Goal: Task Accomplishment & Management: Use online tool/utility

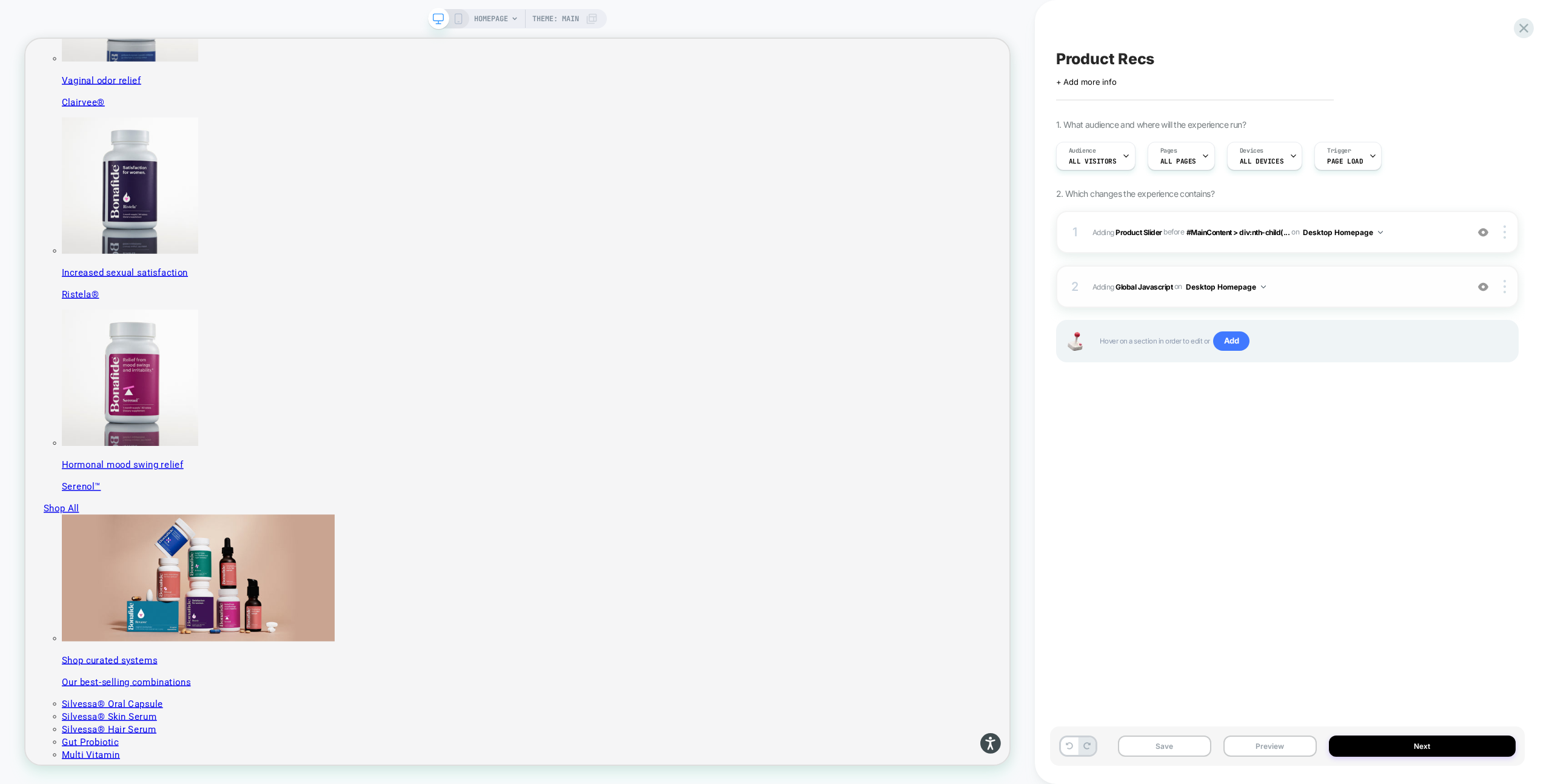
click at [1313, 289] on span "Adding Global Javascript on Desktop Homepage" at bounding box center [1276, 287] width 368 height 15
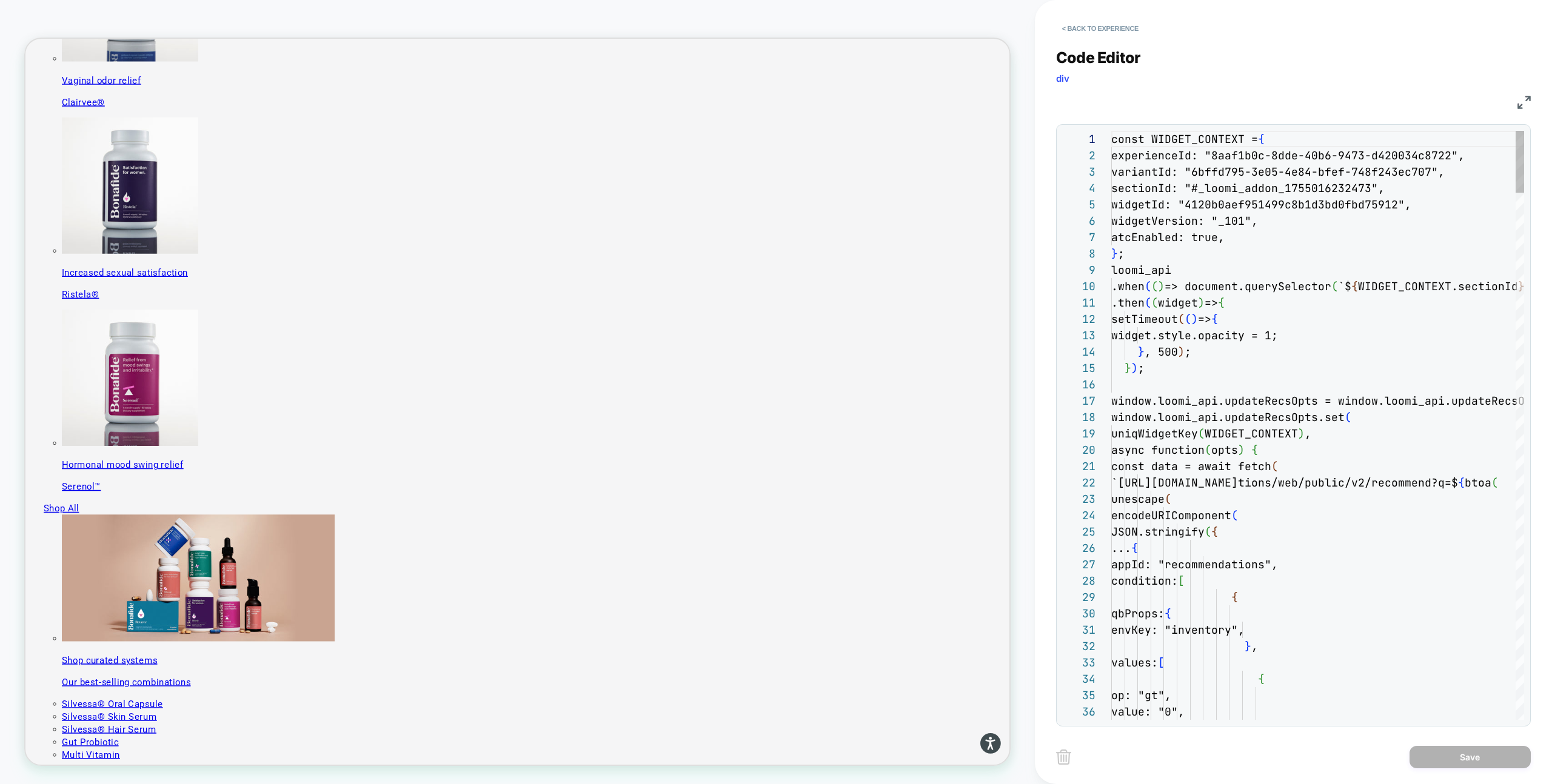
scroll to position [163, 0]
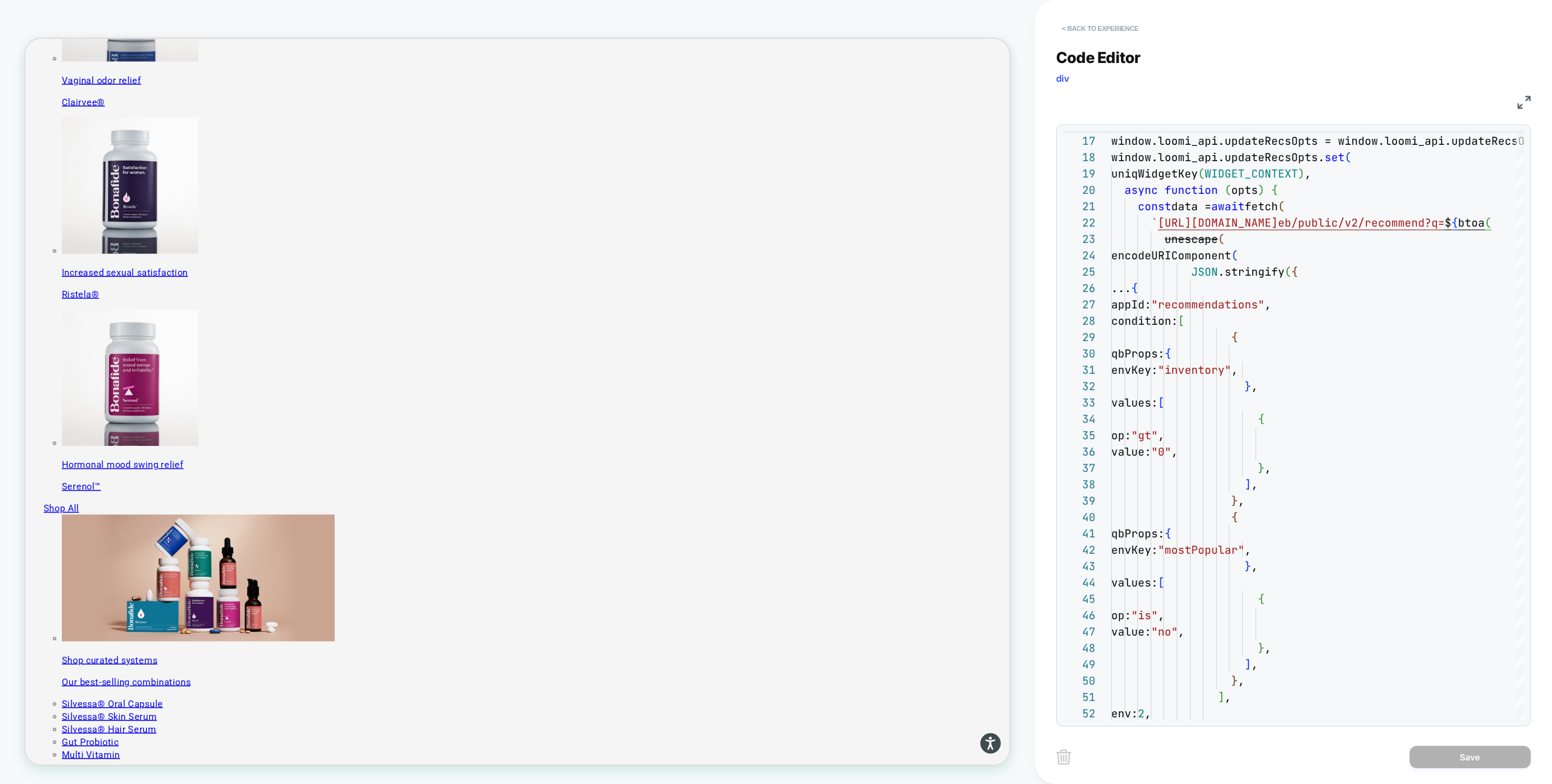
click at [1082, 29] on button "< Back to experience" at bounding box center [1100, 29] width 88 height 20
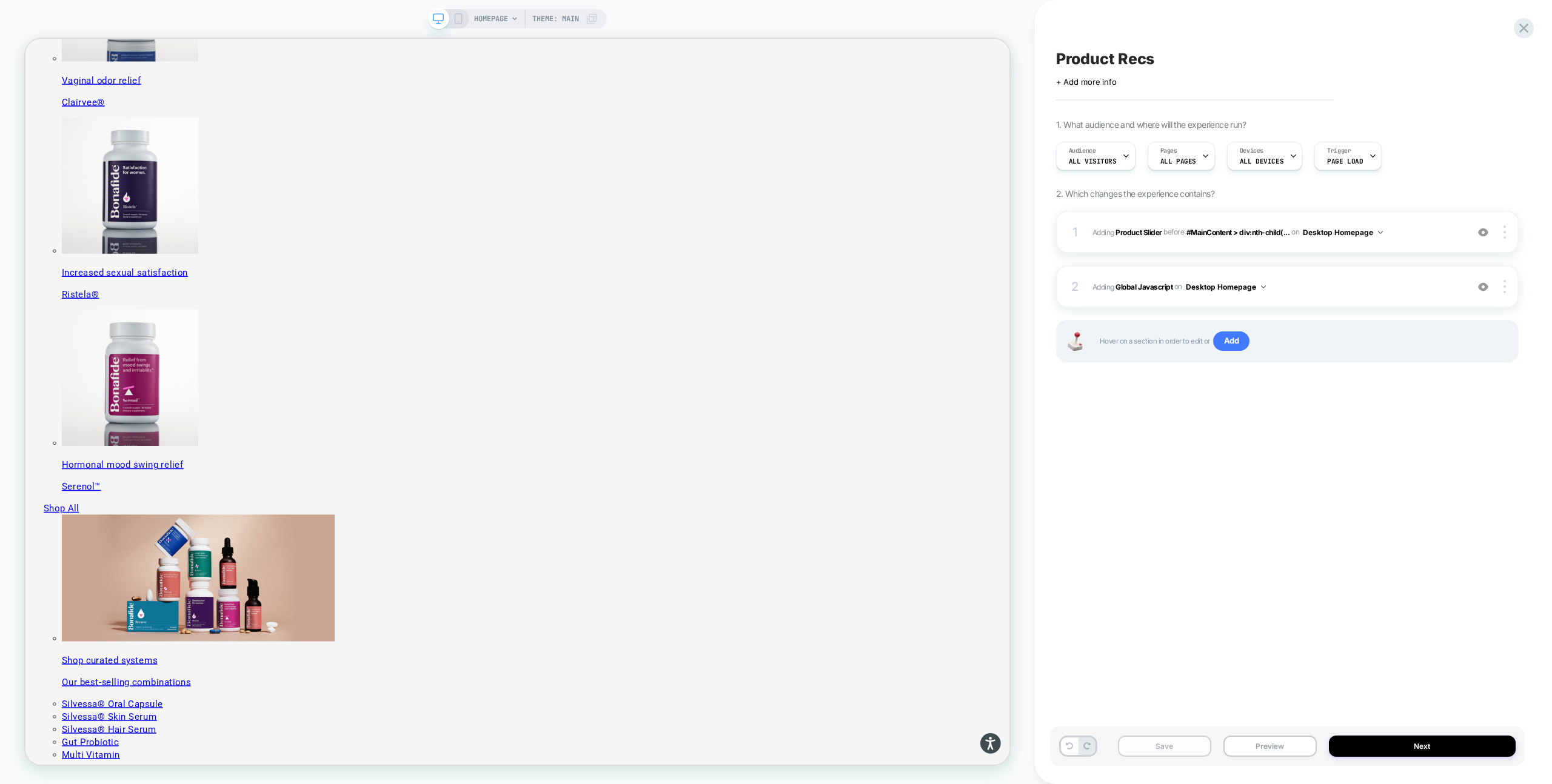
click at [1161, 748] on button "Save" at bounding box center [1164, 746] width 93 height 21
click at [1258, 745] on button "Preview" at bounding box center [1269, 746] width 93 height 21
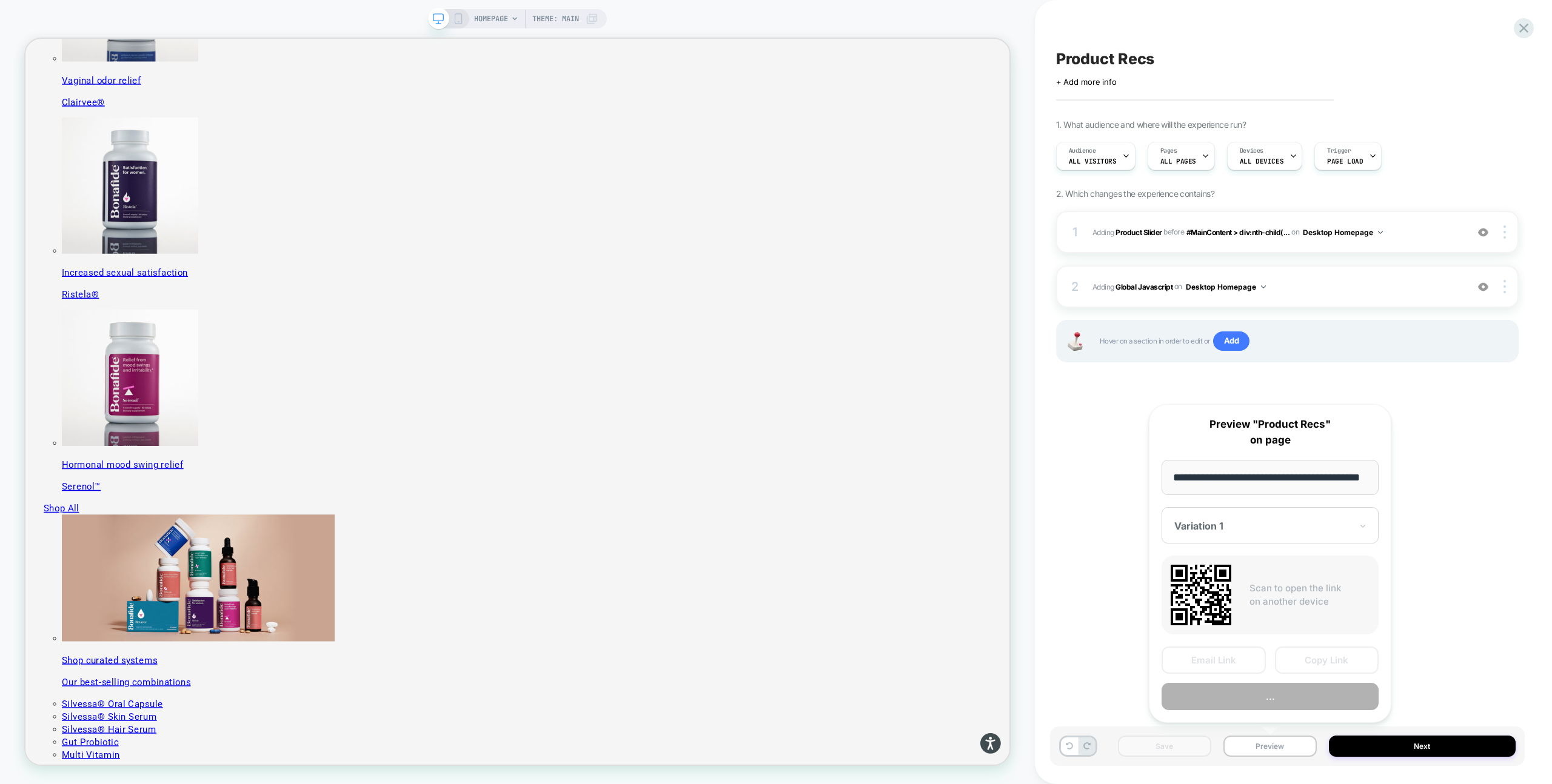
scroll to position [0, 32]
click at [1268, 697] on button "Preview" at bounding box center [1270, 697] width 217 height 27
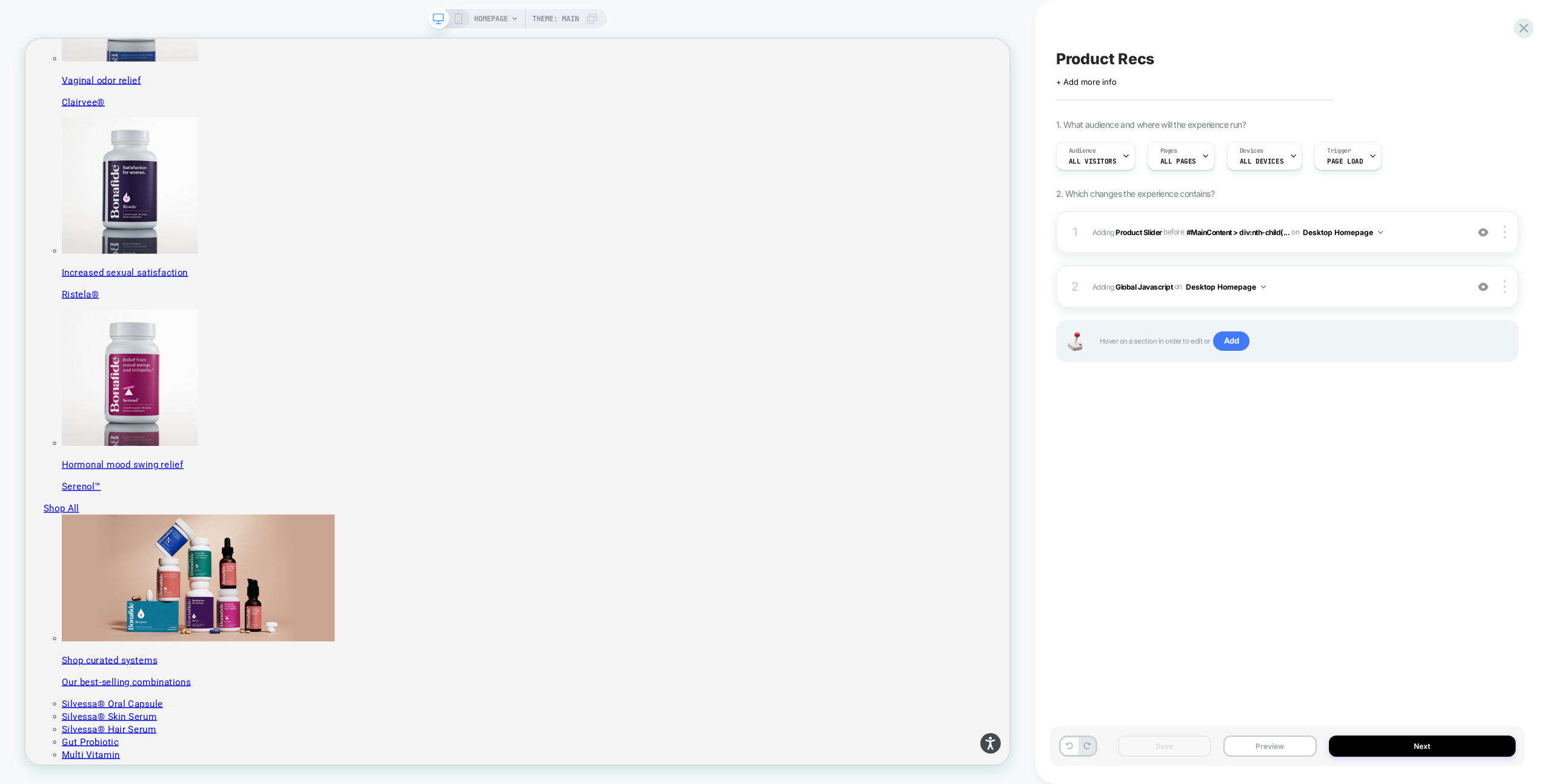
click at [1285, 281] on span "Adding Global Javascript on Desktop Homepage" at bounding box center [1276, 287] width 368 height 15
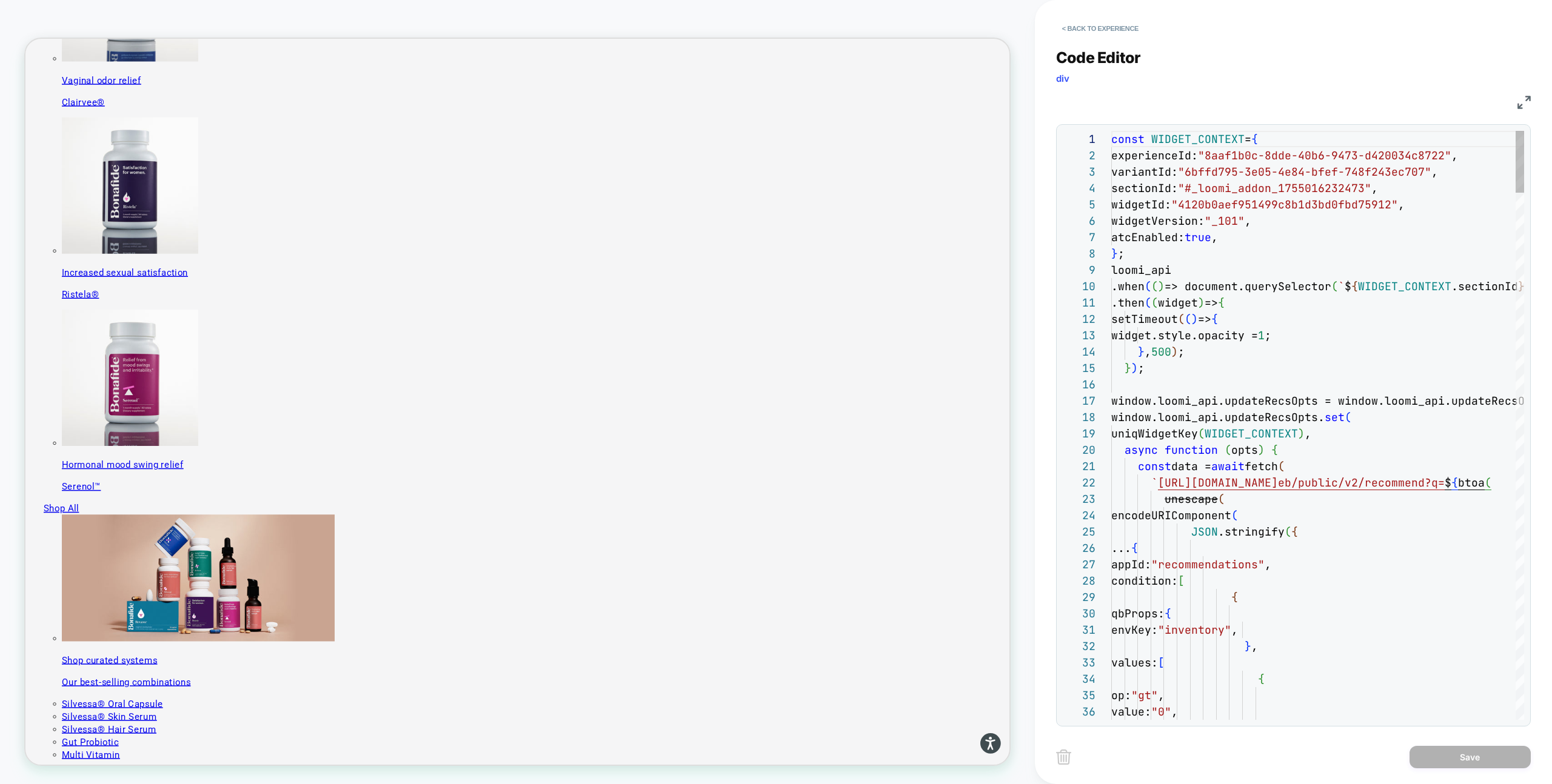
scroll to position [163, 0]
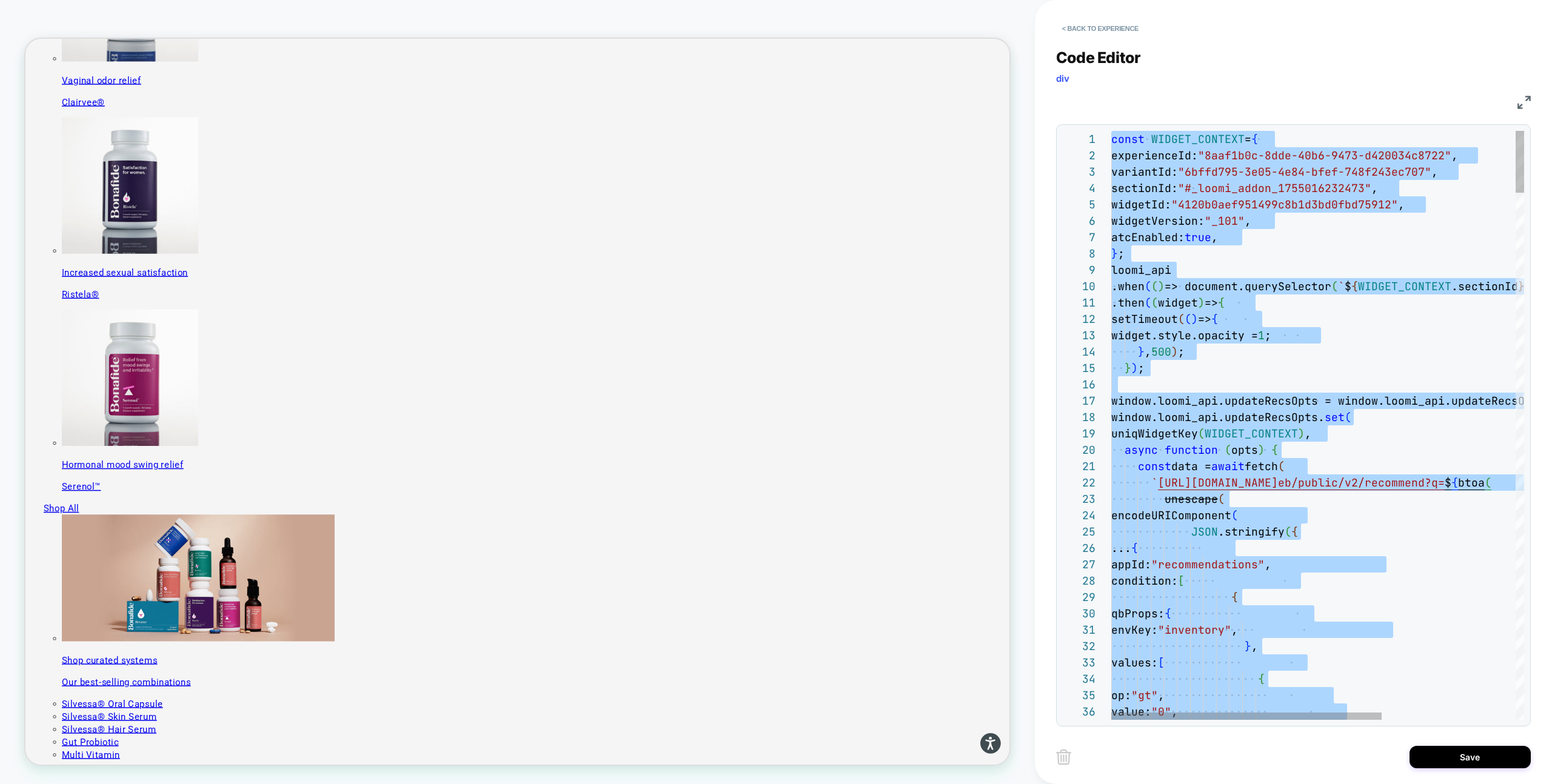
type textarea "**********"
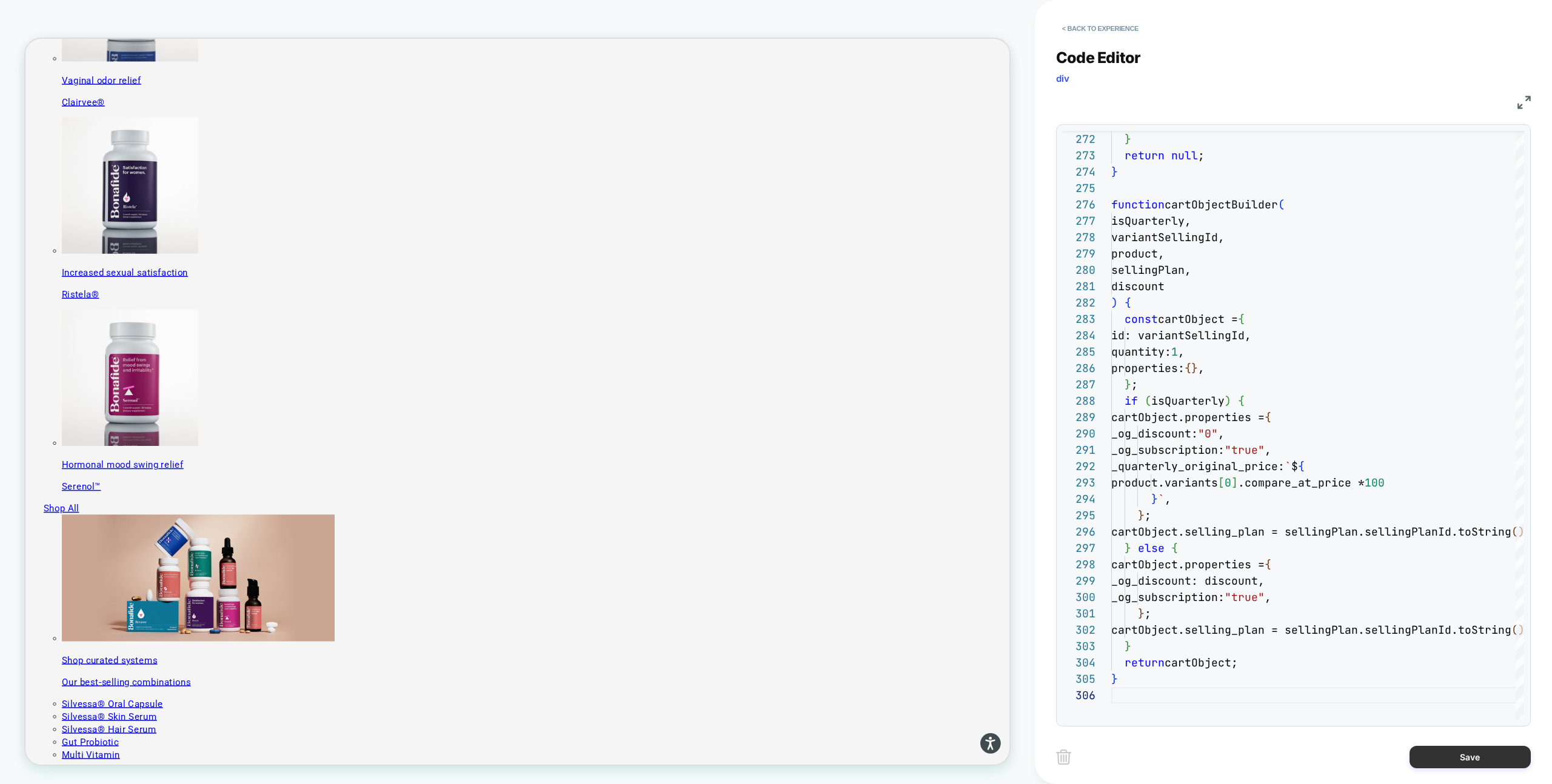
click at [1498, 756] on button "Save" at bounding box center [1470, 758] width 121 height 23
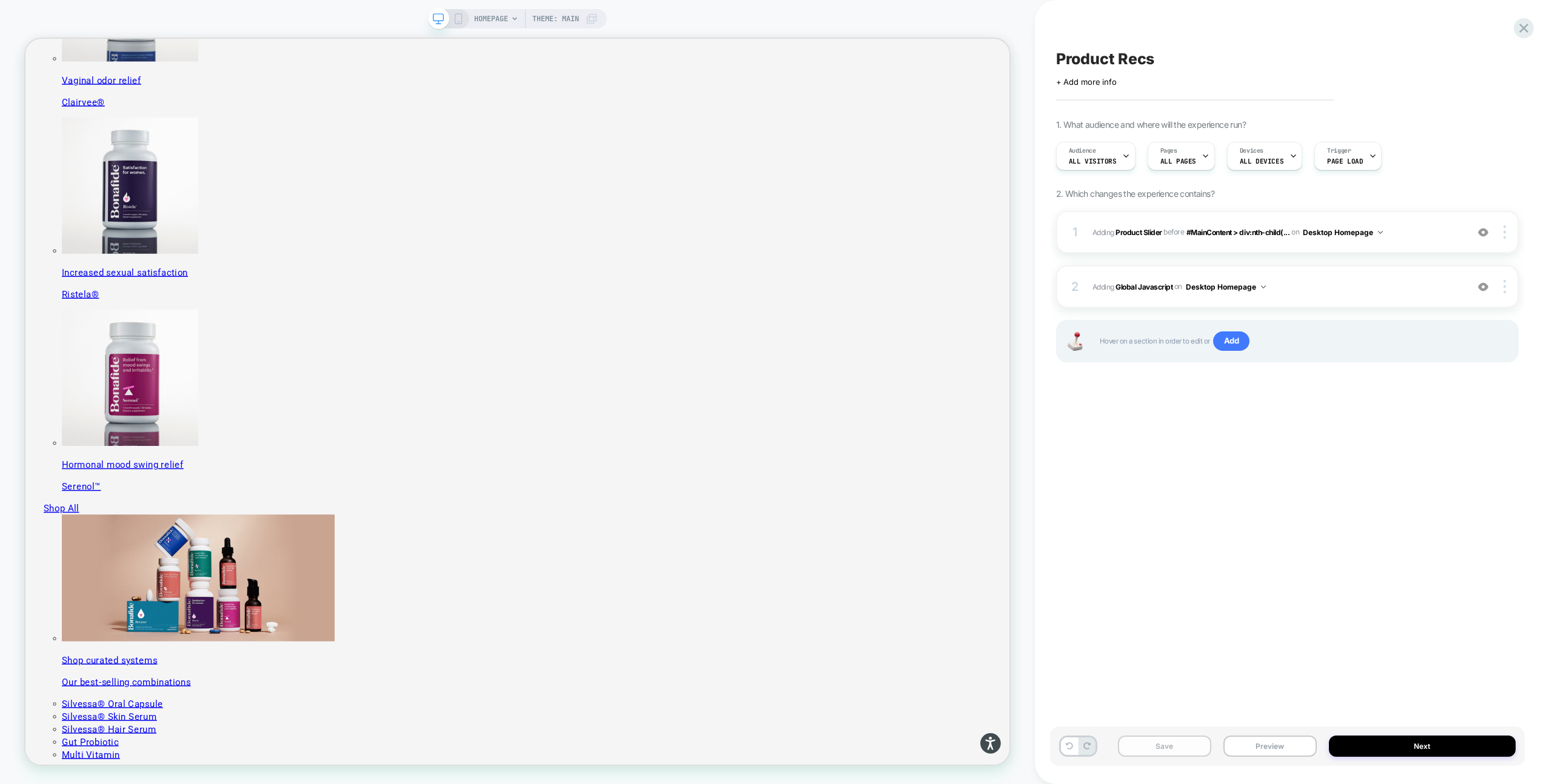
click at [1161, 755] on button "Save" at bounding box center [1164, 746] width 93 height 21
click at [1262, 743] on button "Preview" at bounding box center [1269, 746] width 93 height 21
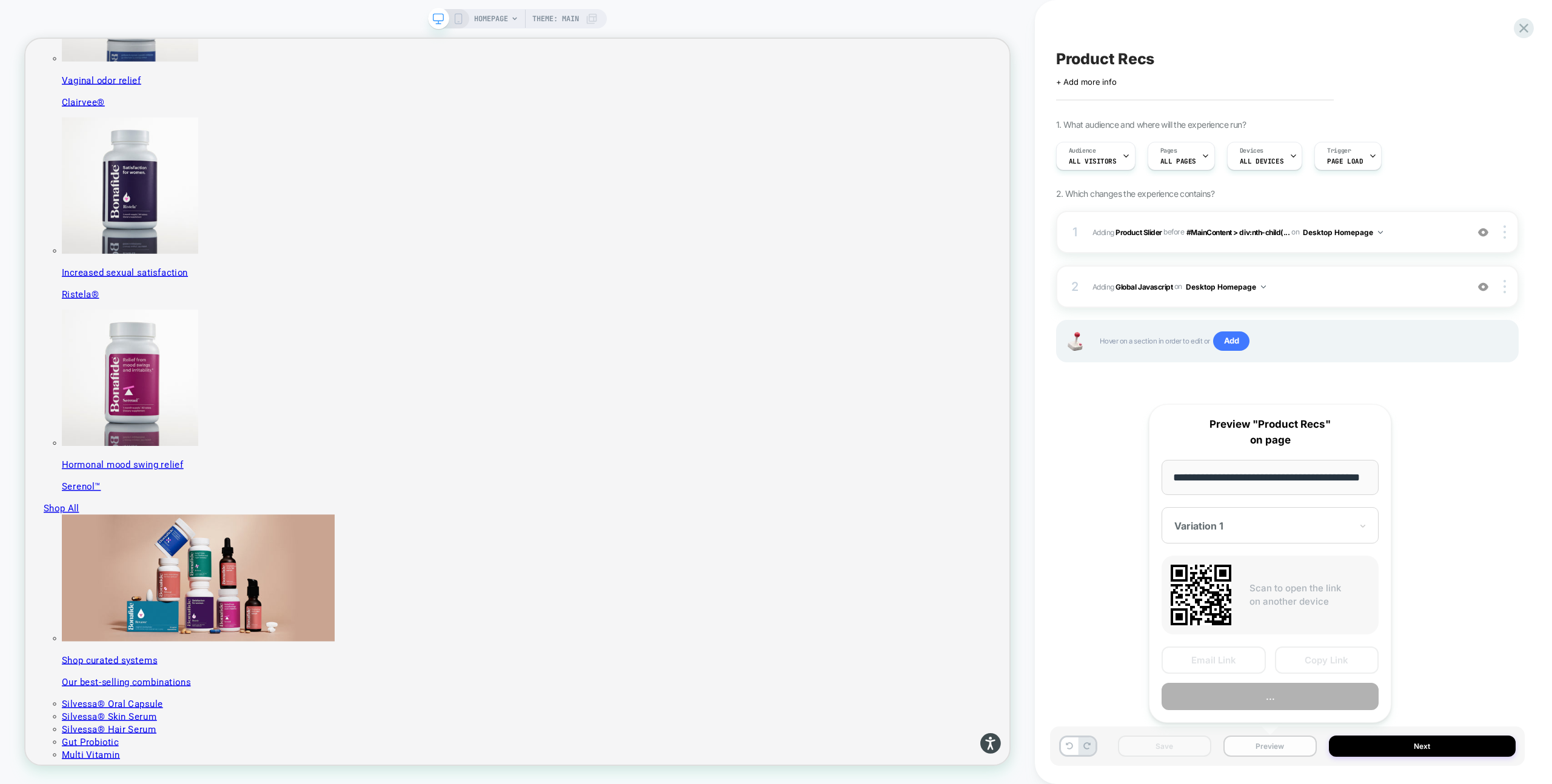
scroll to position [0, 32]
click at [1268, 696] on button "Preview" at bounding box center [1270, 697] width 217 height 27
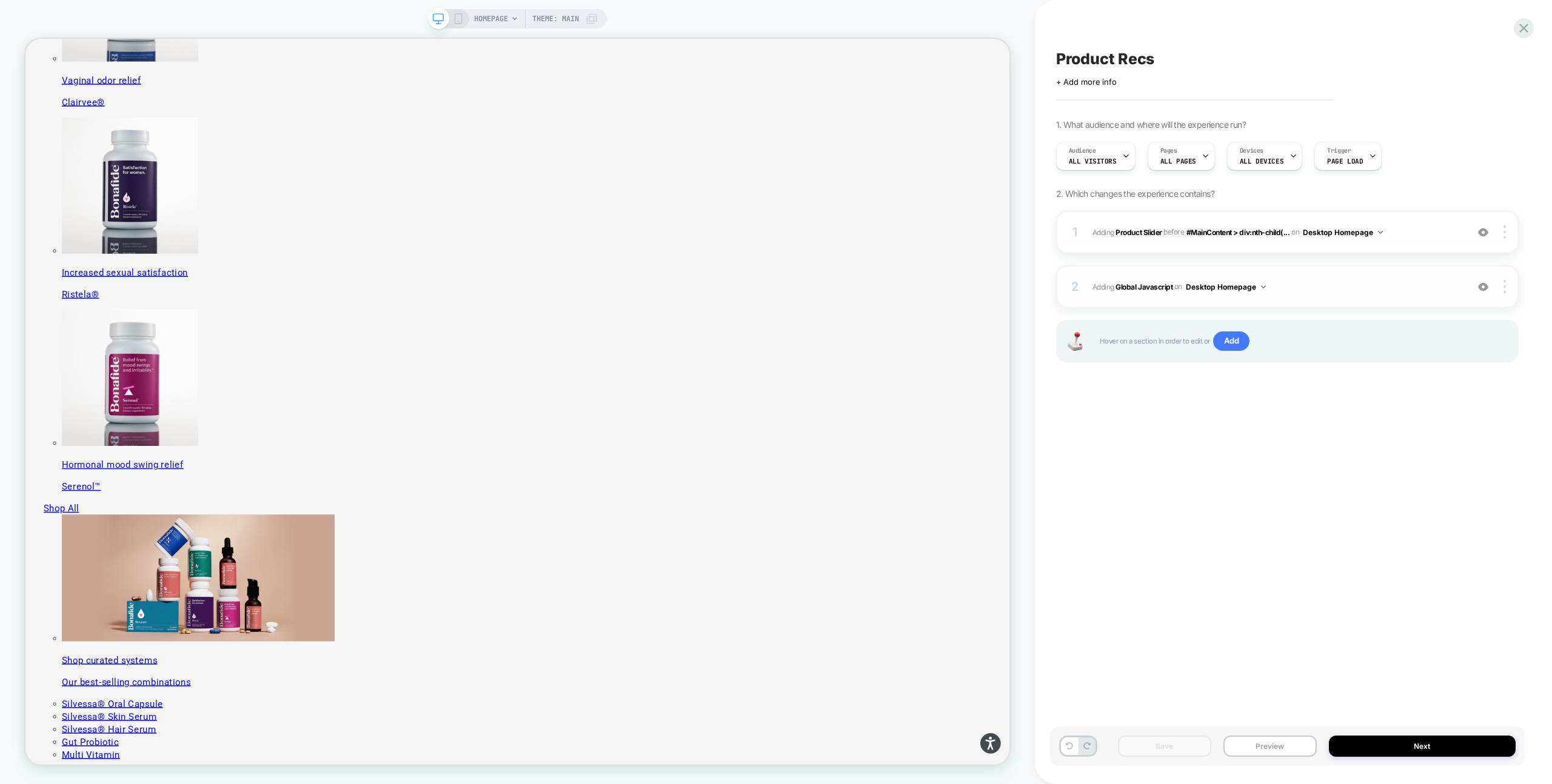
click at [1340, 276] on div "2 Adding Global Javascript on Desktop Homepage Add Before Add After Copy to Mob…" at bounding box center [1287, 287] width 463 height 42
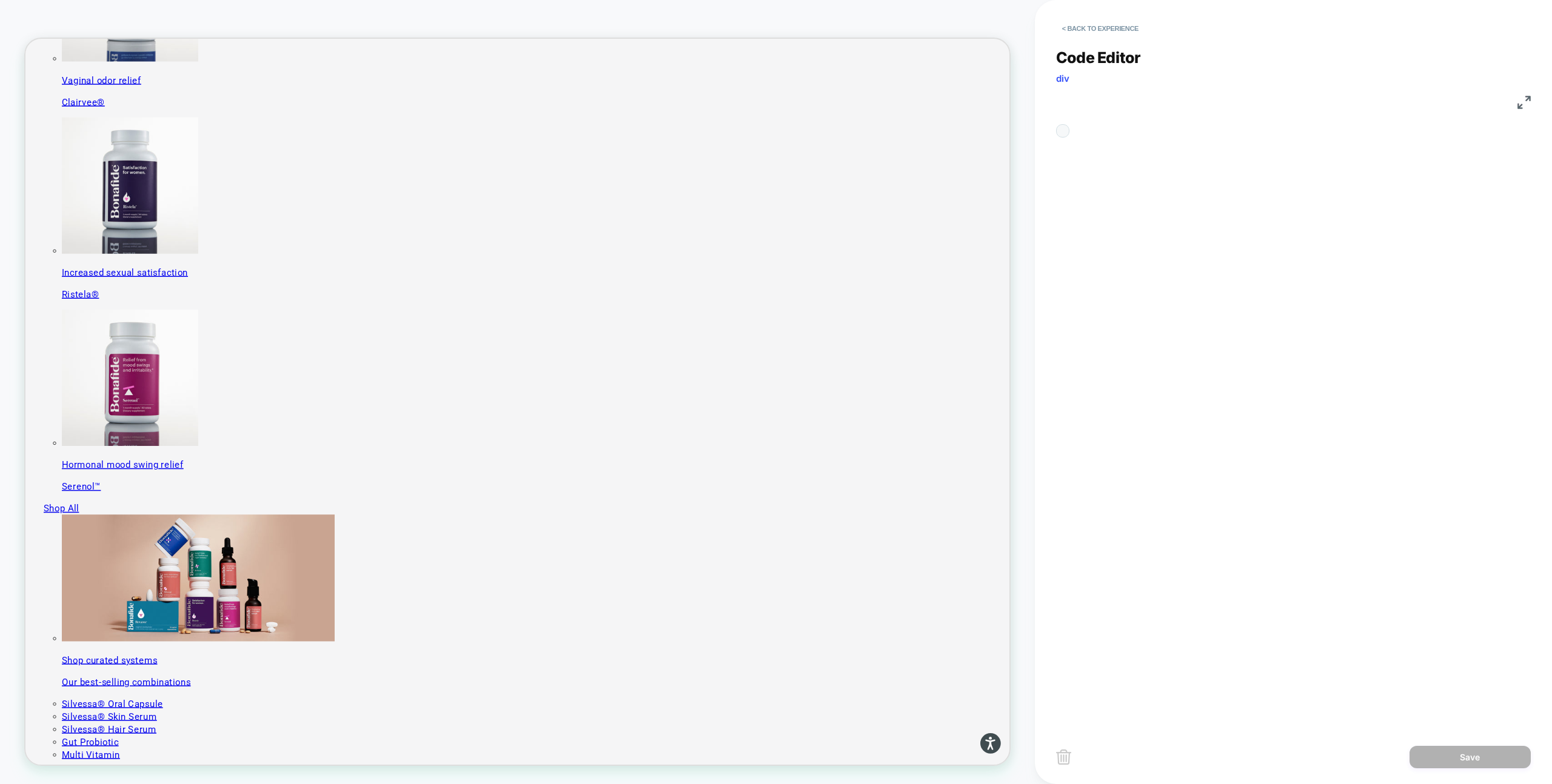
scroll to position [163, 0]
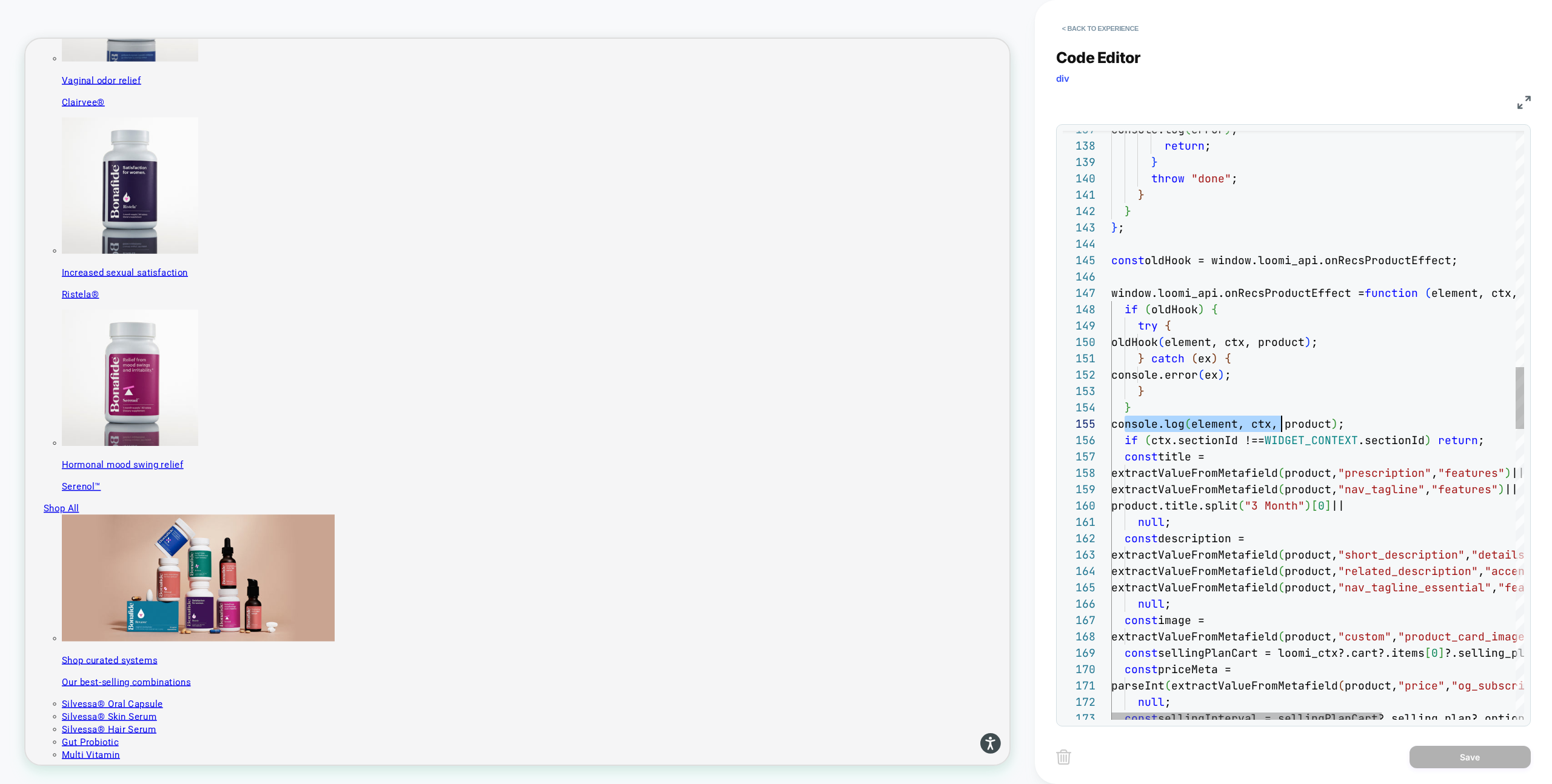
drag, startPoint x: 1122, startPoint y: 425, endPoint x: 1389, endPoint y: 413, distance: 267.3
click at [1389, 414] on div "const sellingInterval = sellingPlanCart?.selling_plan?. options [ 0 ] ?.value; …" at bounding box center [1420, 685] width 617 height 5579
click at [1375, 423] on div "const sellingInterval = sellingPlanCart?.selling_plan?. options [ 0 ] ?.value; …" at bounding box center [1420, 685] width 617 height 5579
click at [1262, 407] on div "const sellingInterval = sellingPlanCart?.selling_plan?. options [ 0 ] ?.value; …" at bounding box center [1420, 685] width 617 height 5579
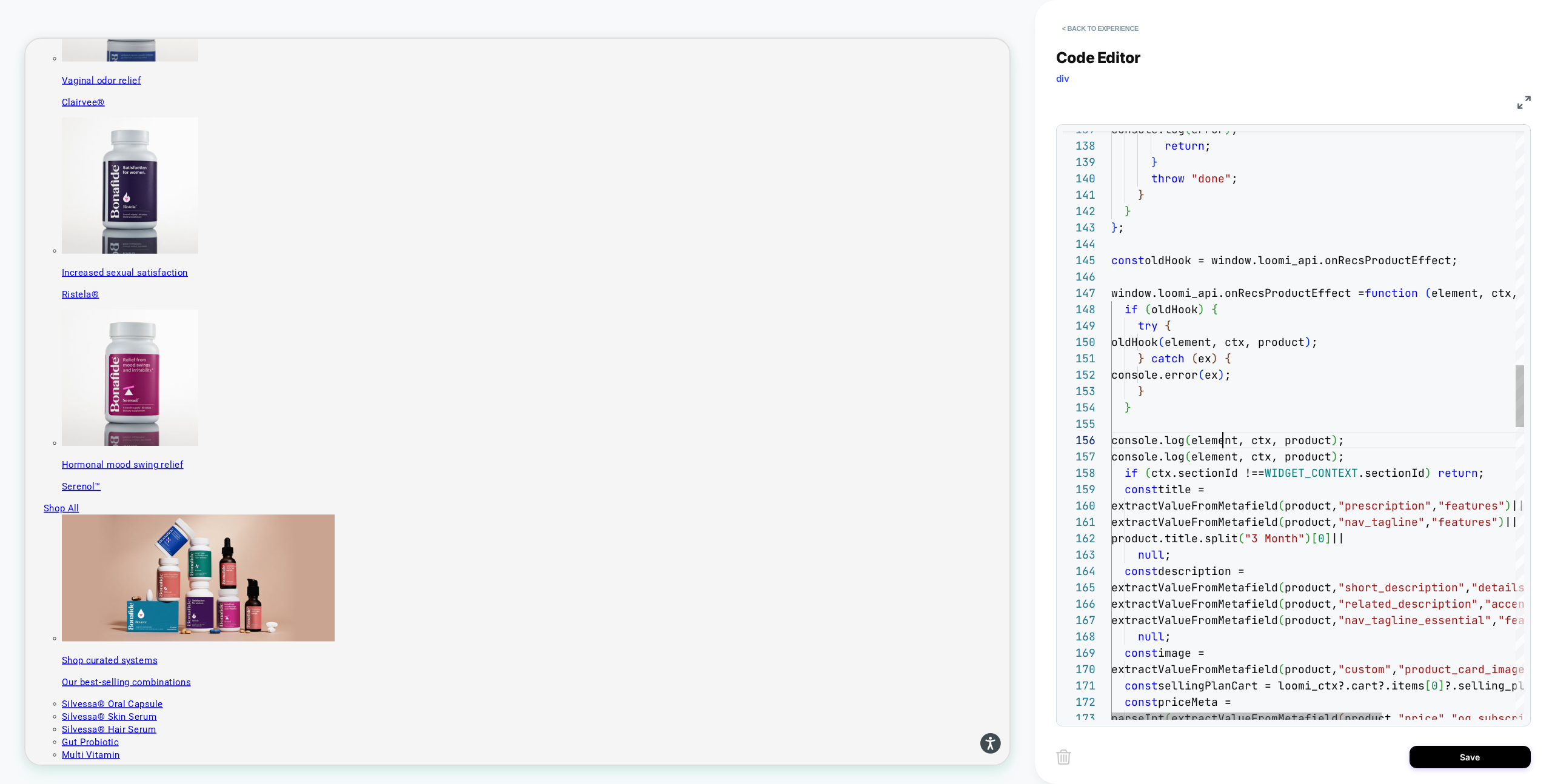
click at [1220, 439] on div "parseInt ( extractValueFromMetafield ( product, "price" , "og_subscription" ) )…" at bounding box center [1420, 702] width 617 height 5611
click at [1341, 444] on div "parseInt ( extractValueFromMetafield ( product, "price" , "og_subscription" ) )…" at bounding box center [1420, 702] width 617 height 5611
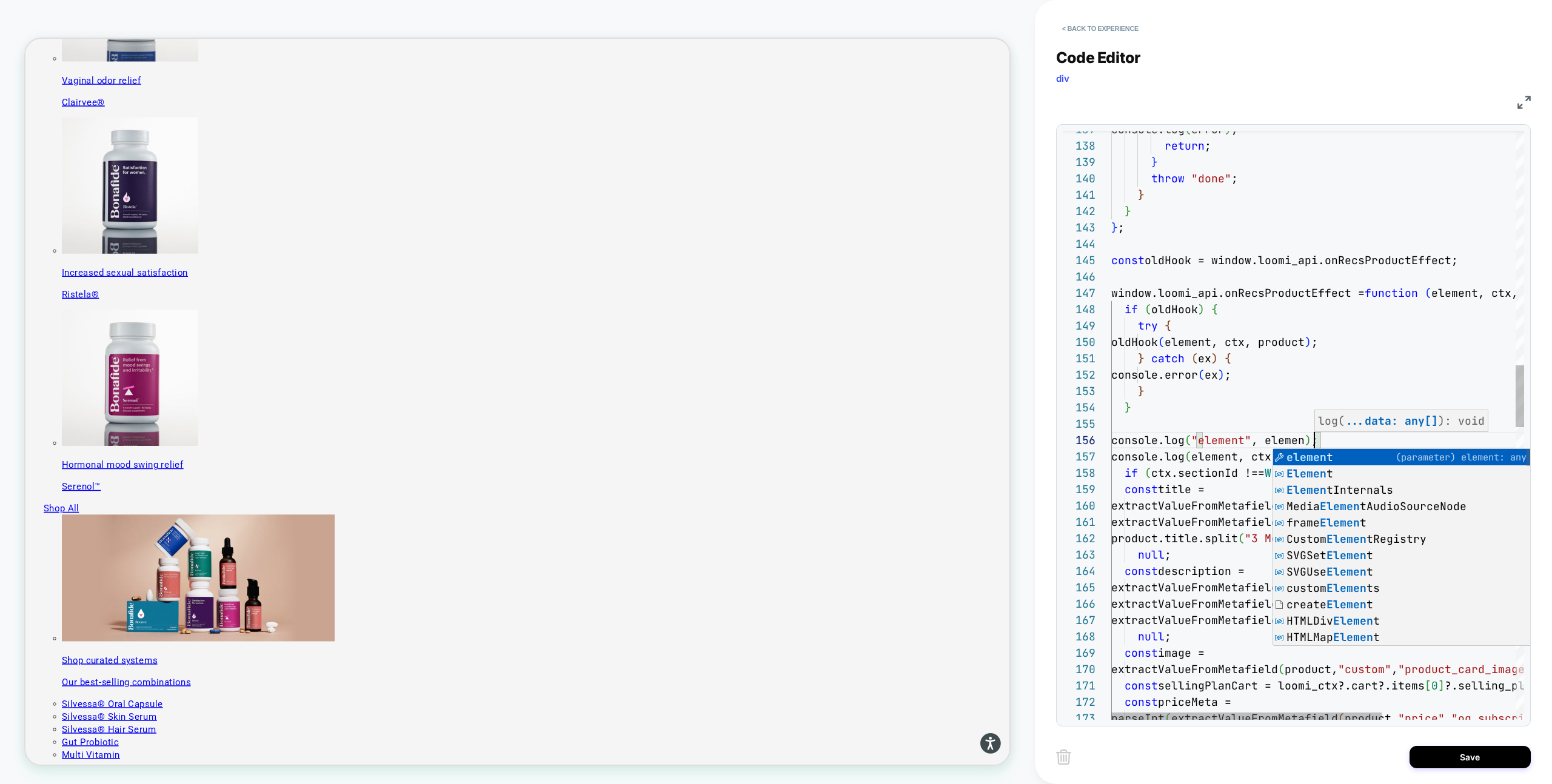
scroll to position [82, 210]
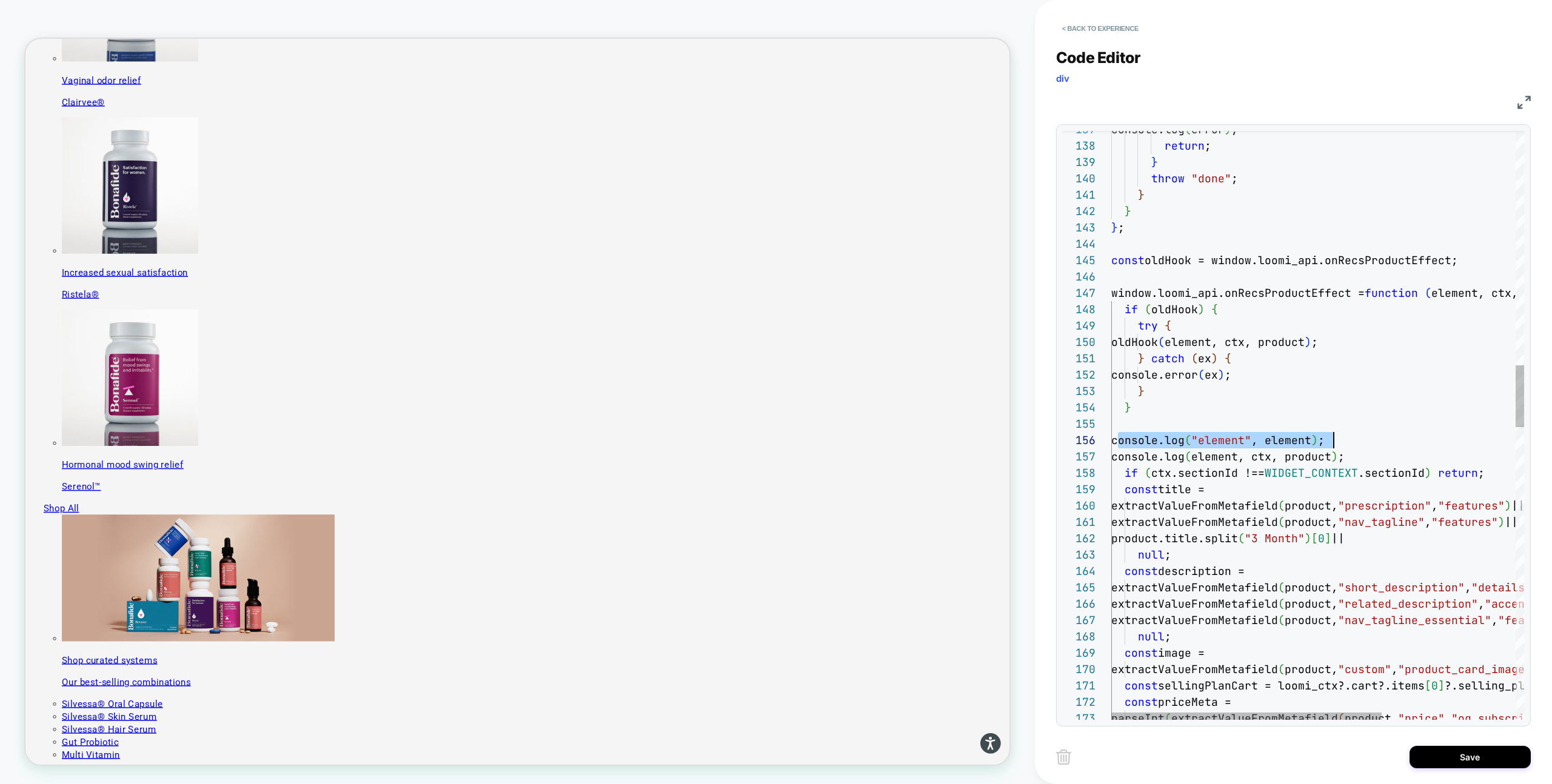
drag, startPoint x: 1120, startPoint y: 441, endPoint x: 1354, endPoint y: 439, distance: 234.0
click at [1354, 440] on div "parseInt ( extractValueFromMetafield ( product, "price" , "og_subscription" ) )…" at bounding box center [1420, 702] width 617 height 5611
click at [1361, 444] on div "const priceMeta = const sellingPlanCart = loomi_ctx?.cart?.items [ 0 ] ?.sellin…" at bounding box center [1420, 702] width 617 height 5611
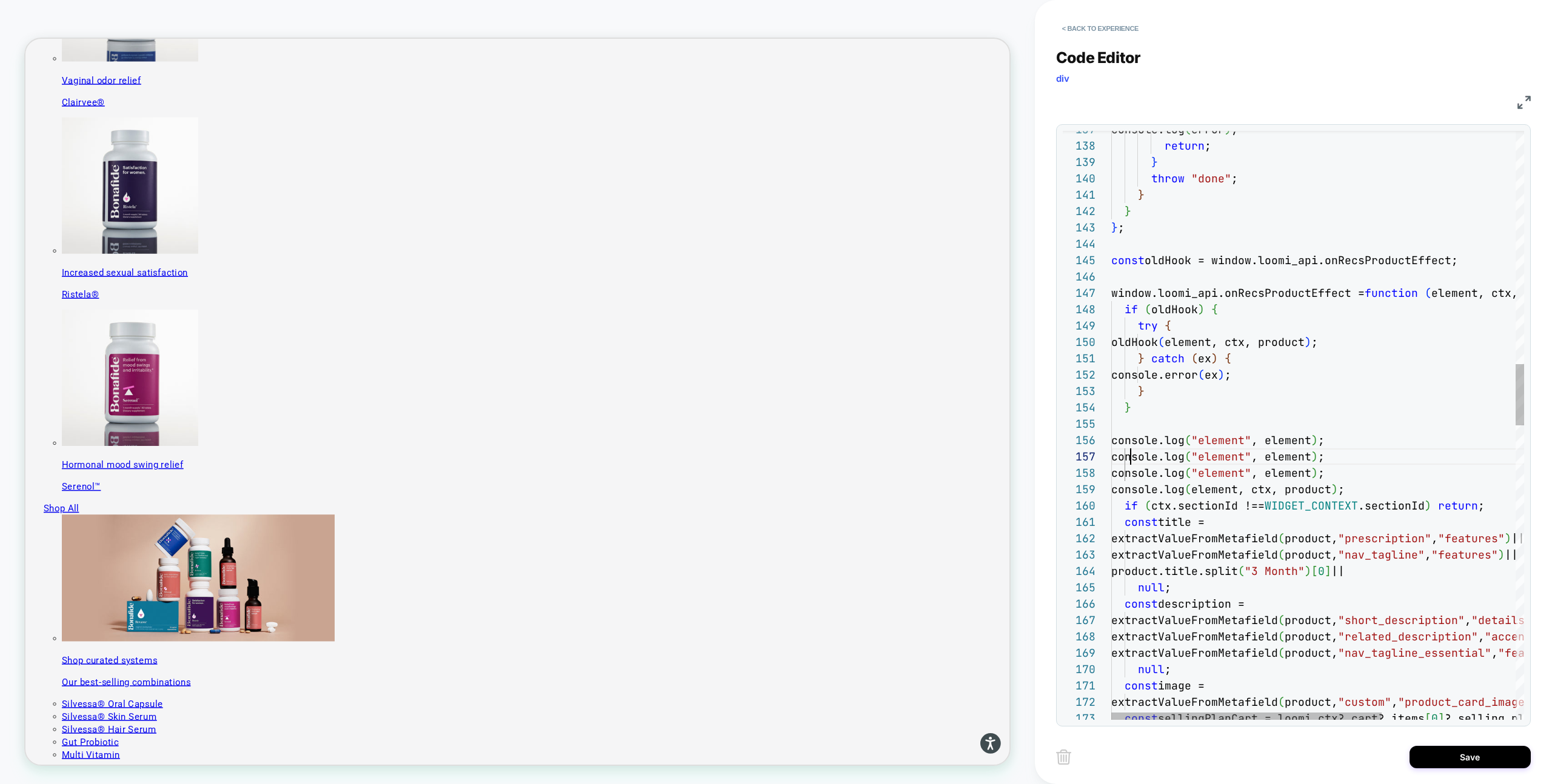
click at [1131, 458] on div "const sellingPlanCart = loomi_ctx?.cart?.items [ 0 ] ?.selling_plan_allocation;…" at bounding box center [1420, 717] width 617 height 5644
click at [1271, 491] on div "const sellingPlanCart = loomi_ctx?.cart?.items [ 0 ] ?.selling_plan_allocation;…" at bounding box center [1420, 717] width 617 height 5644
click at [1240, 453] on div "const sellingPlanCart = loomi_ctx?.cart?.items [ 0 ] ?.selling_plan_allocation;…" at bounding box center [1420, 717] width 617 height 5644
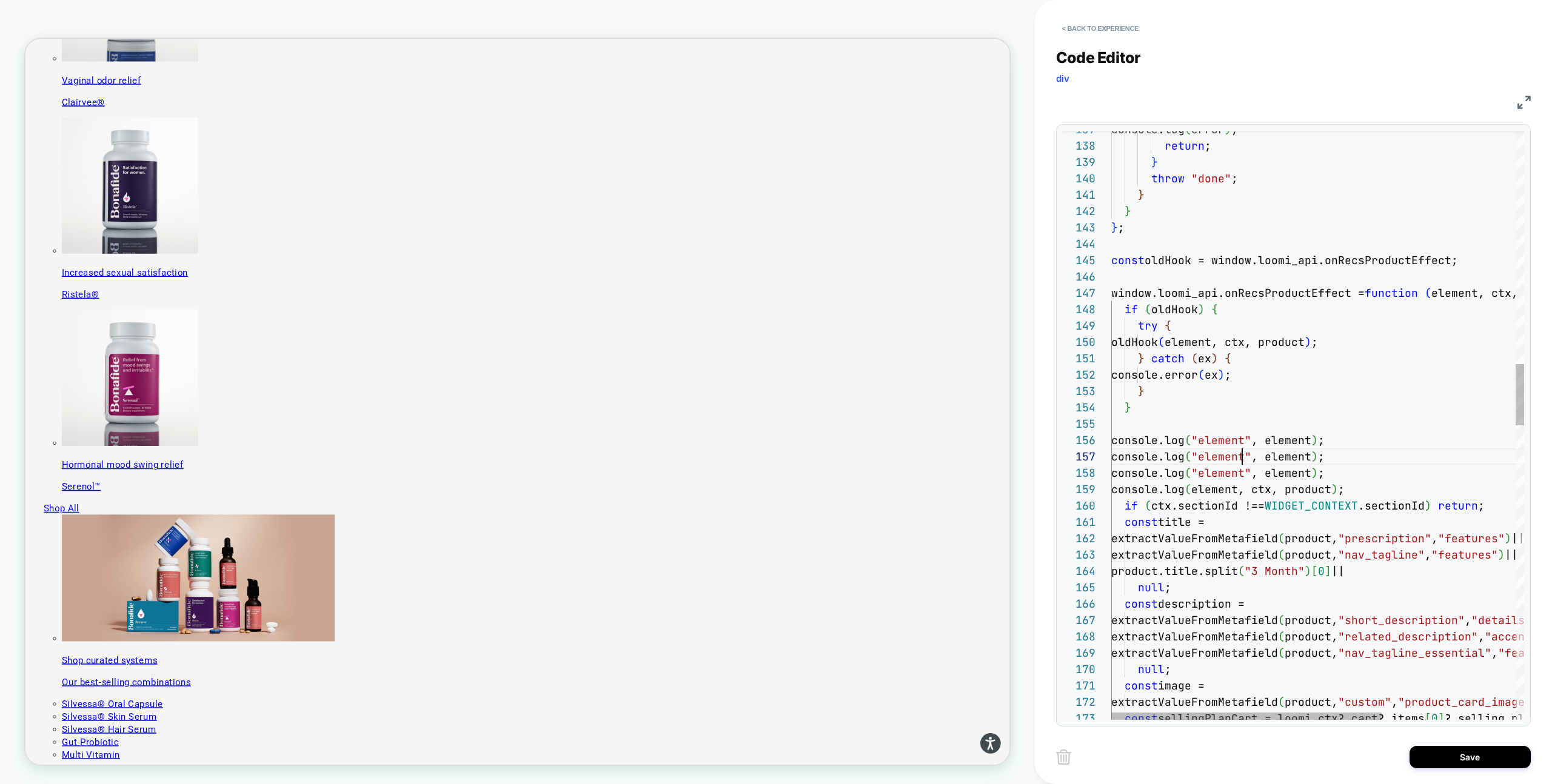
click at [1240, 453] on div "const sellingPlanCart = loomi_ctx?.cart?.items [ 0 ] ?.selling_plan_allocation;…" at bounding box center [1420, 717] width 617 height 5644
click at [1302, 454] on div "const sellingPlanCart = loomi_ctx?.cart?.items [ 0 ] ?.selling_plan_allocation;…" at bounding box center [1420, 717] width 617 height 5644
click at [1268, 454] on div "const sellingPlanCart = loomi_ctx?.cart?.items [ 0 ] ?.selling_plan_allocation;…" at bounding box center [1420, 717] width 617 height 5644
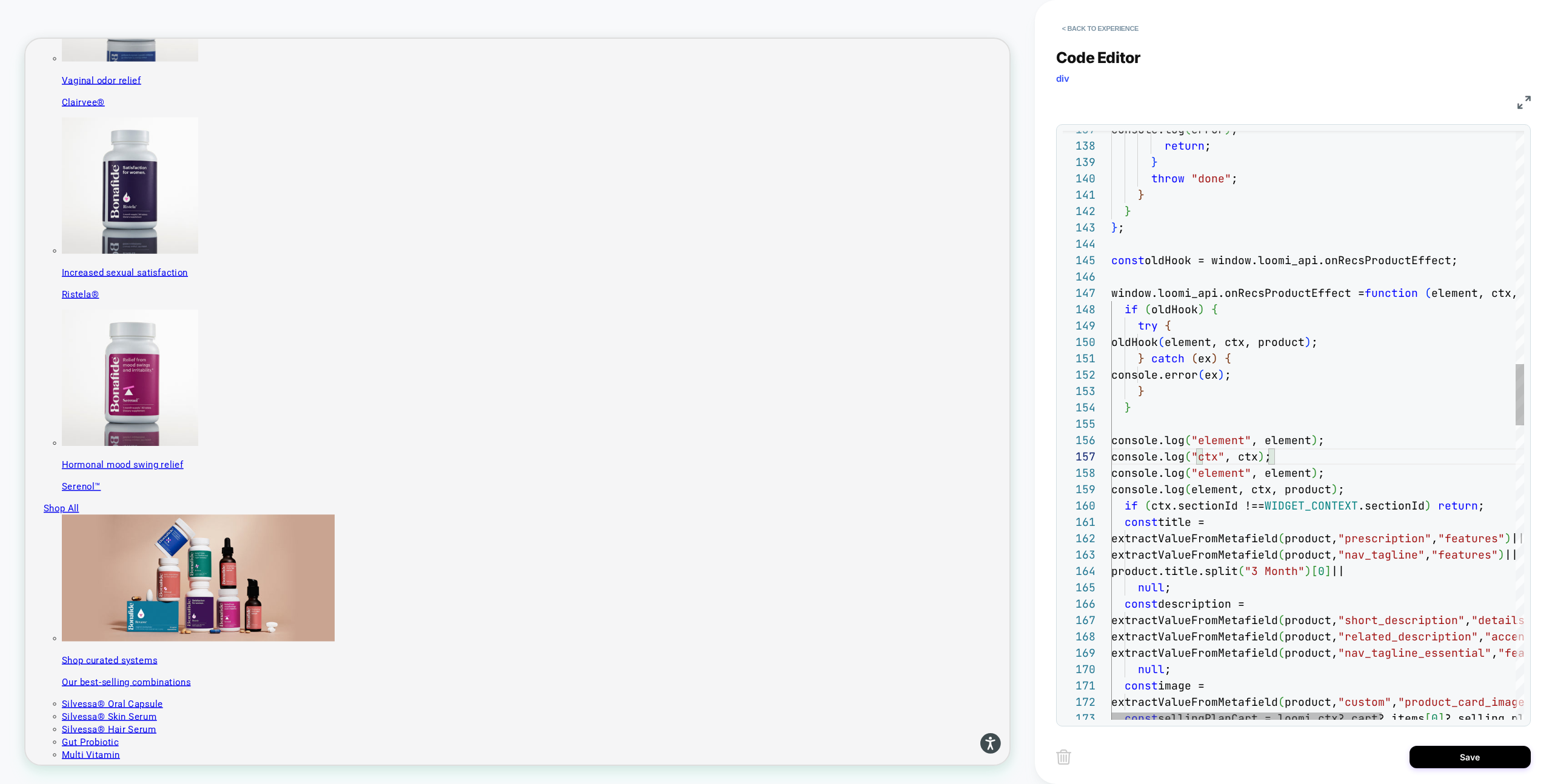
click at [1318, 490] on div "const sellingPlanCart = loomi_ctx?.cart?.items [ 0 ] ?.selling_plan_allocation;…" at bounding box center [1420, 717] width 617 height 5644
click at [1229, 472] on div "const sellingPlanCart = loomi_ctx?.cart?.items [ 0 ] ?.selling_plan_allocation;…" at bounding box center [1420, 717] width 617 height 5644
drag, startPoint x: 1229, startPoint y: 472, endPoint x: 1274, endPoint y: 473, distance: 45.0
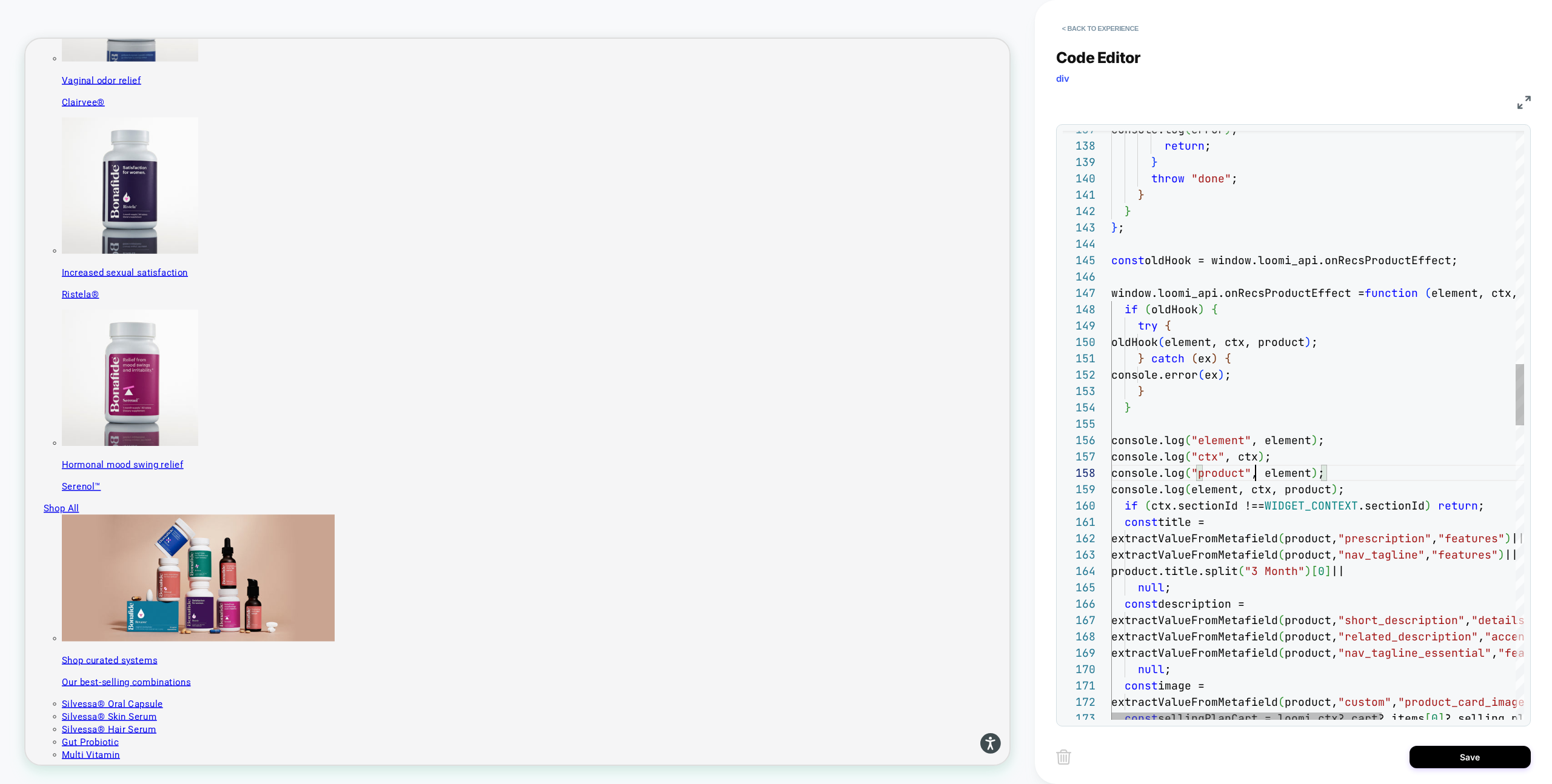
click at [1274, 473] on div "const sellingPlanCart = loomi_ctx?.cart?.items [ 0 ] ?.selling_plan_allocation;…" at bounding box center [1420, 717] width 617 height 5644
click at [1361, 468] on div "const sellingPlanCart = loomi_ctx?.cart?.items [ 0 ] ?.selling_plan_allocation;…" at bounding box center [1420, 717] width 617 height 5644
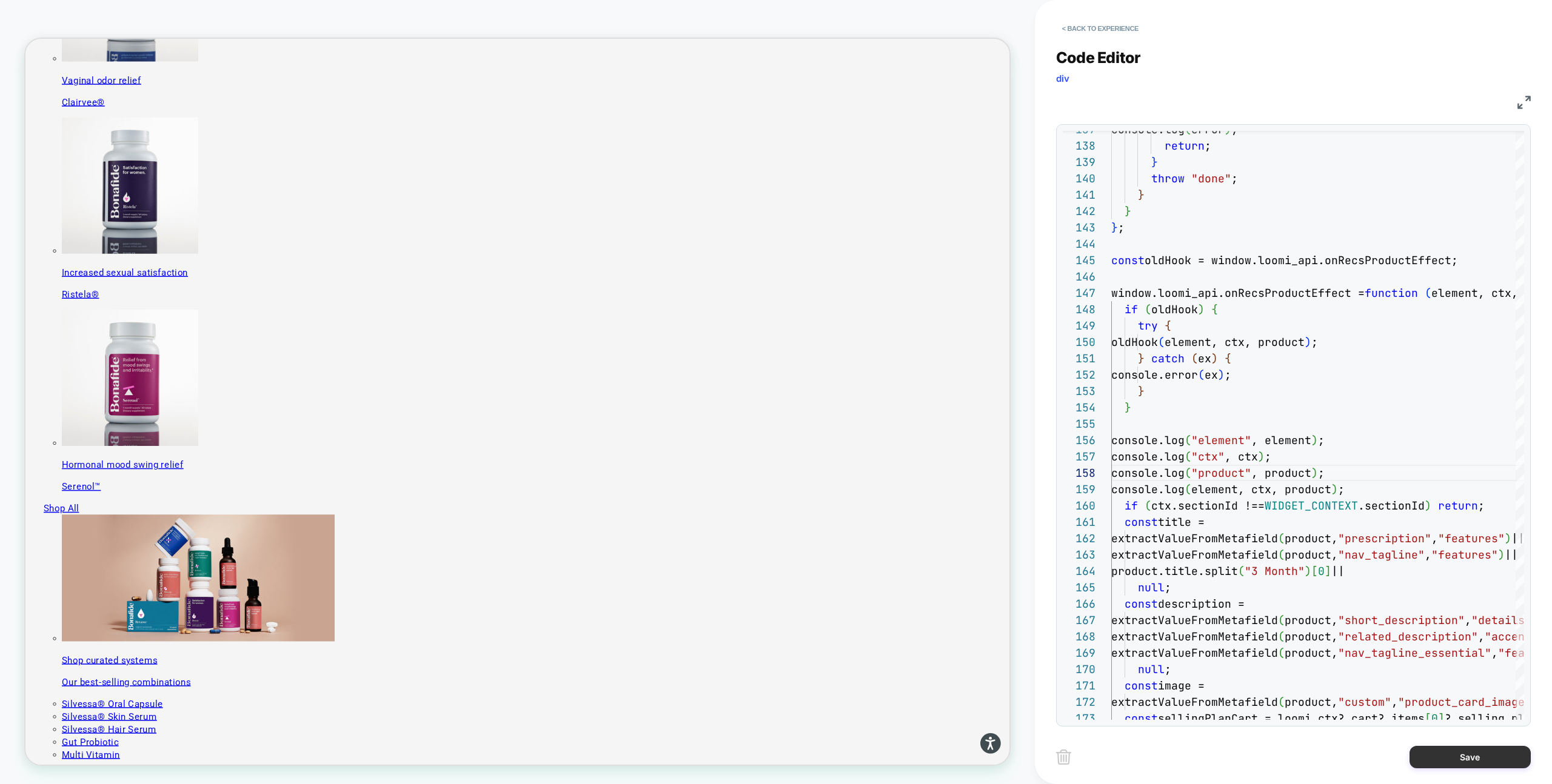
type textarea "**********"
click at [1426, 761] on button "Save" at bounding box center [1470, 758] width 121 height 23
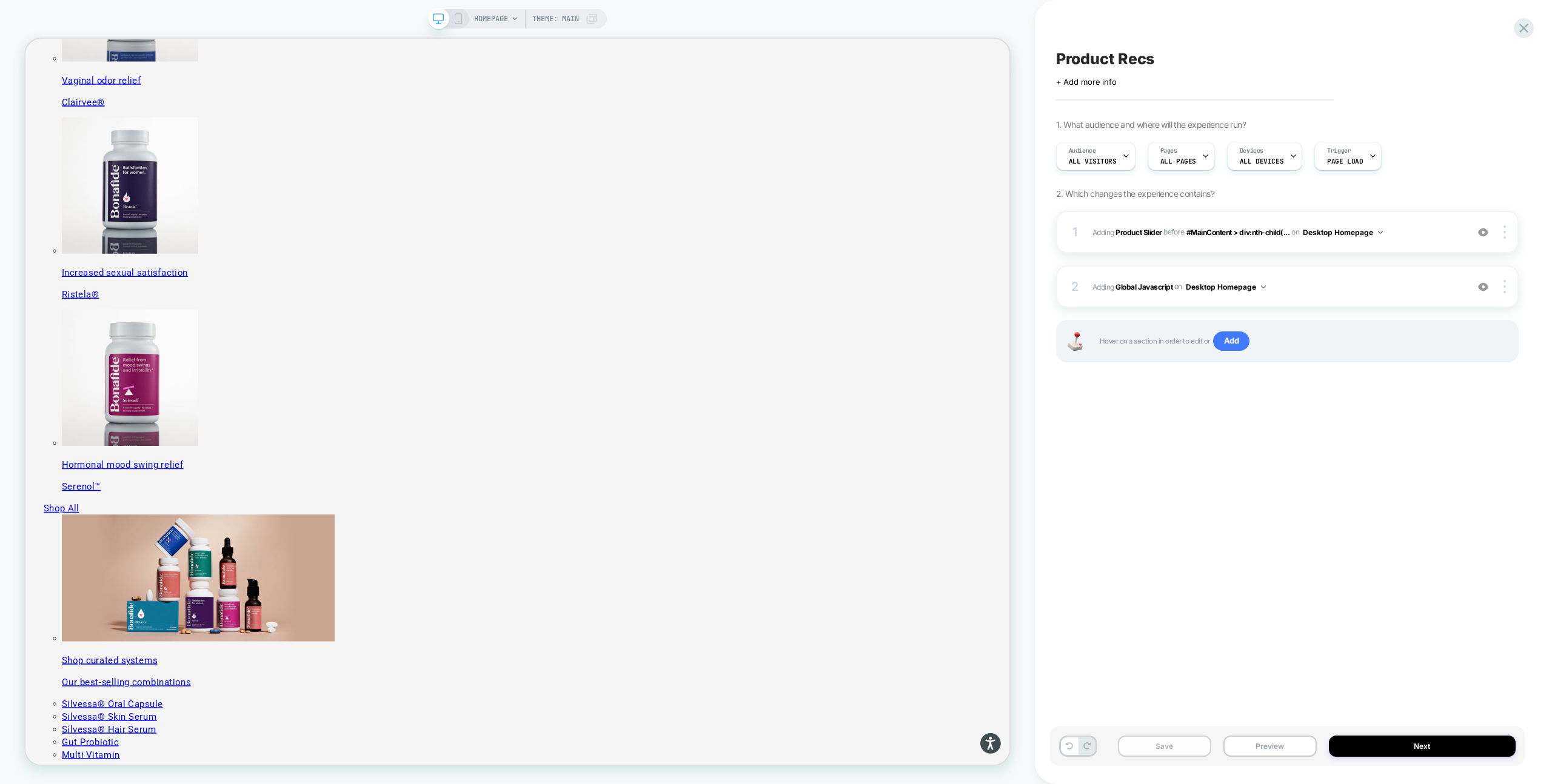
click at [1177, 748] on button "Save" at bounding box center [1164, 746] width 93 height 21
click at [1243, 747] on button "Preview" at bounding box center [1269, 746] width 93 height 21
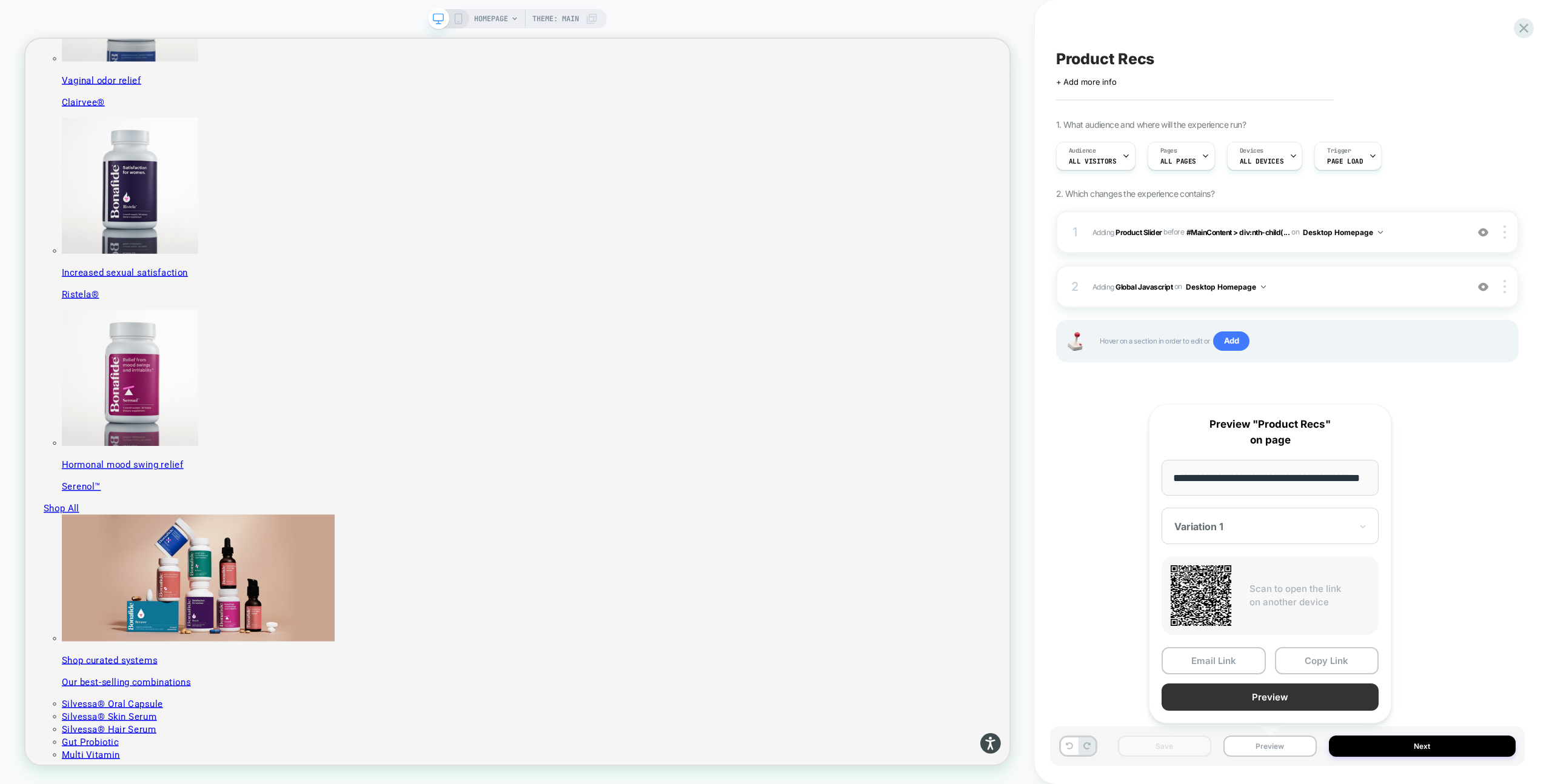
scroll to position [0, 0]
click at [1270, 706] on button "Preview" at bounding box center [1270, 697] width 217 height 27
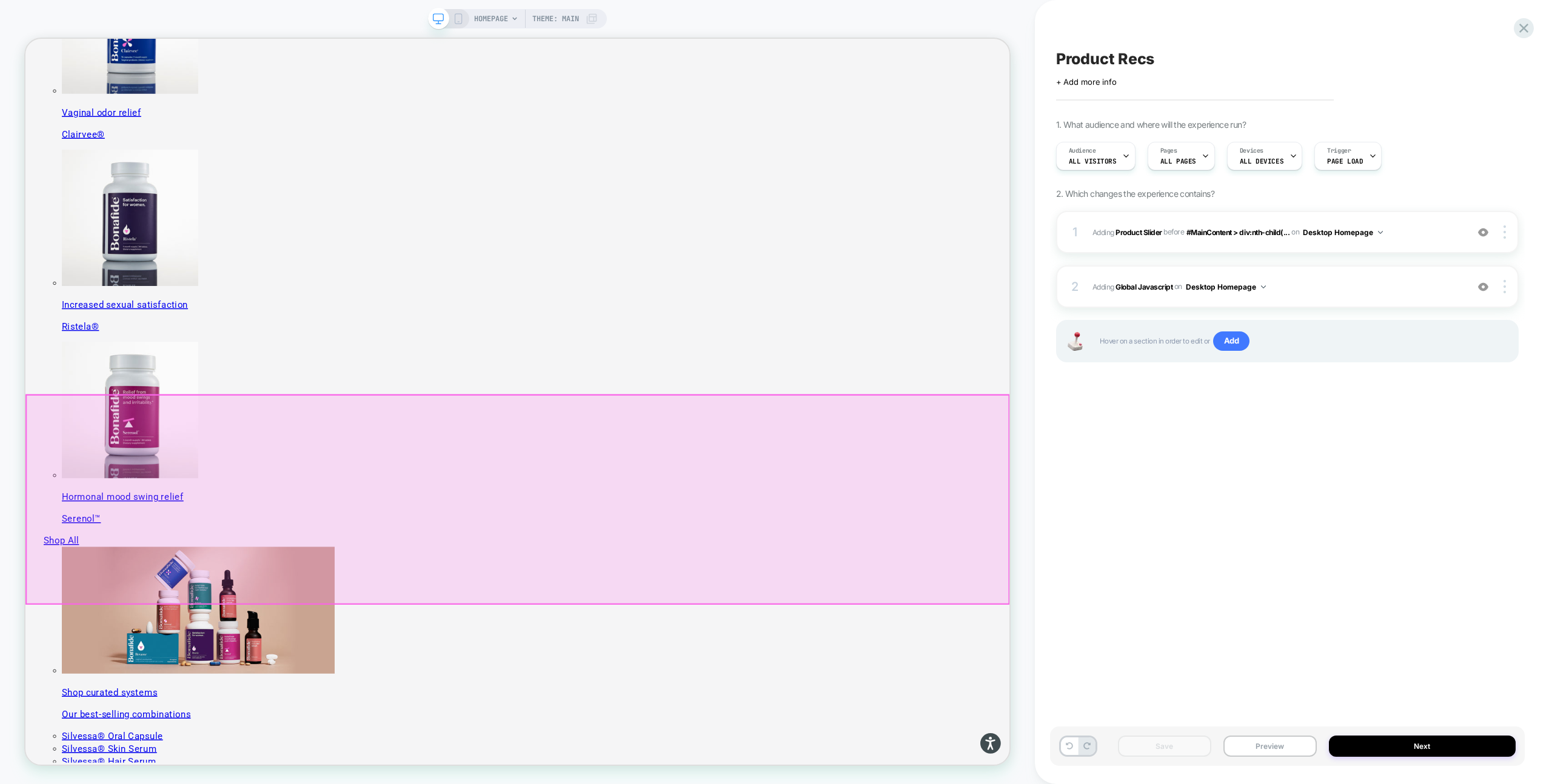
scroll to position [653, 0]
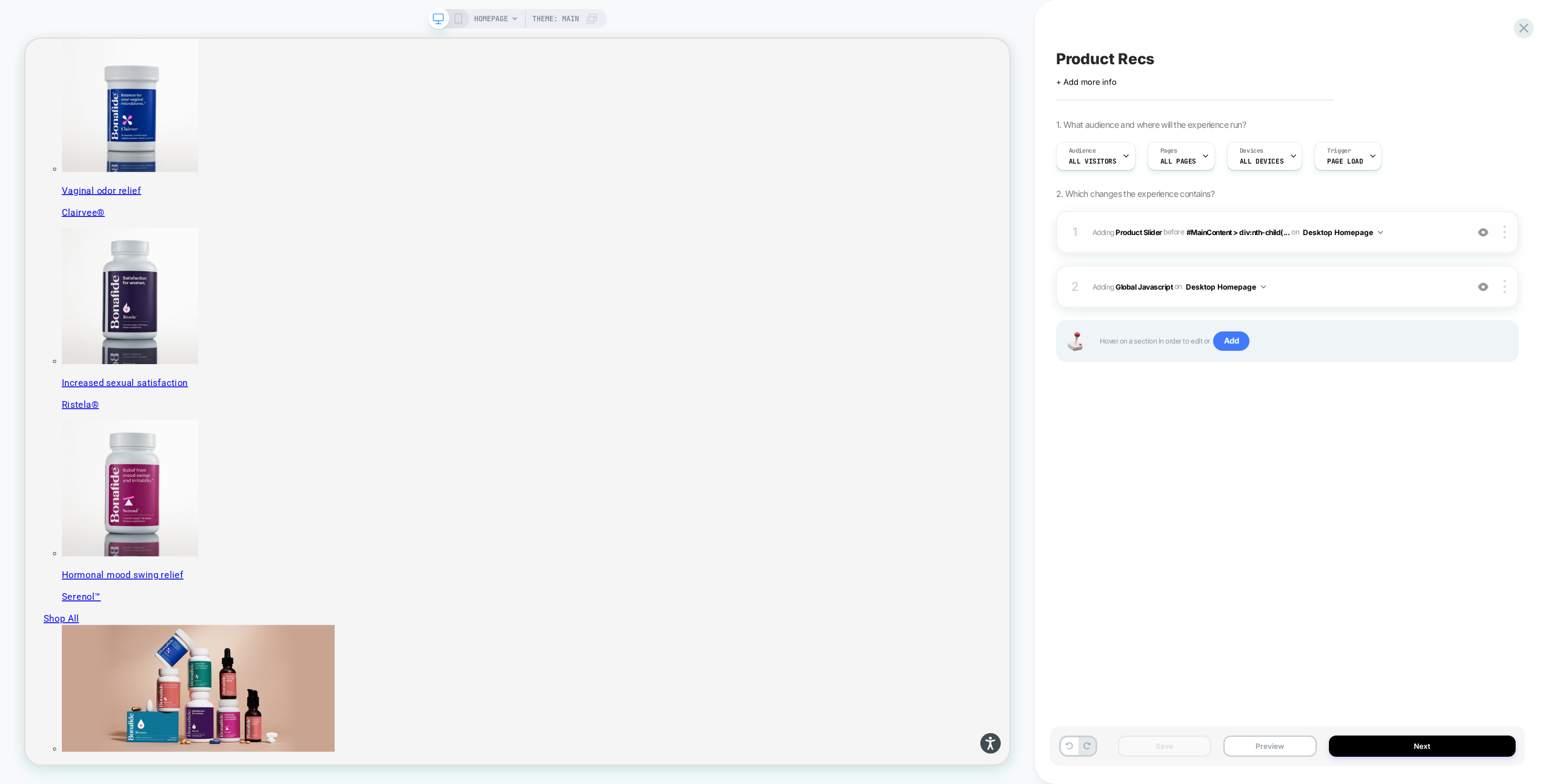
click at [1424, 234] on span "#_loomi_addon_1755016232473 Adding Product Slider BEFORE #MainContent > div:nth…" at bounding box center [1276, 232] width 368 height 15
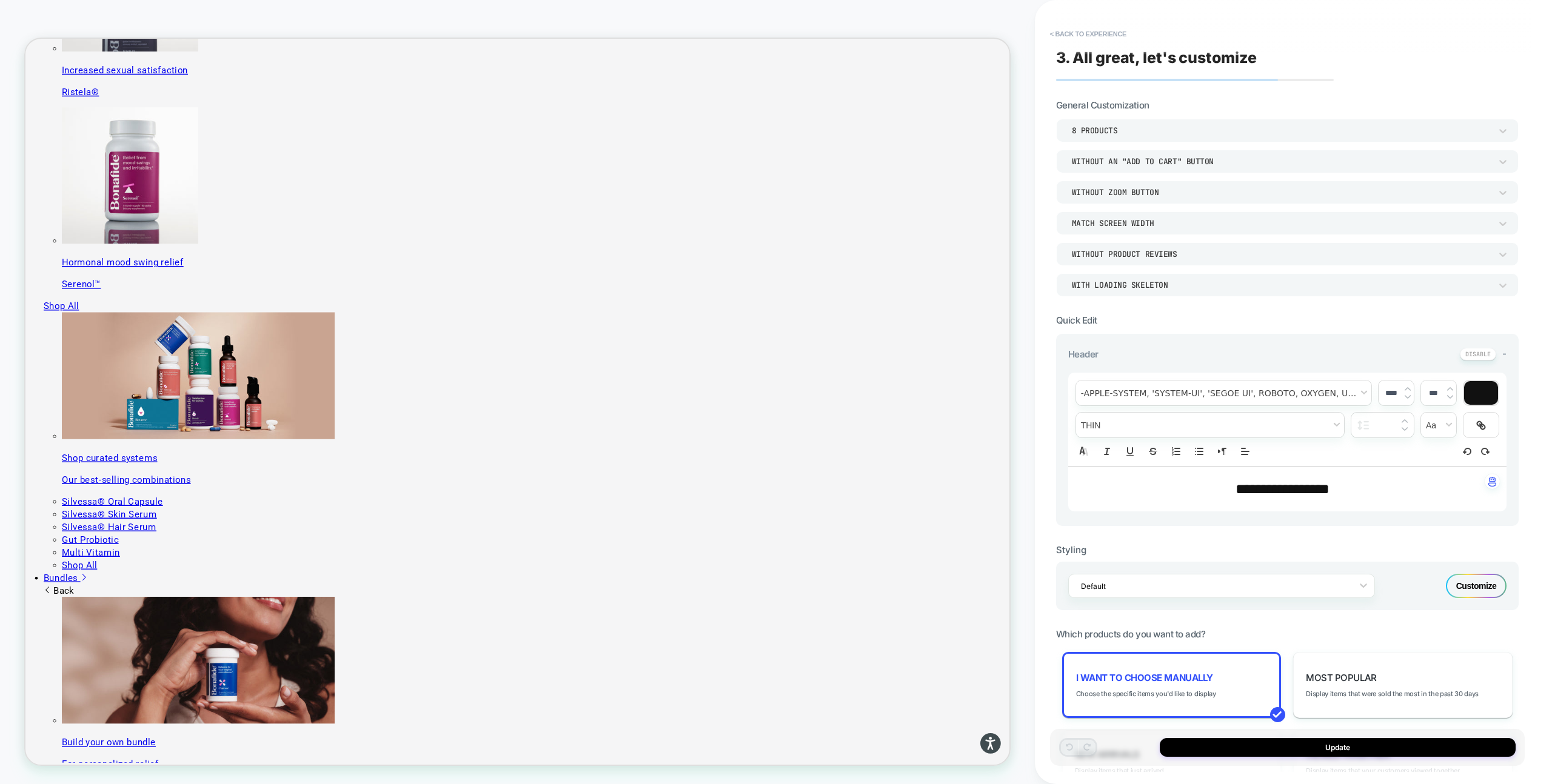
scroll to position [1179, 0]
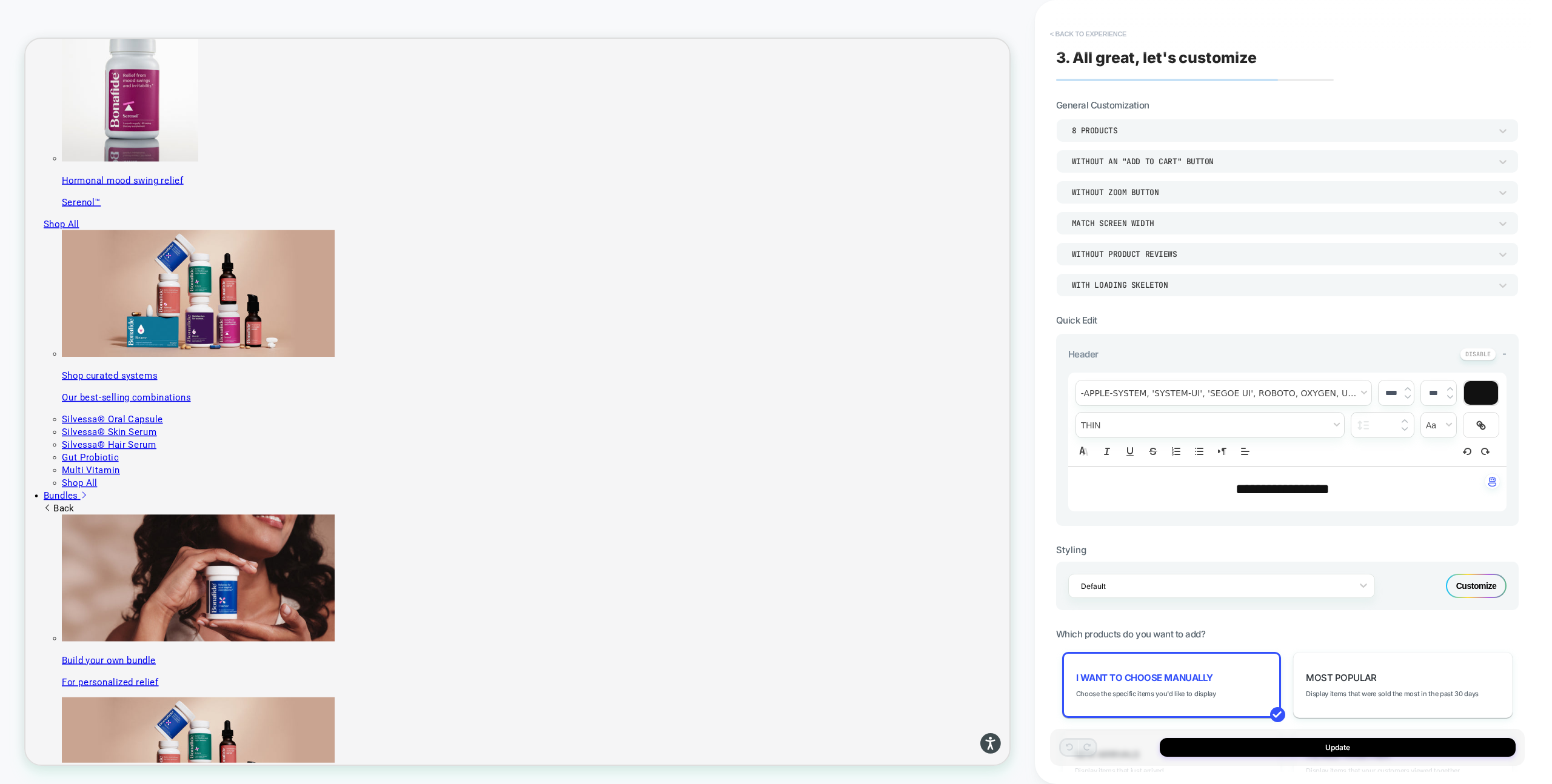
click at [1111, 29] on button "< Back to experience" at bounding box center [1088, 34] width 88 height 20
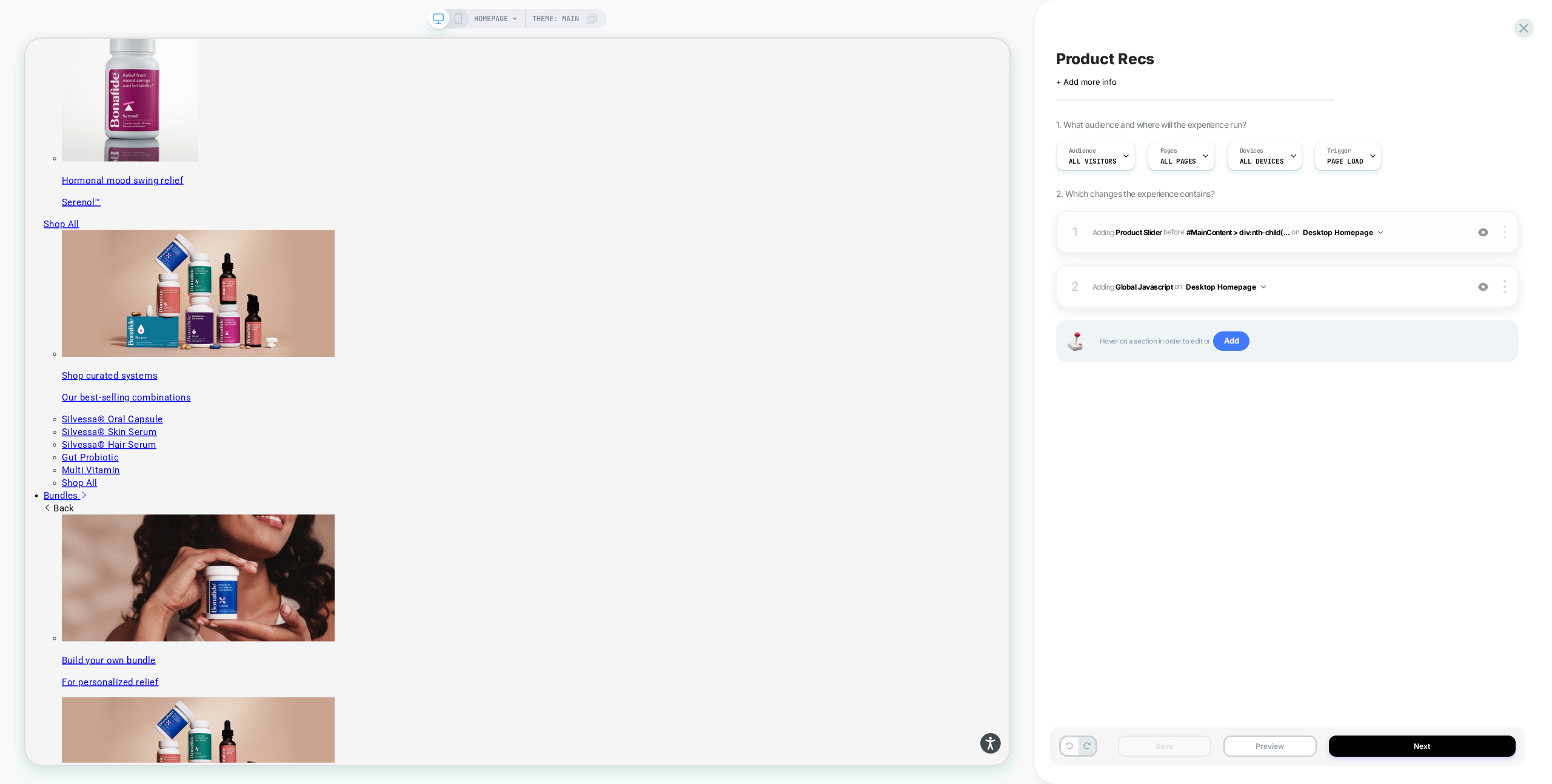
click at [1504, 237] on img at bounding box center [1504, 232] width 2 height 14
click at [1451, 181] on div "Replace Position" at bounding box center [1432, 182] width 108 height 33
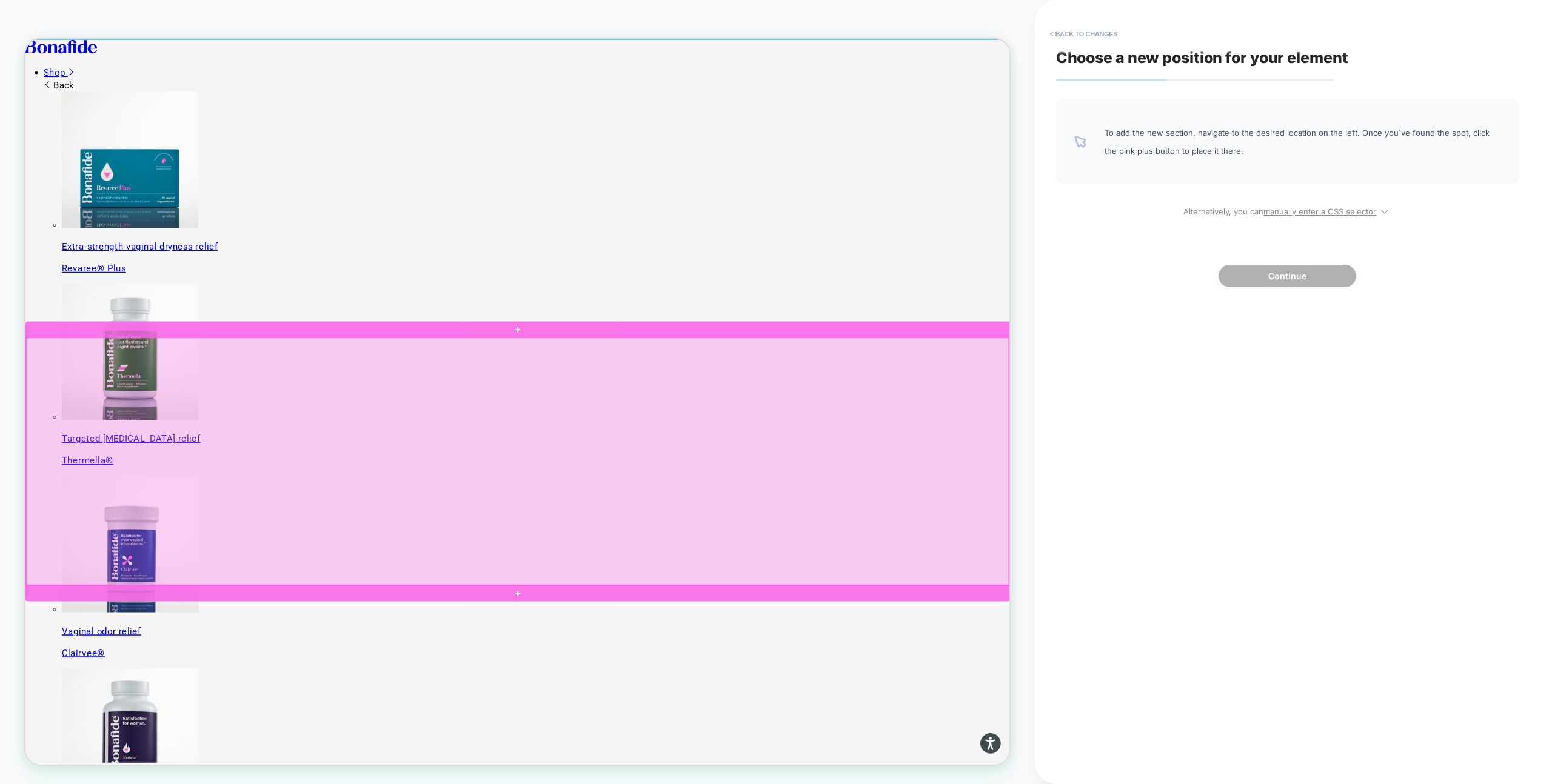
scroll to position [0, 0]
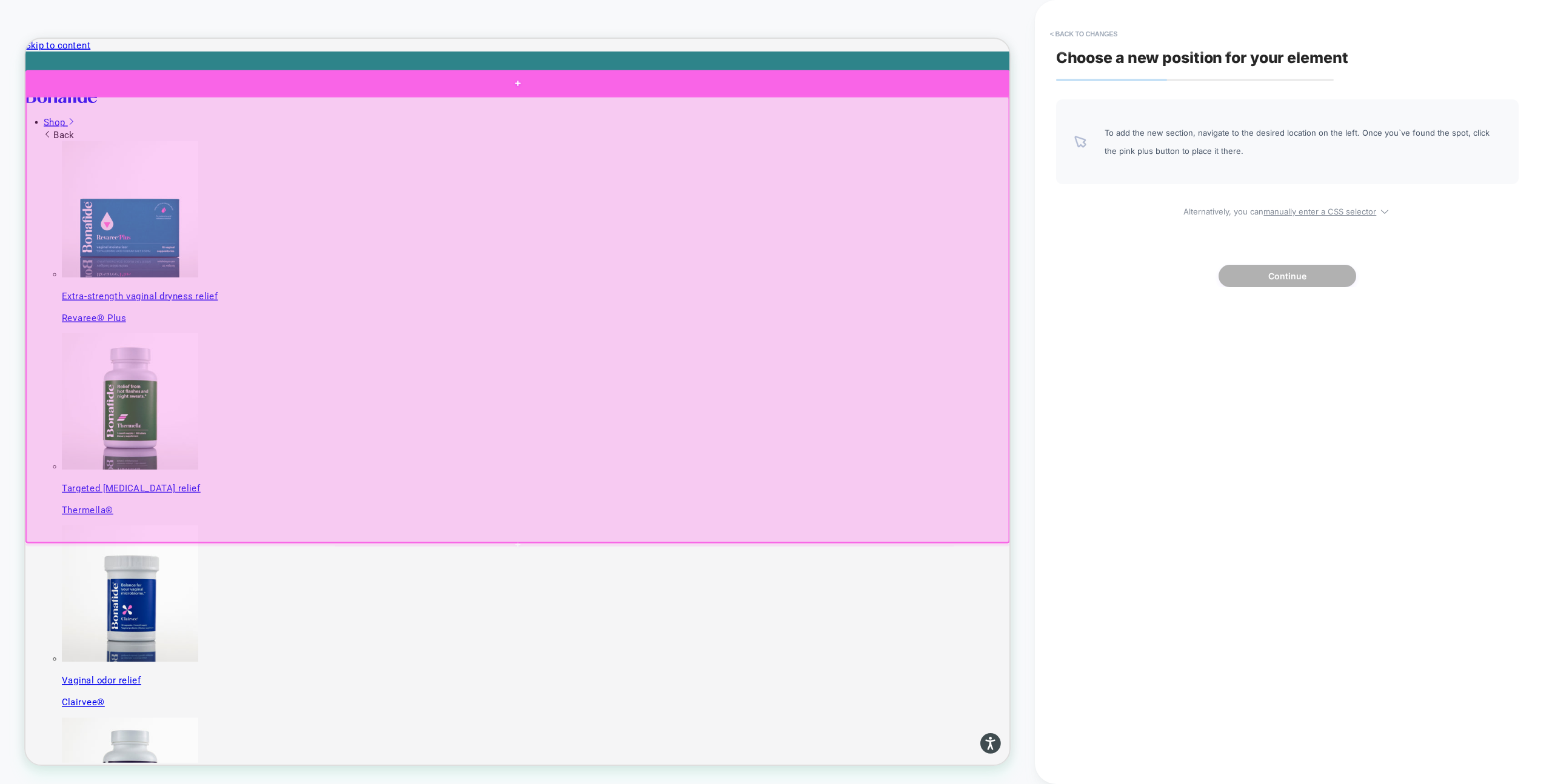
click at [903, 105] on div at bounding box center [681, 98] width 1312 height 35
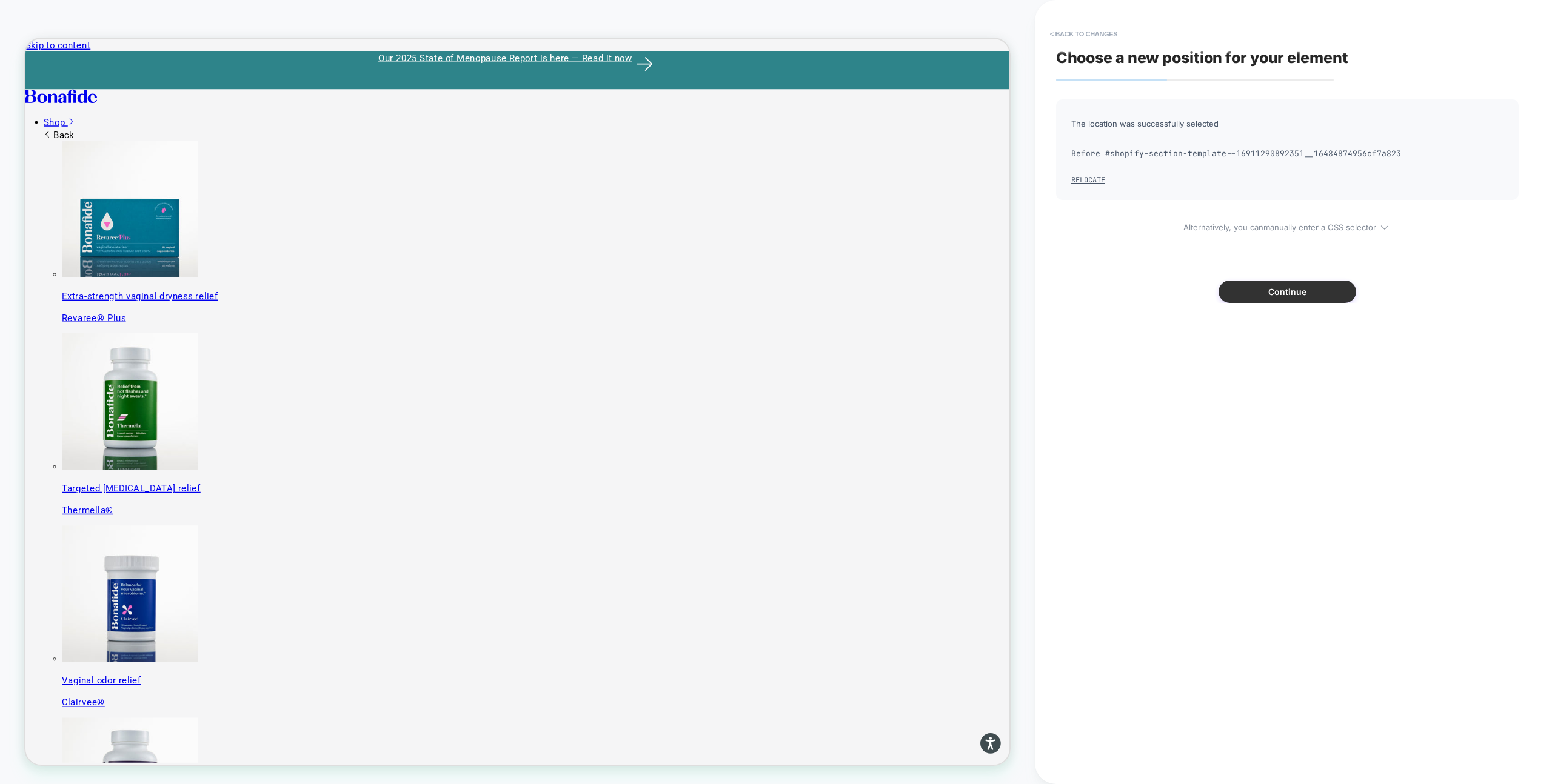
click at [1274, 293] on button "Continue" at bounding box center [1287, 292] width 138 height 23
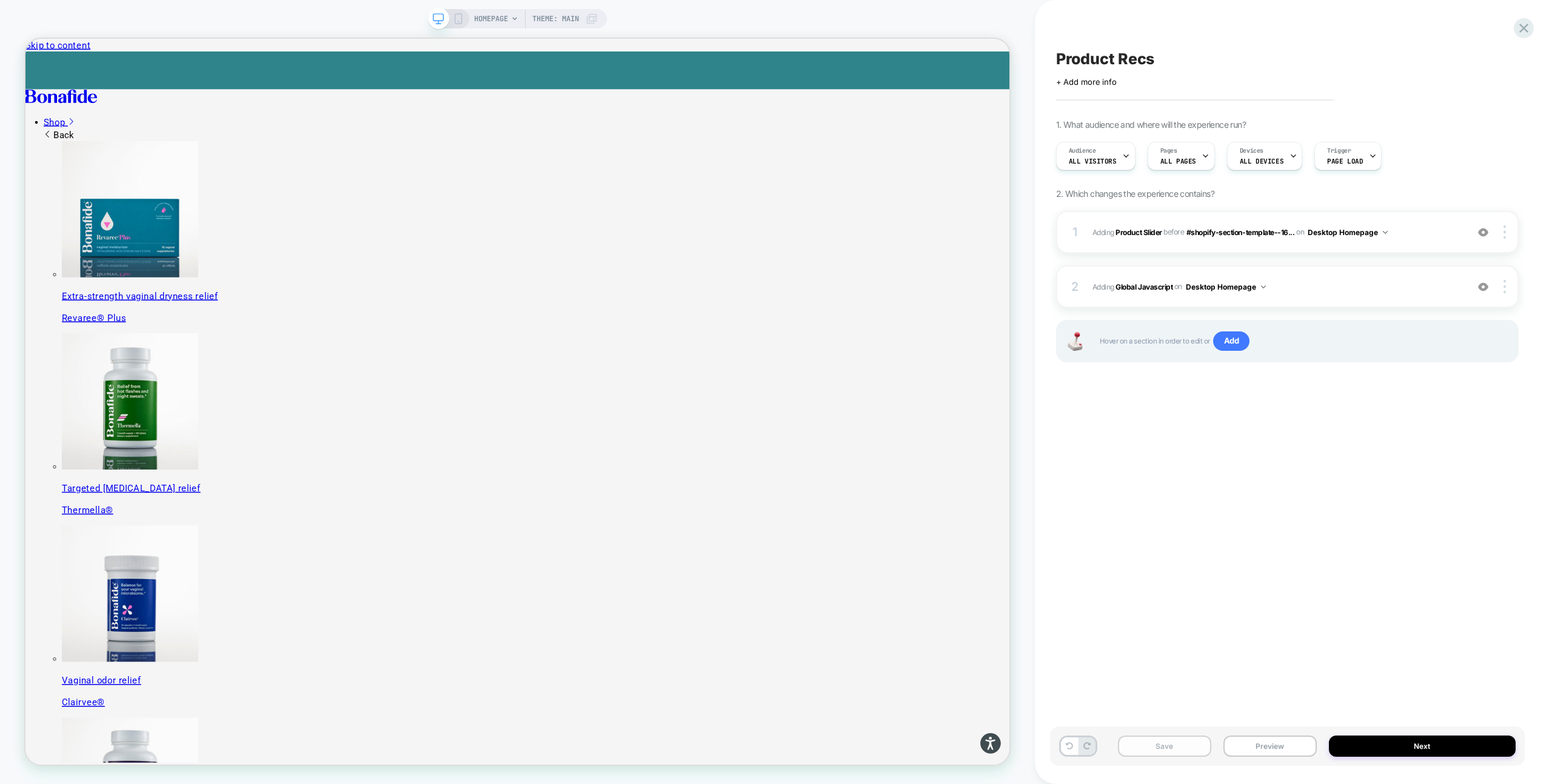
click at [1172, 745] on button "Save" at bounding box center [1164, 746] width 93 height 21
click at [1262, 747] on button "Preview" at bounding box center [1269, 746] width 93 height 21
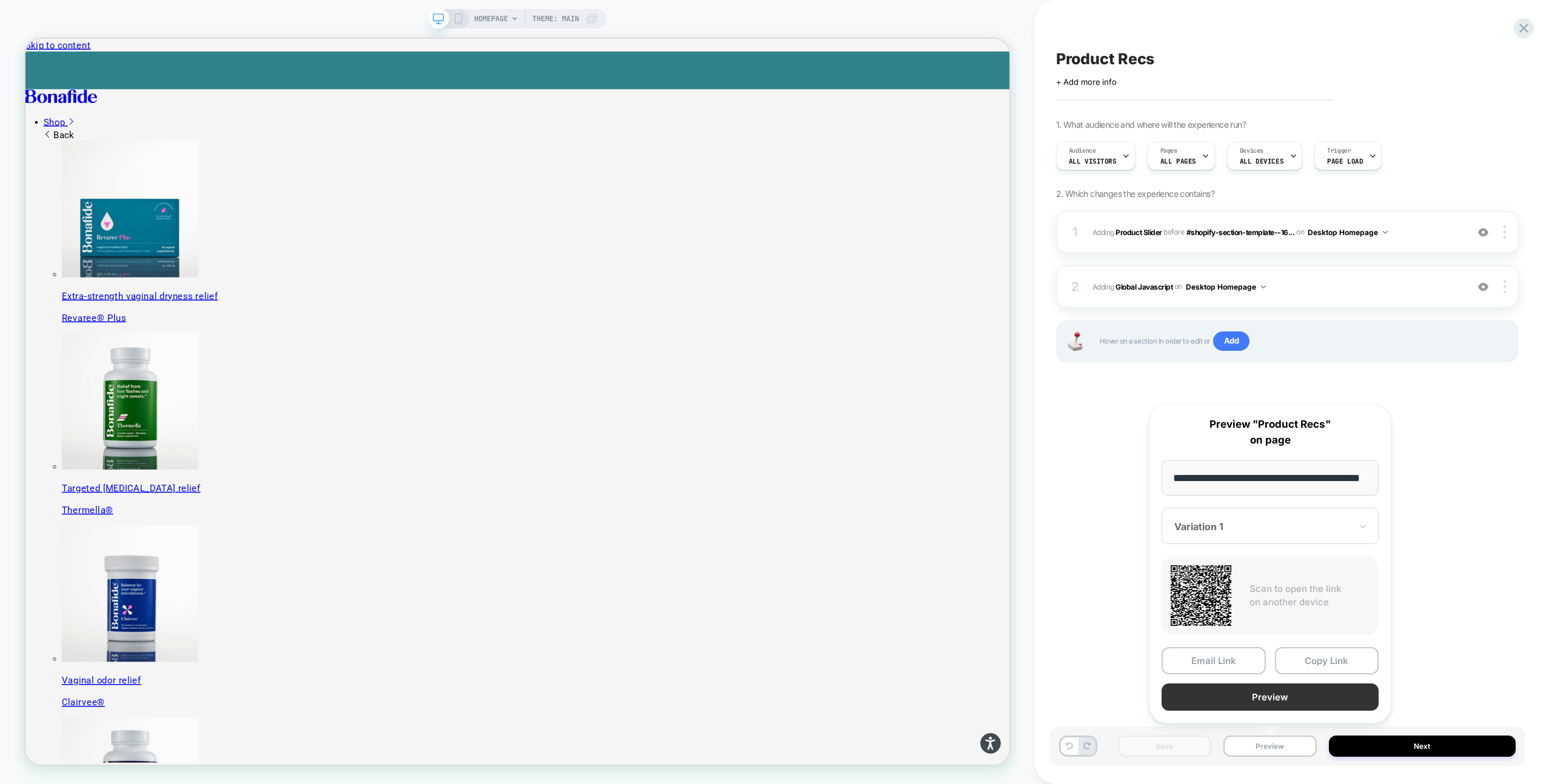
click at [1234, 686] on button "Preview" at bounding box center [1270, 697] width 217 height 27
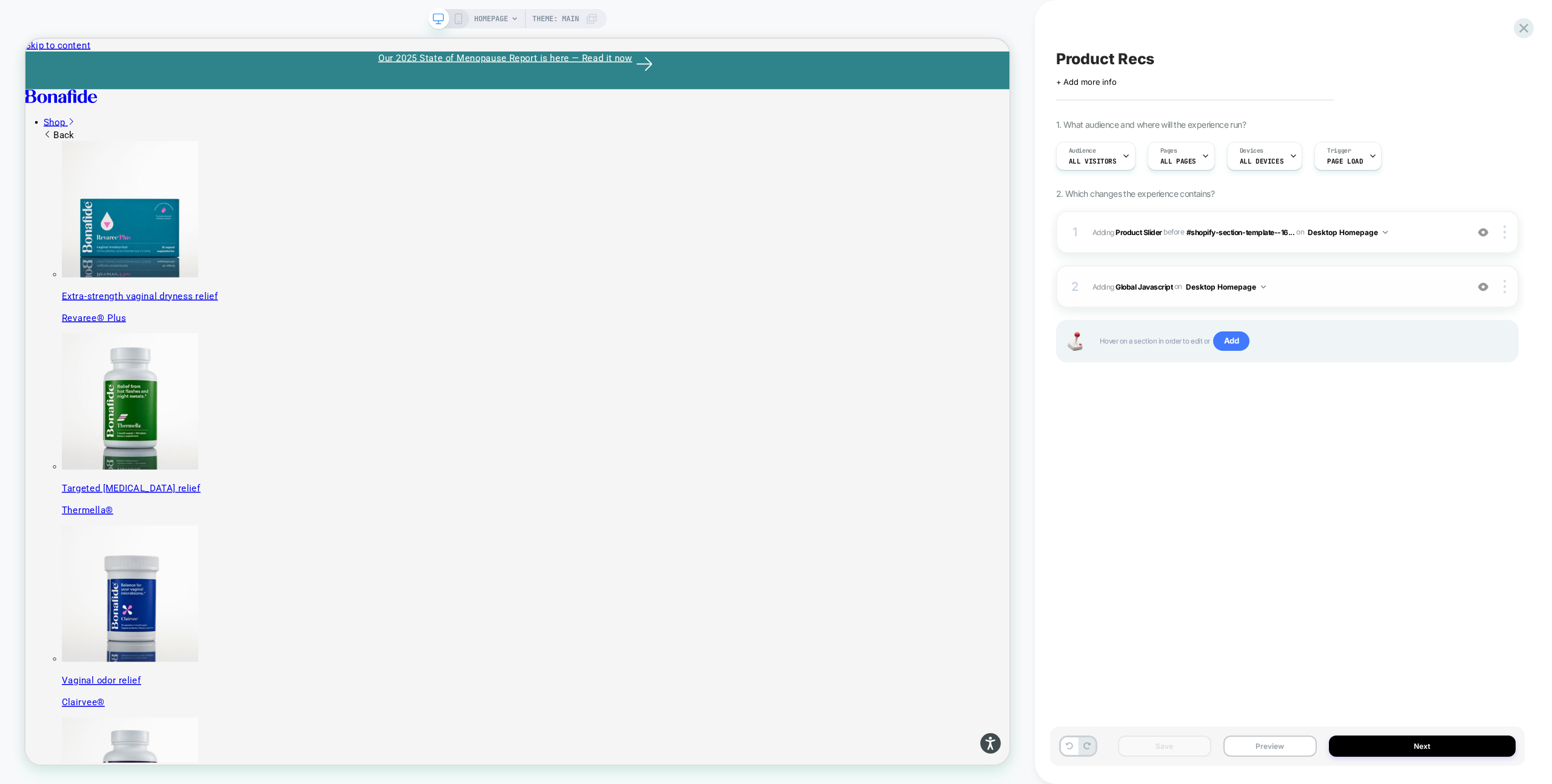
click at [1315, 276] on div "2 Adding Global Javascript on Desktop Homepage Add Before Add After Copy to Mob…" at bounding box center [1287, 287] width 463 height 42
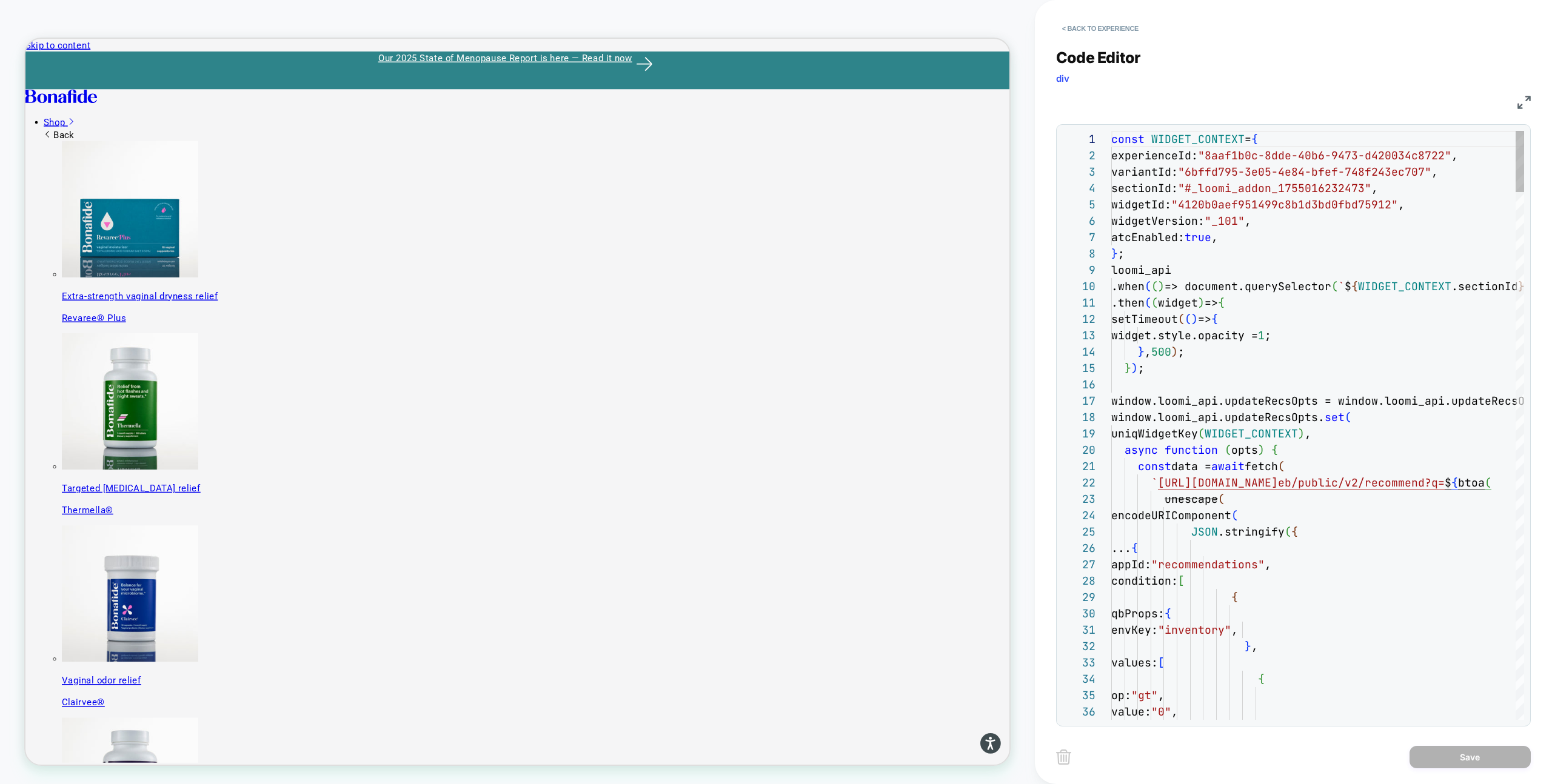
scroll to position [33, 138]
type textarea "**********"
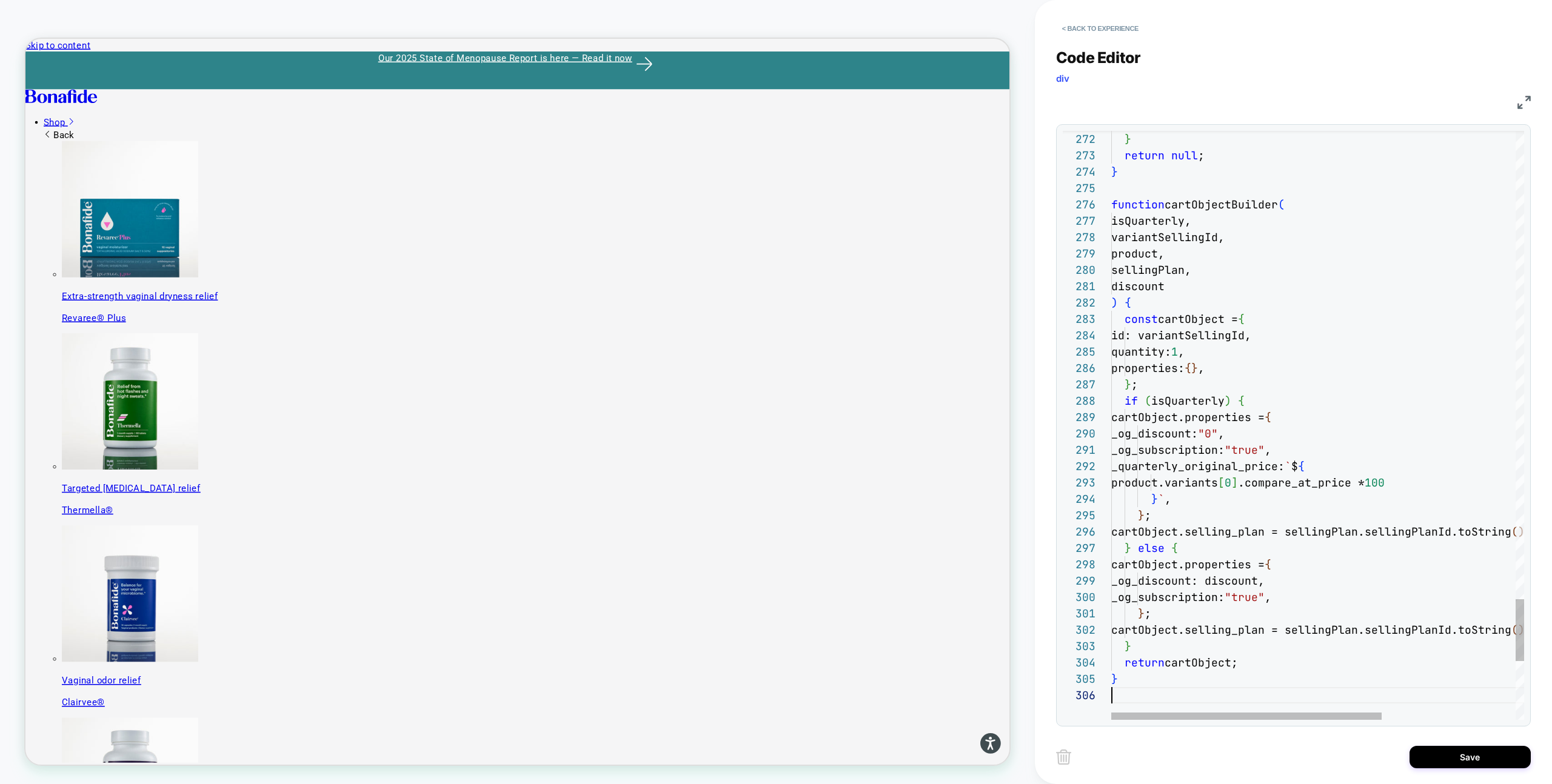
scroll to position [82, 0]
click at [1488, 764] on button "Save" at bounding box center [1470, 758] width 121 height 23
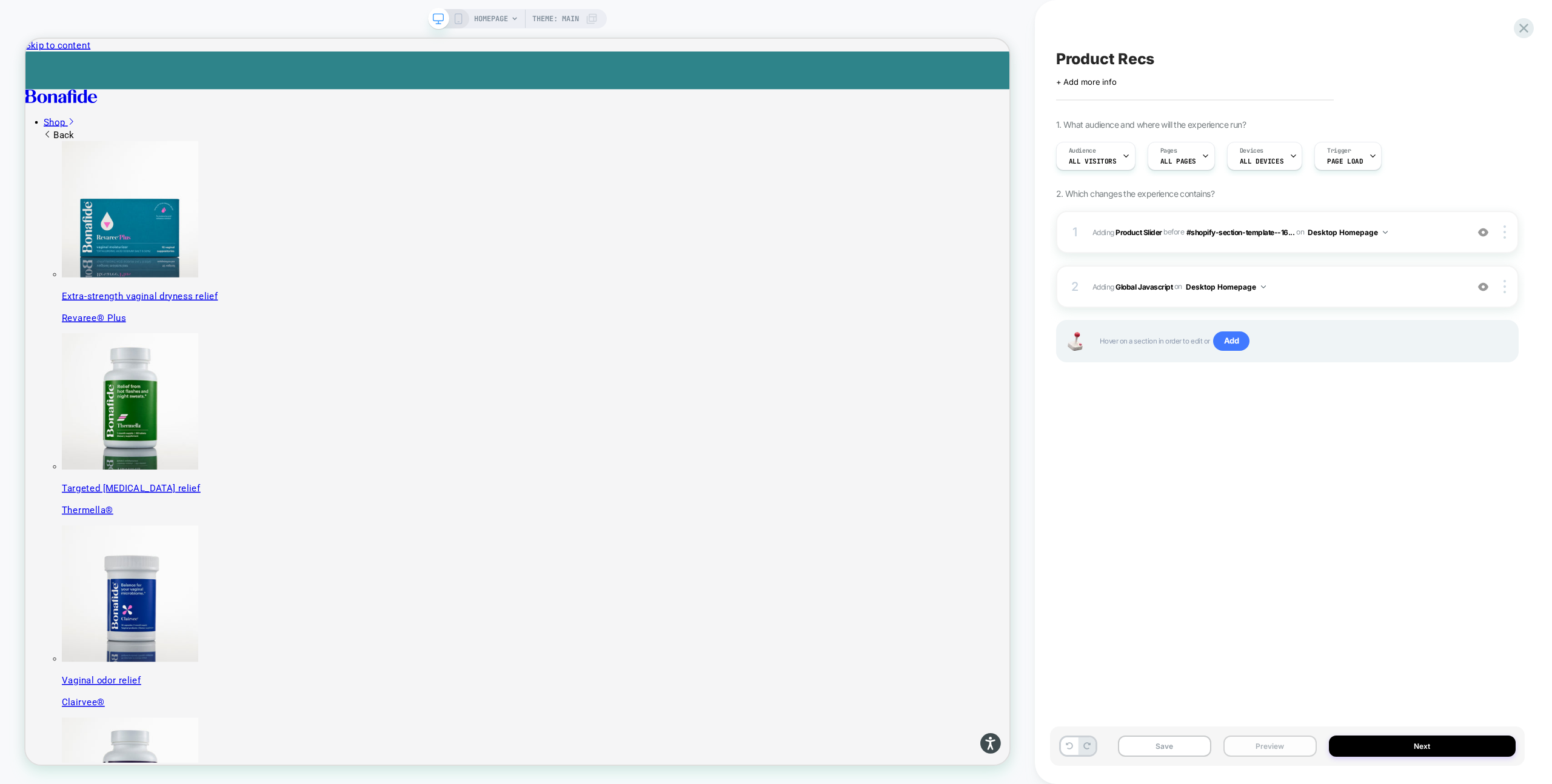
click at [1260, 747] on button "Preview" at bounding box center [1269, 746] width 93 height 21
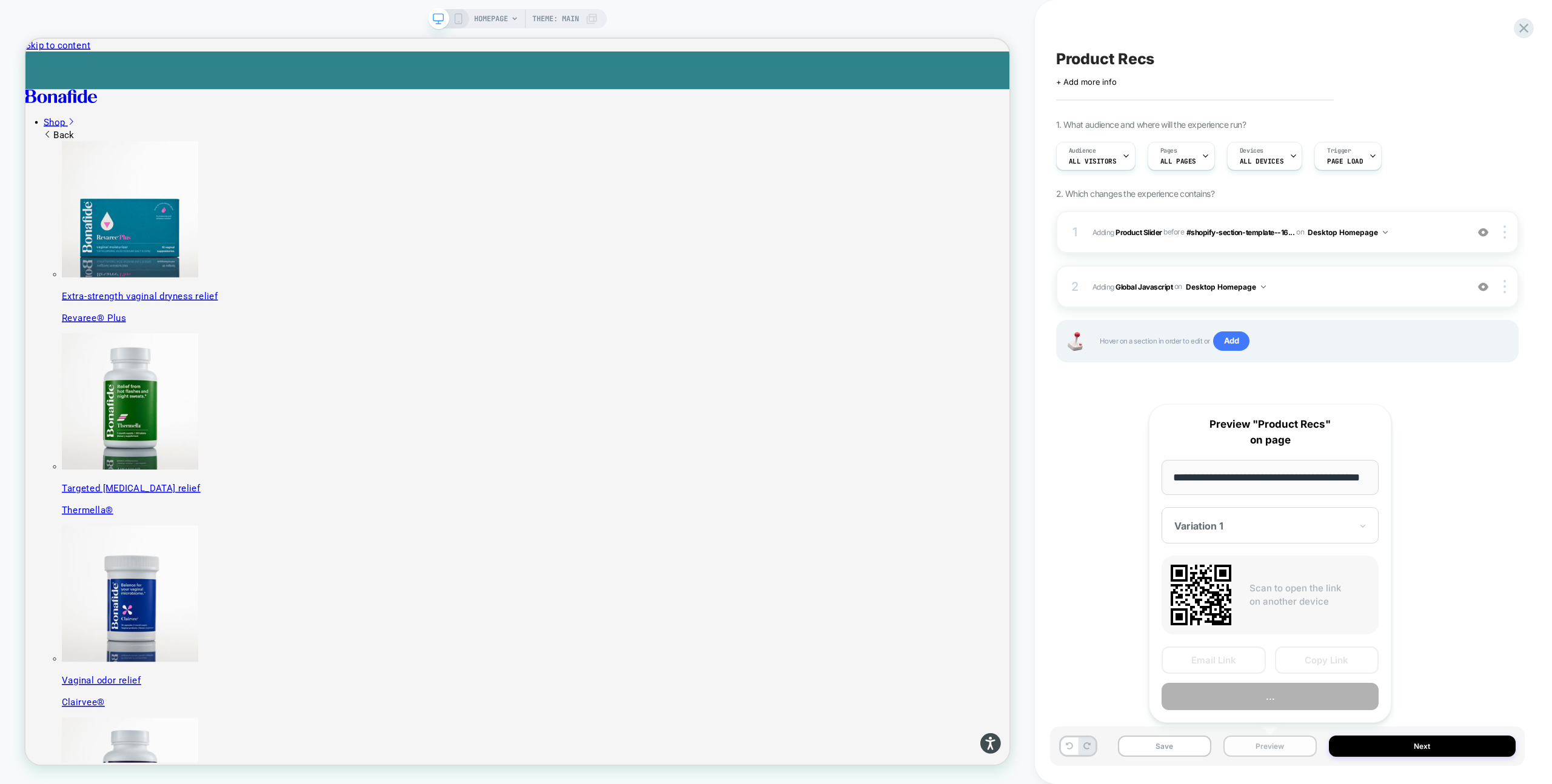
scroll to position [0, 32]
click at [1267, 702] on button "Preview" at bounding box center [1270, 697] width 217 height 27
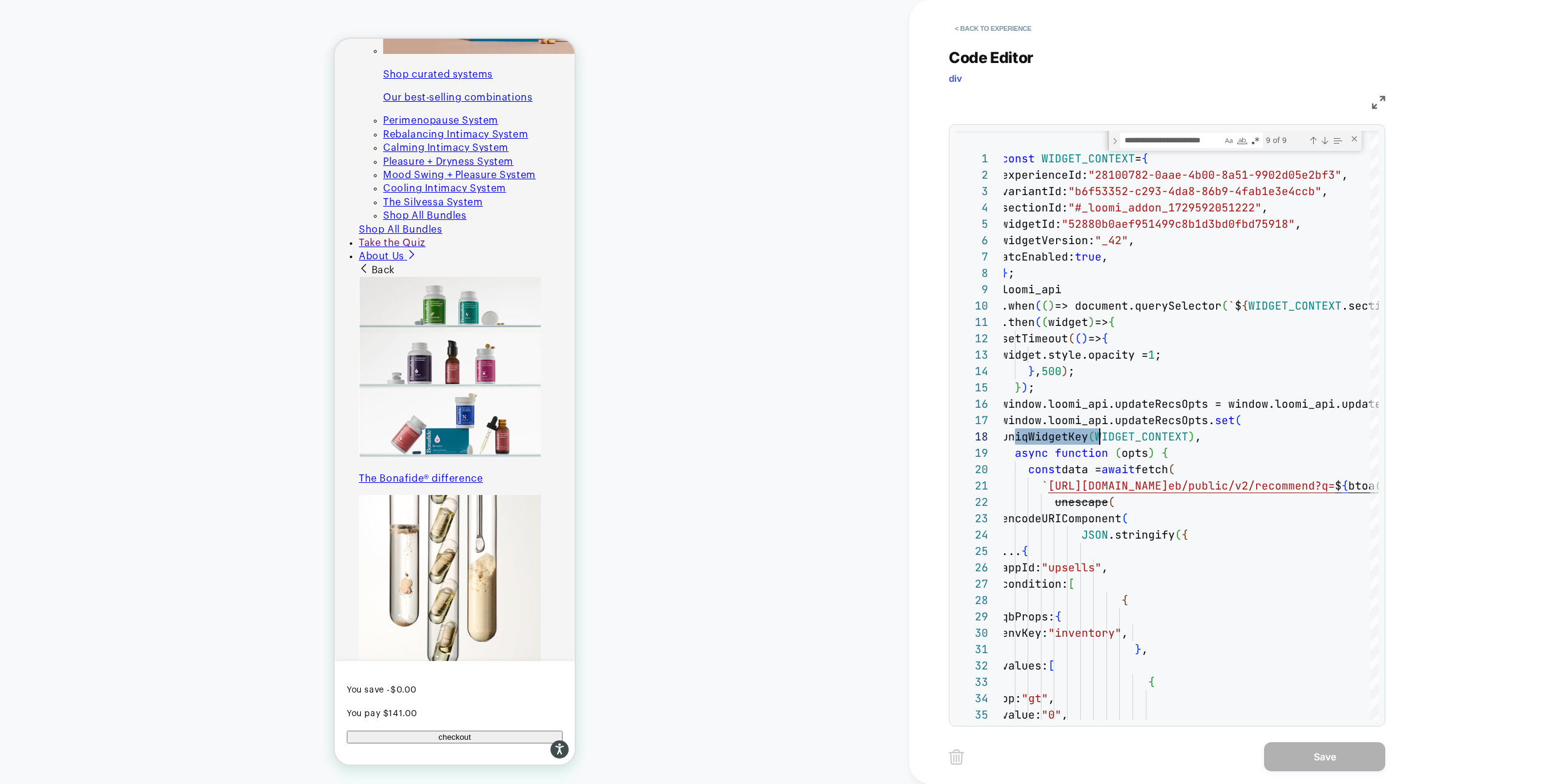
scroll to position [510, 0]
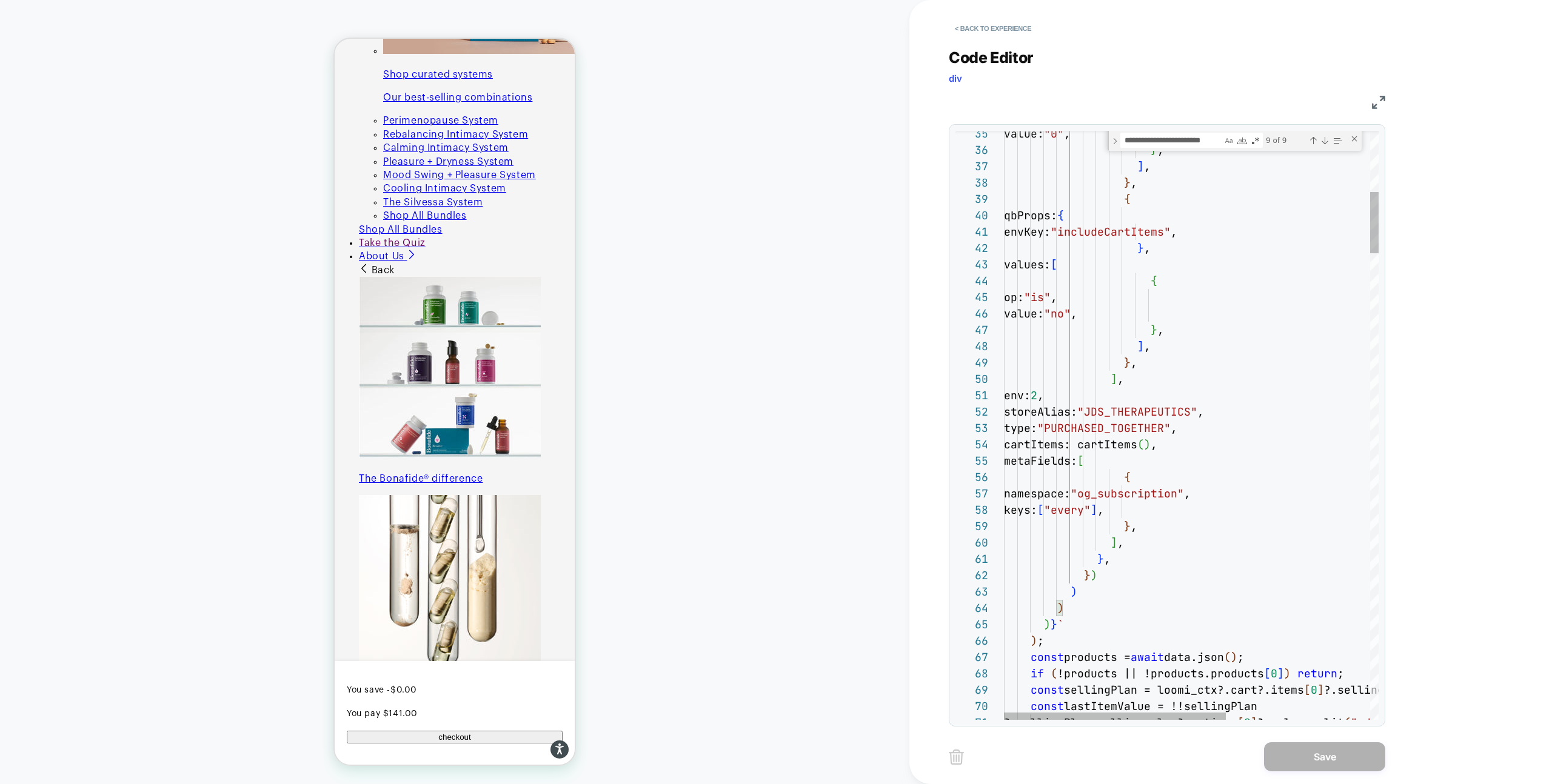
type textarea "**********"
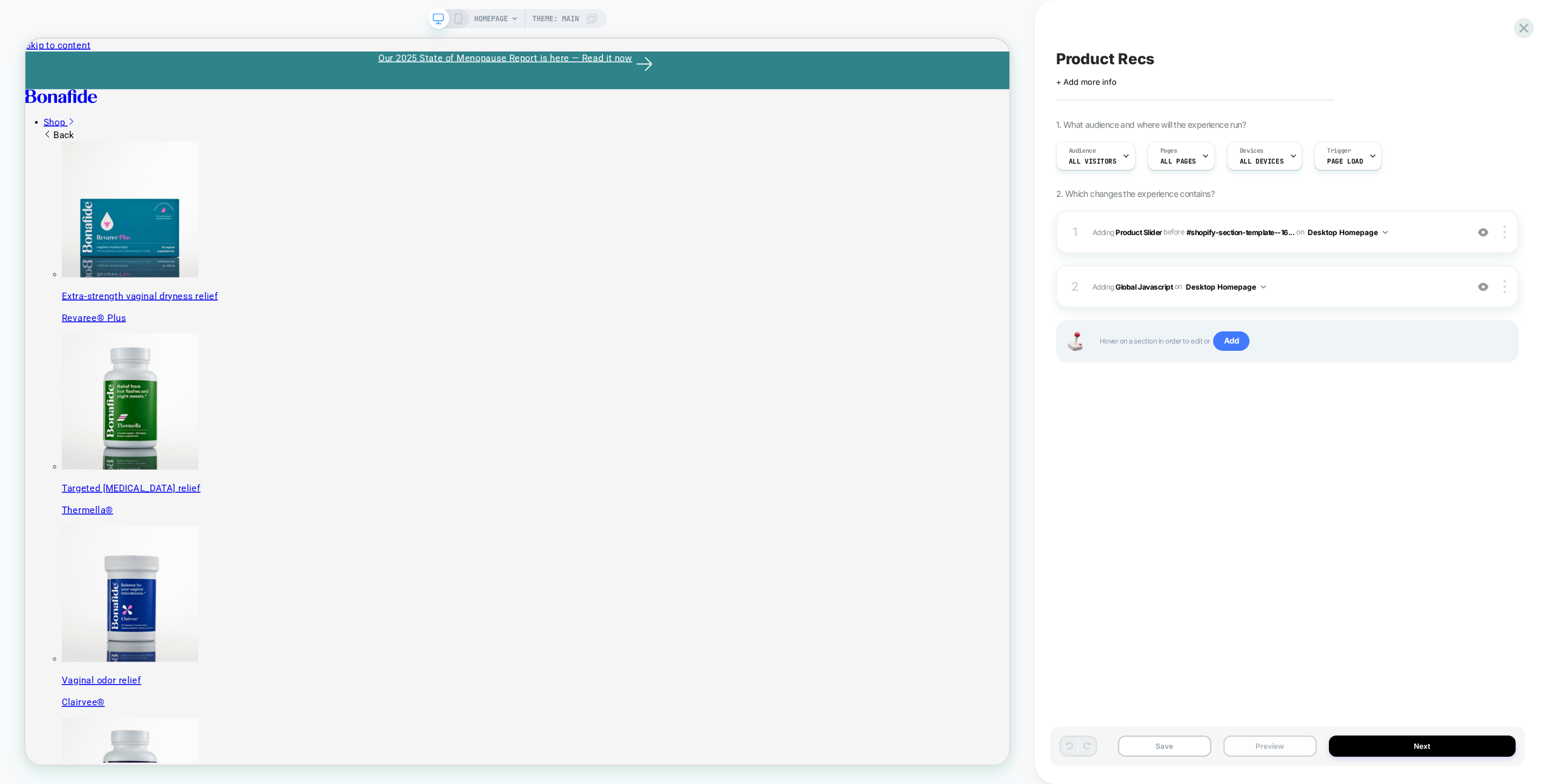
click at [1271, 750] on button "Preview" at bounding box center [1269, 746] width 93 height 21
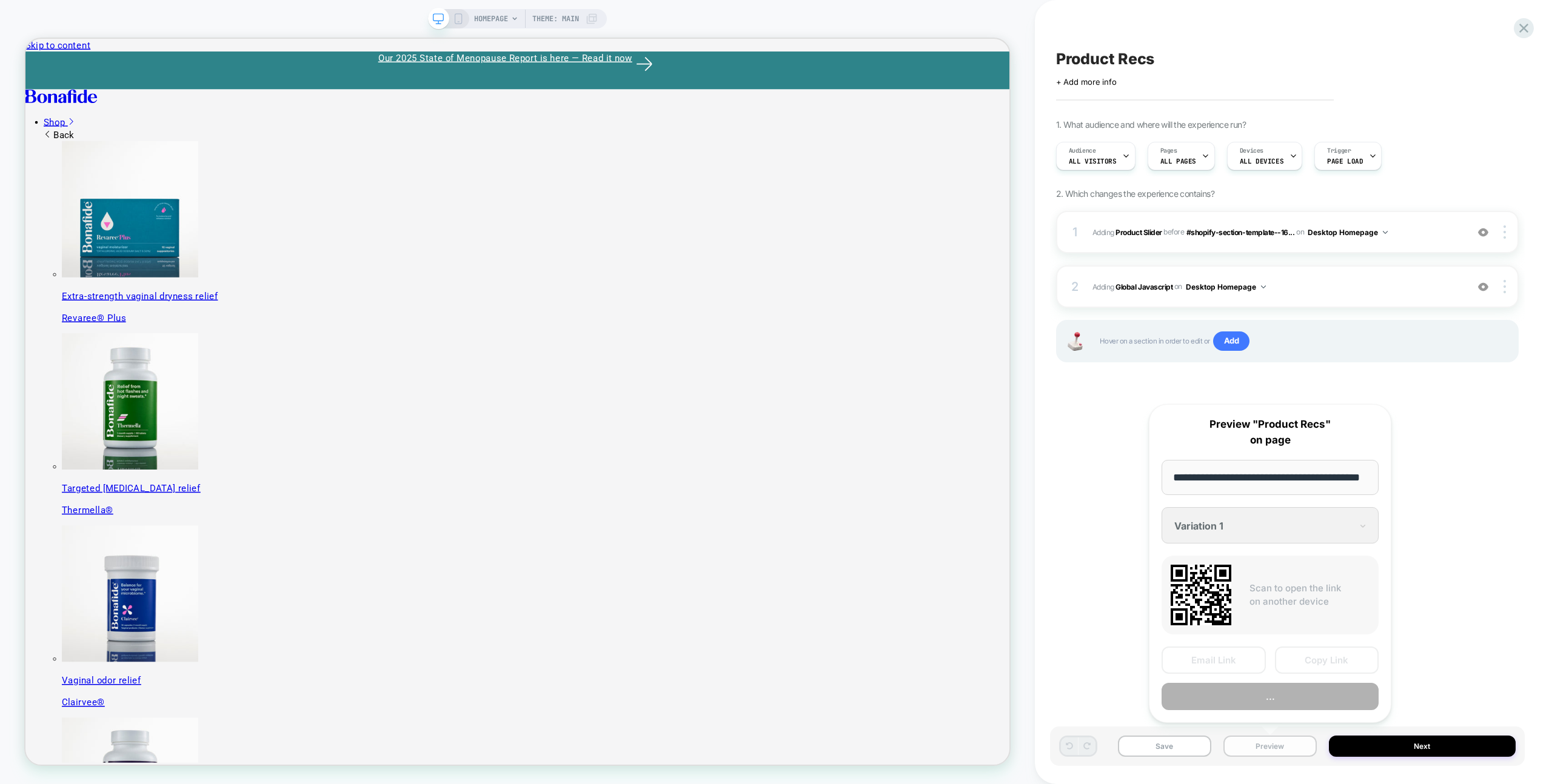
scroll to position [0, 32]
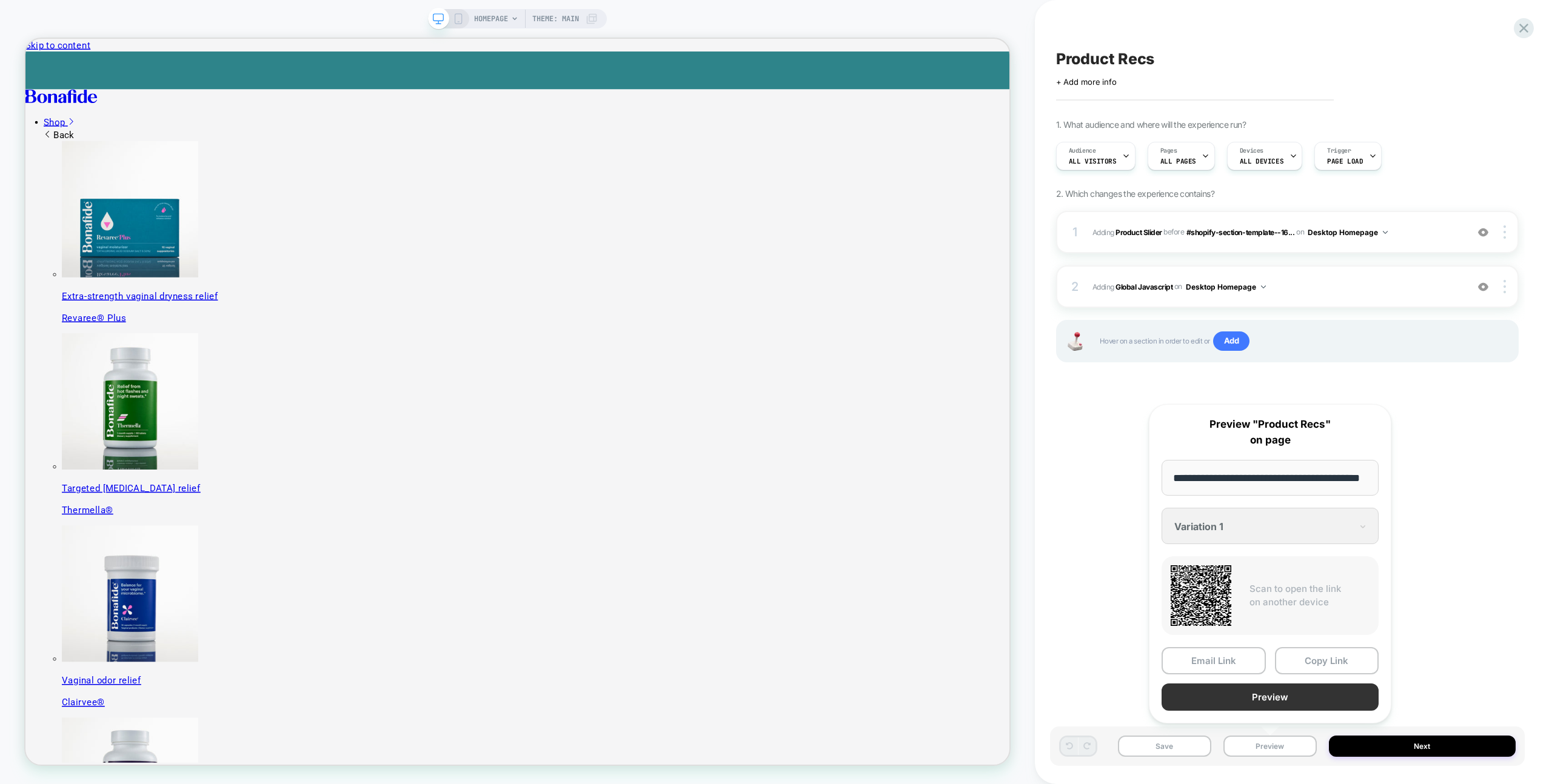
click at [1213, 691] on button "Preview" at bounding box center [1270, 697] width 217 height 27
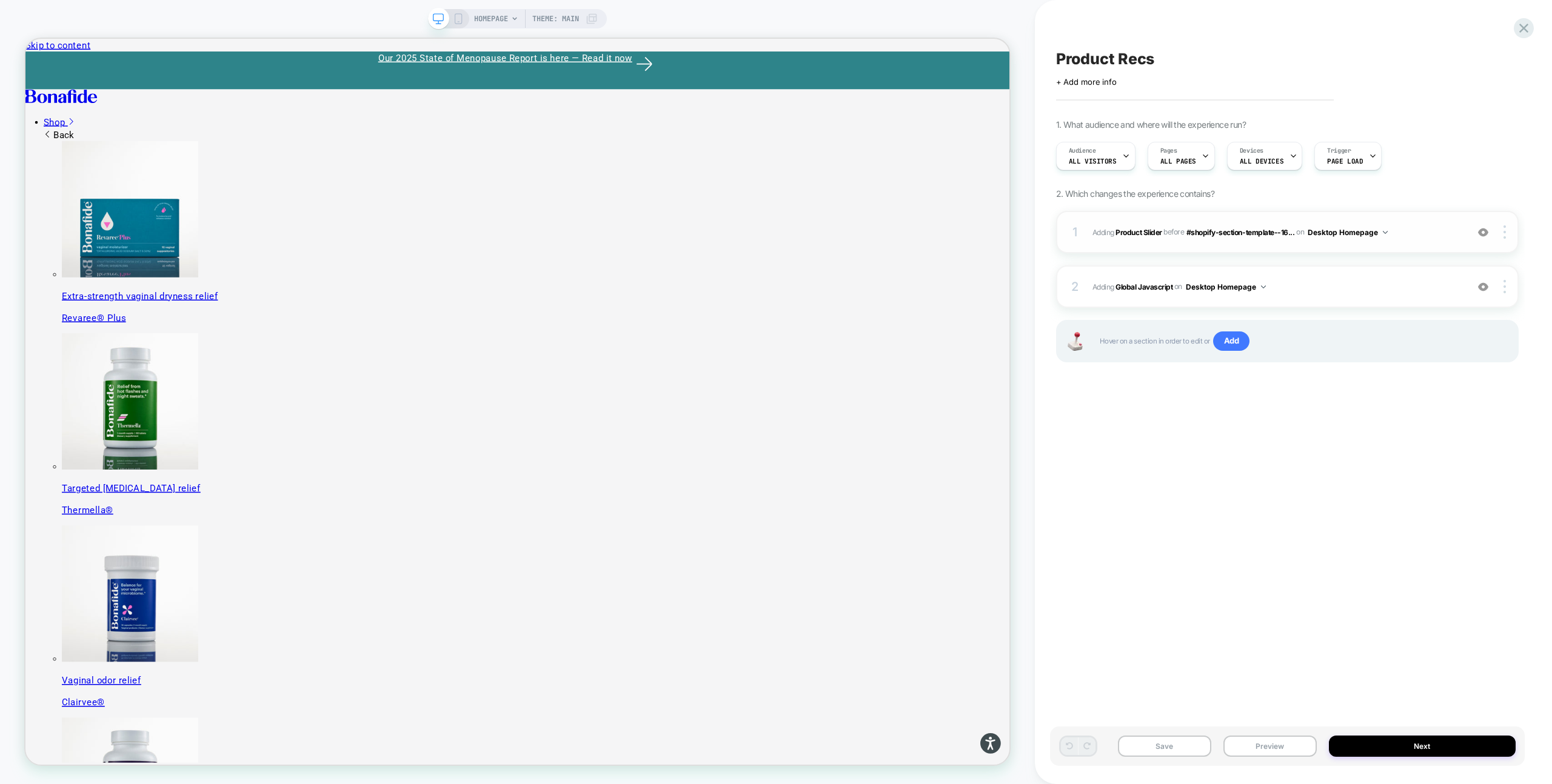
click at [1257, 243] on div "1 #_loomi_addon_1755016232473 Adding Product Slider BEFORE #shopify-section-tem…" at bounding box center [1287, 232] width 463 height 42
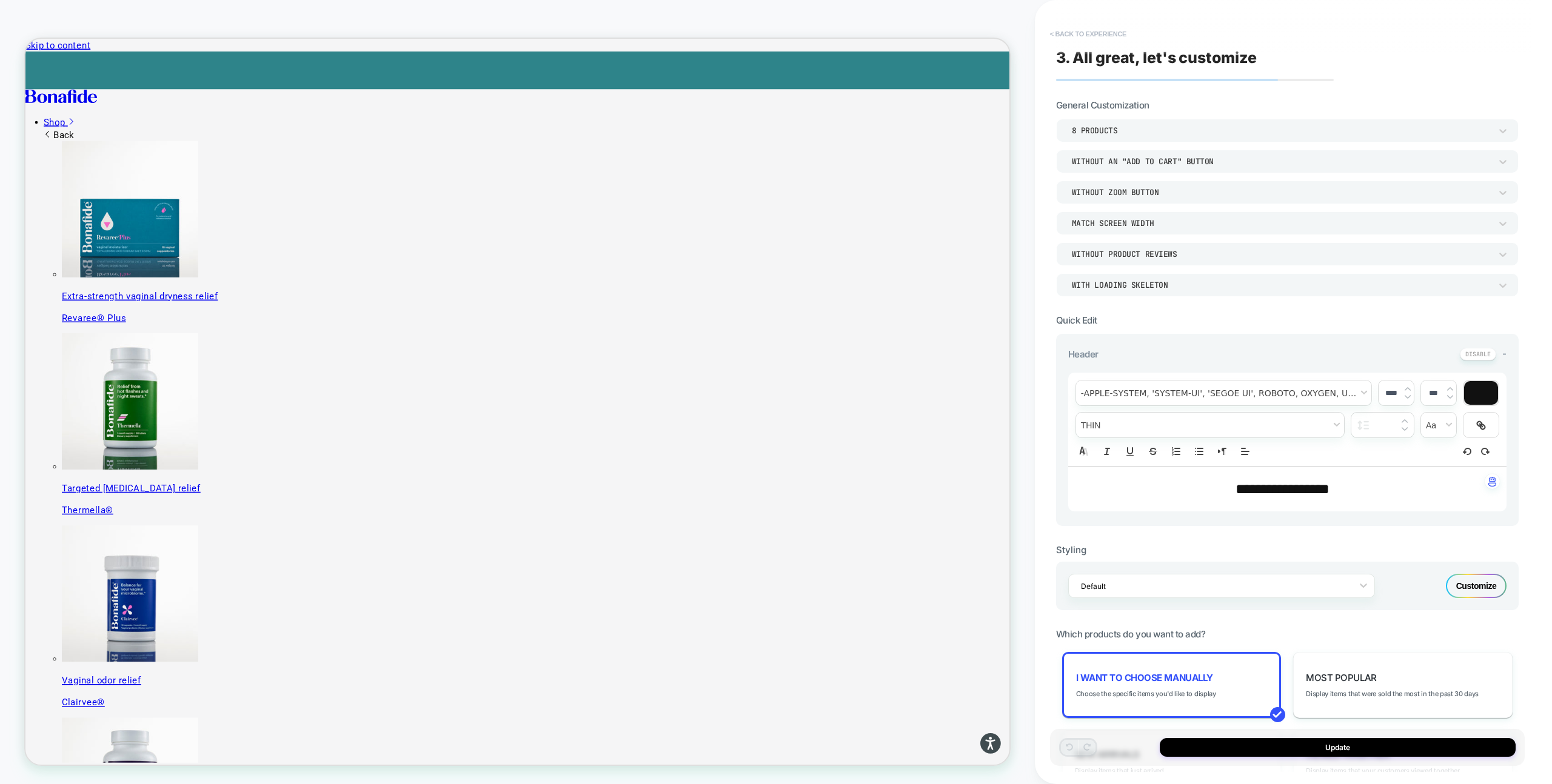
click at [1063, 36] on button "< Back to experience" at bounding box center [1088, 34] width 88 height 20
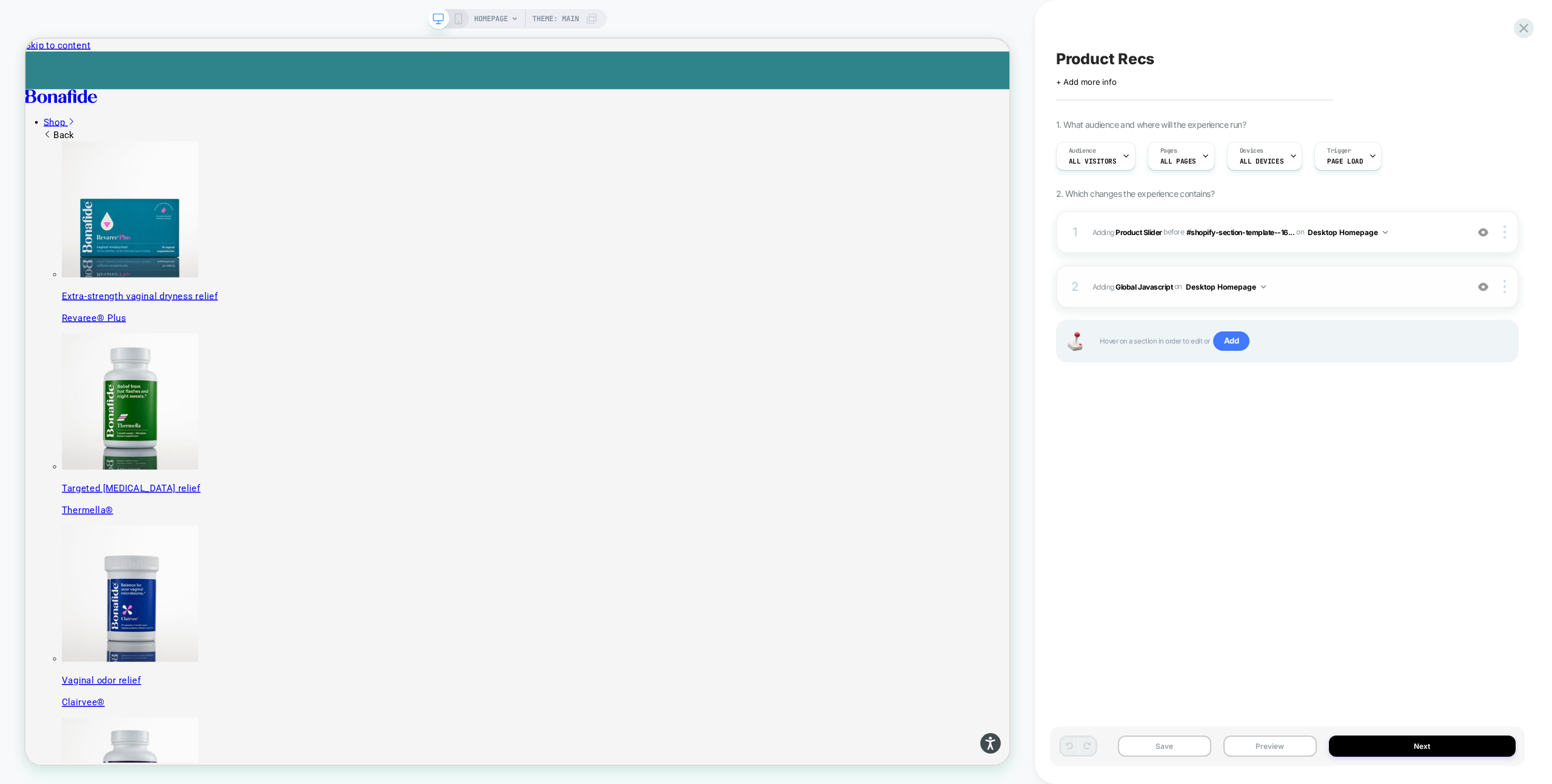
click at [1299, 289] on span "Adding Global Javascript on Desktop Homepage" at bounding box center [1276, 287] width 368 height 15
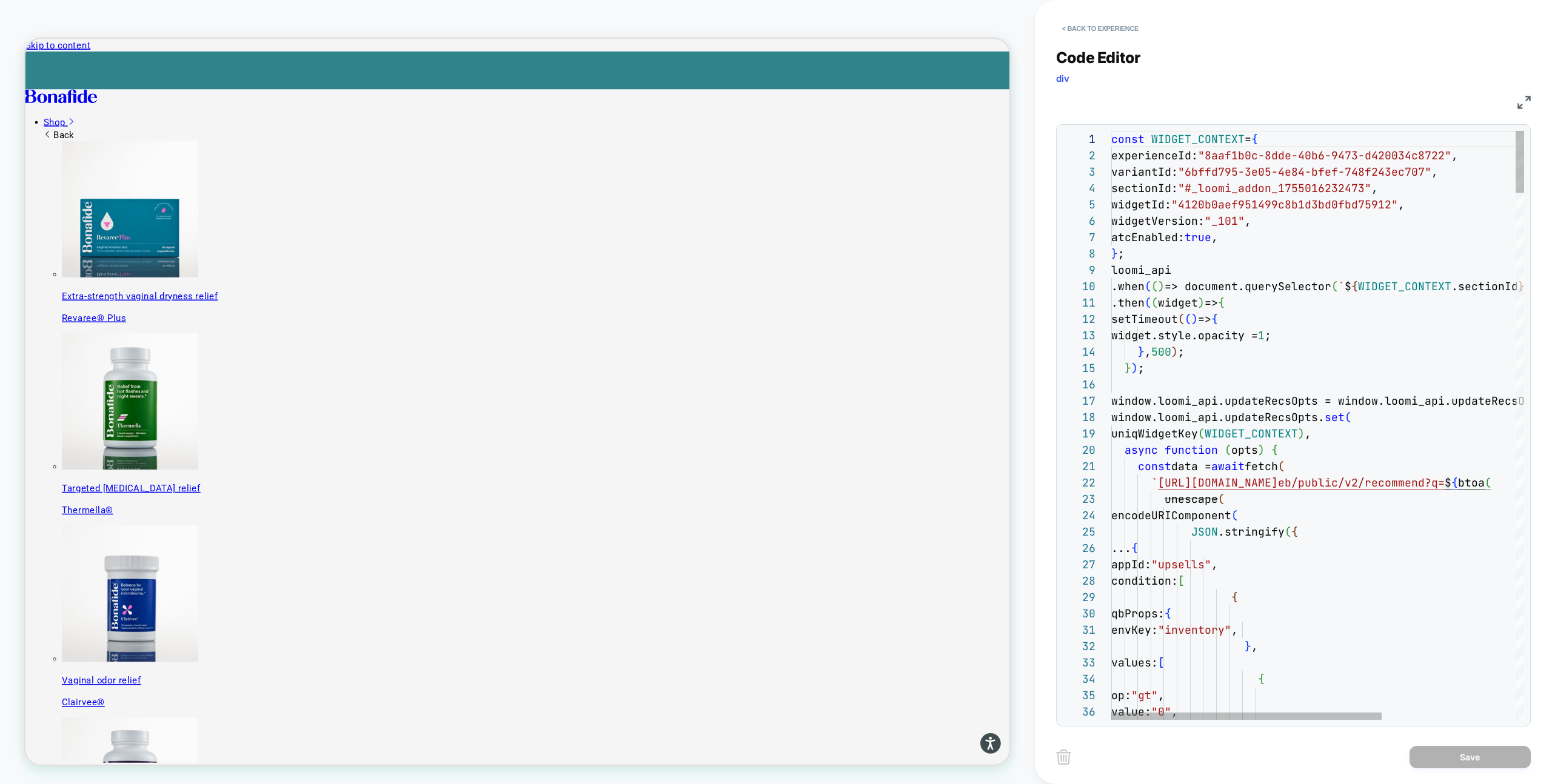
scroll to position [114, 14]
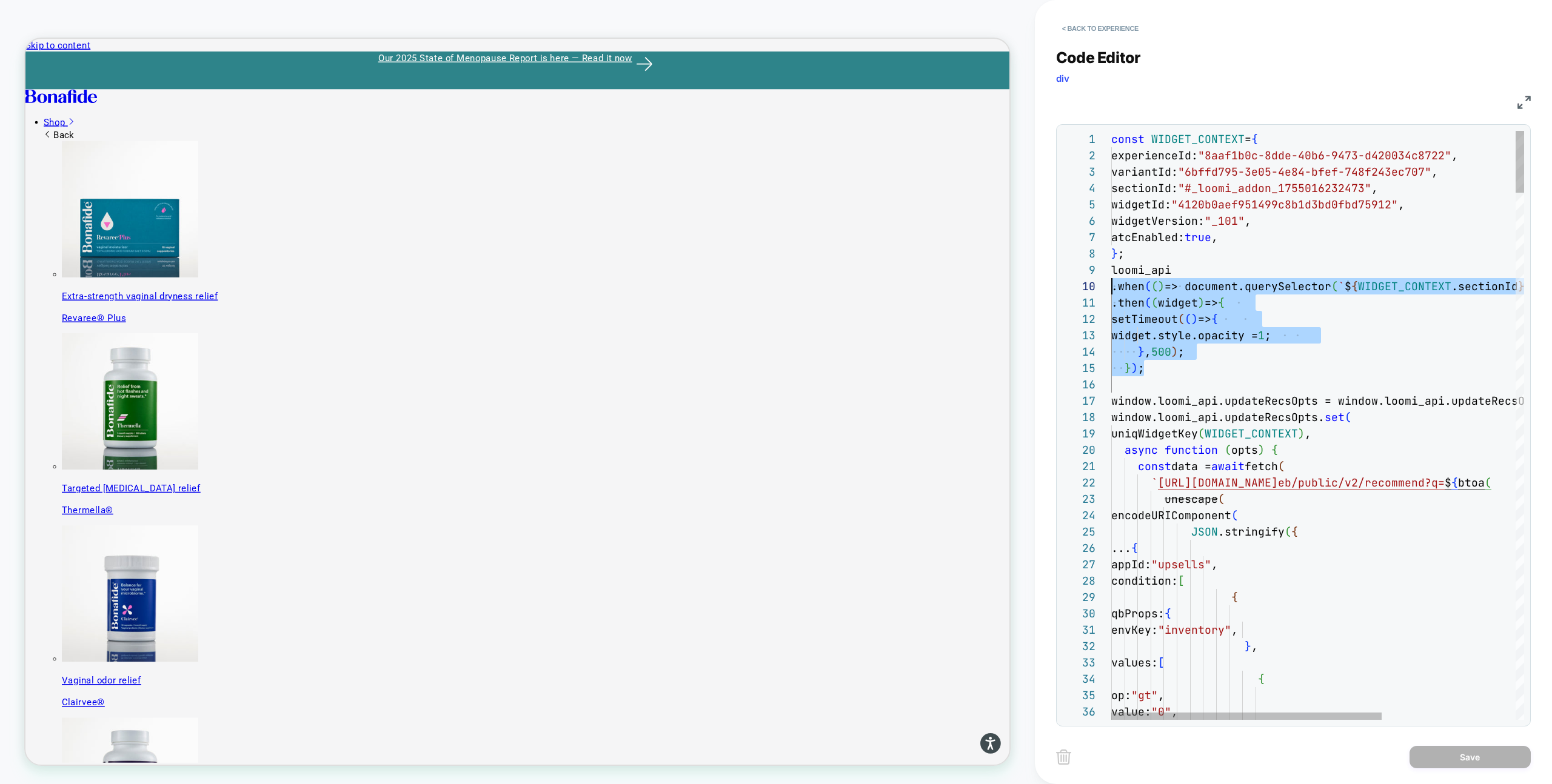
scroll to position [131, 0]
drag, startPoint x: 1147, startPoint y: 374, endPoint x: 1091, endPoint y: 275, distance: 113.7
click at [1174, 714] on div at bounding box center [1246, 716] width 270 height 8
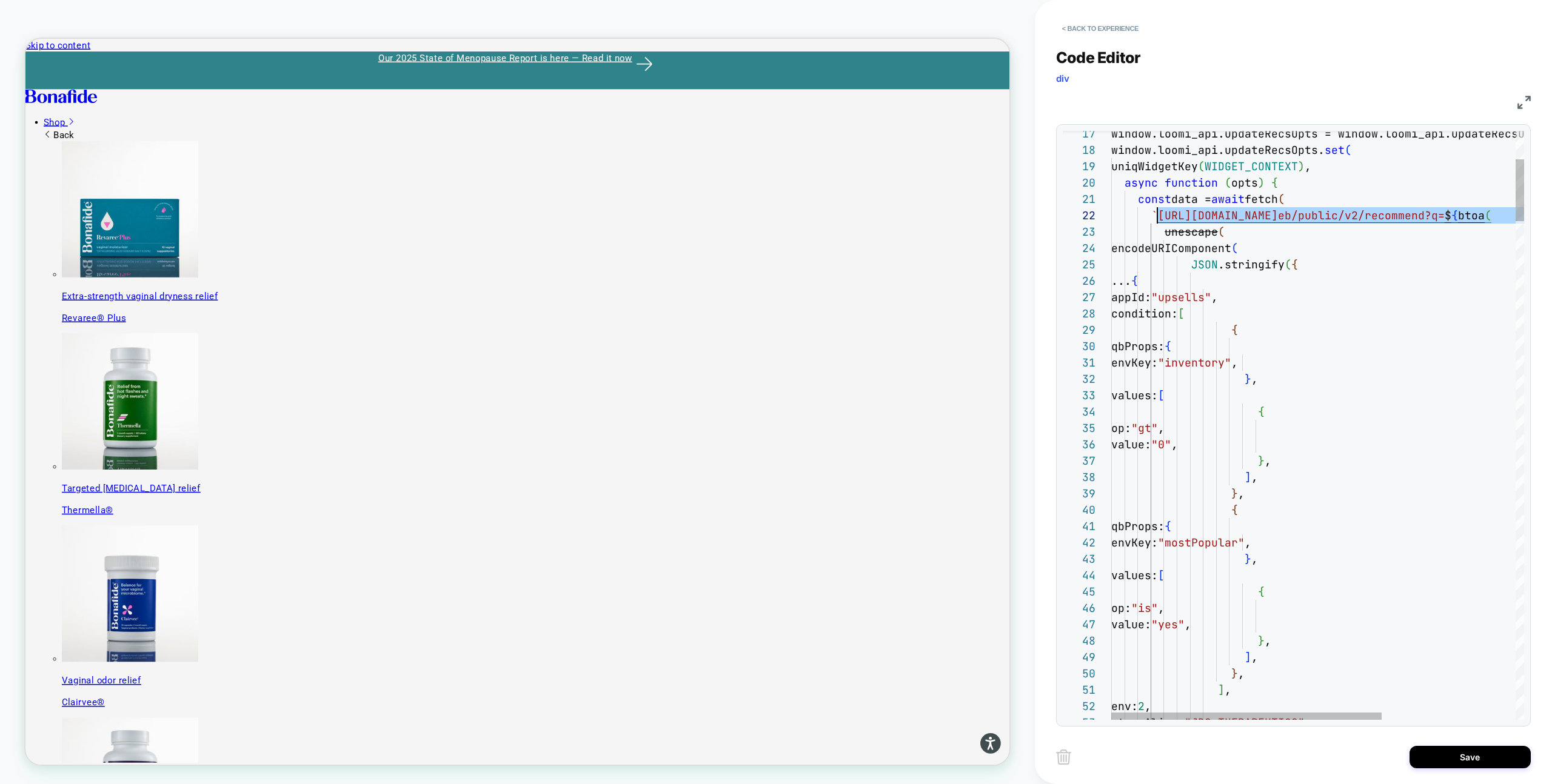
scroll to position [17, 46]
drag, startPoint x: 1439, startPoint y: 216, endPoint x: 1157, endPoint y: 216, distance: 282.0
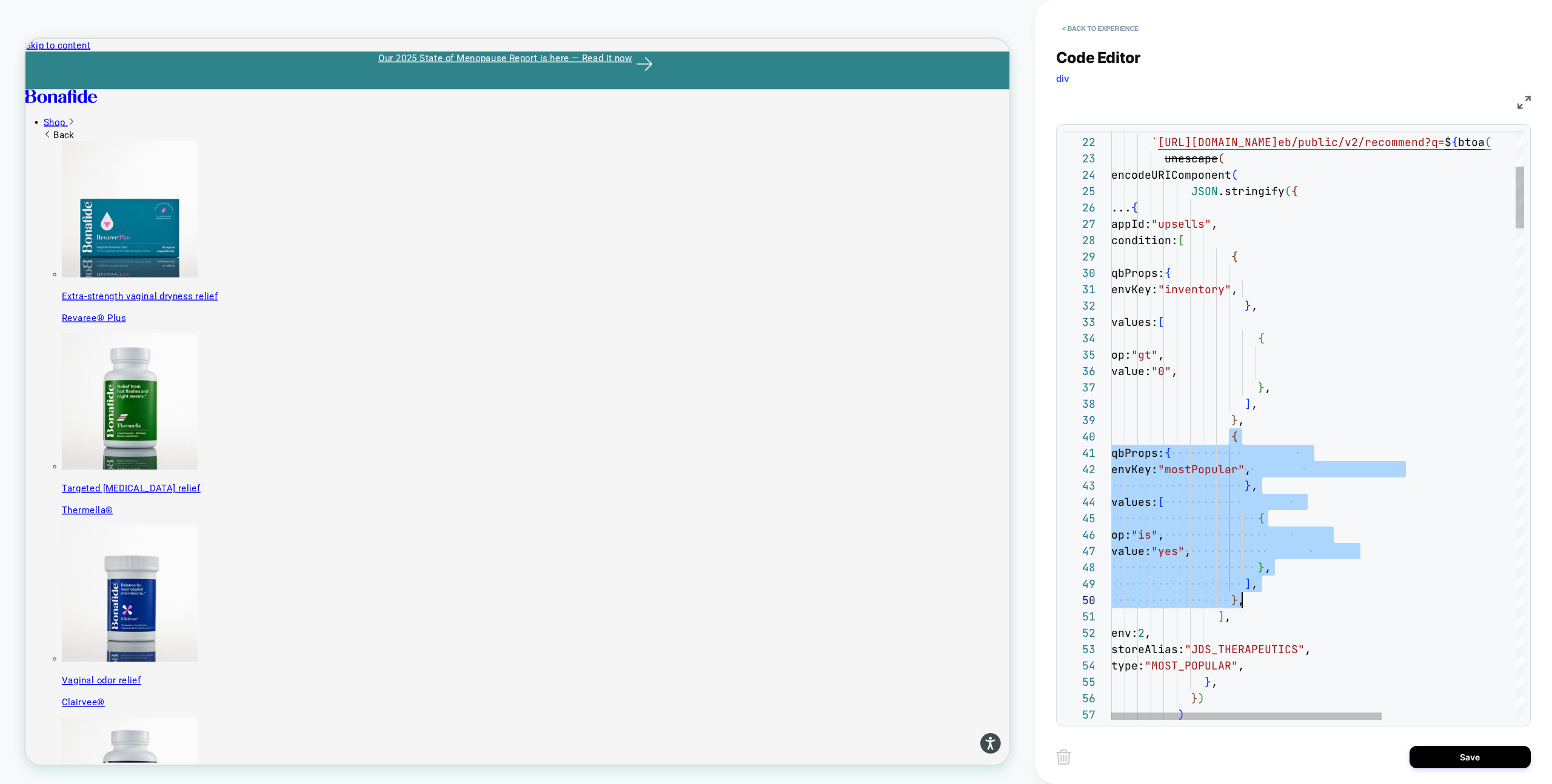
type textarea "**********"
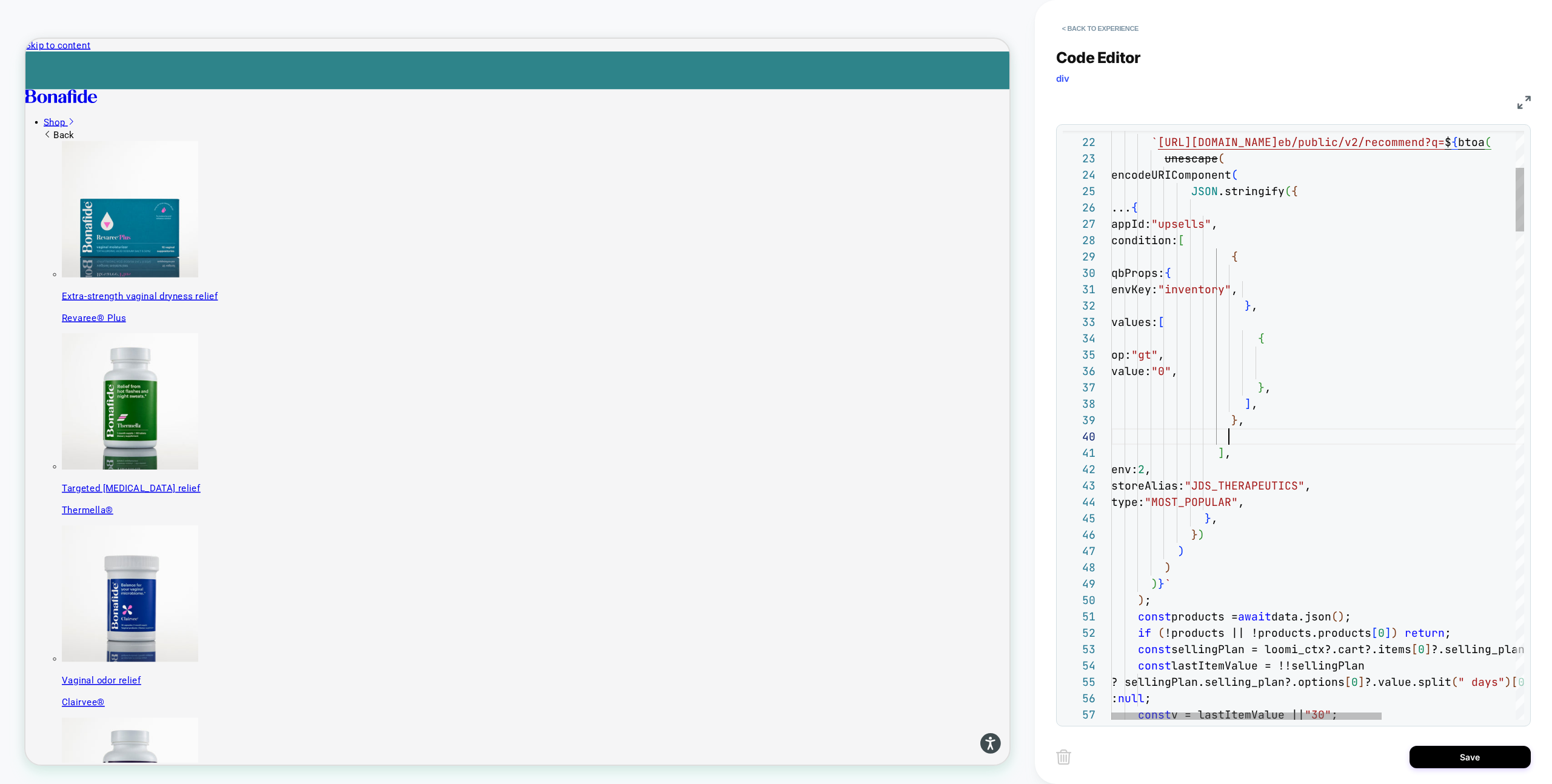
scroll to position [147, 117]
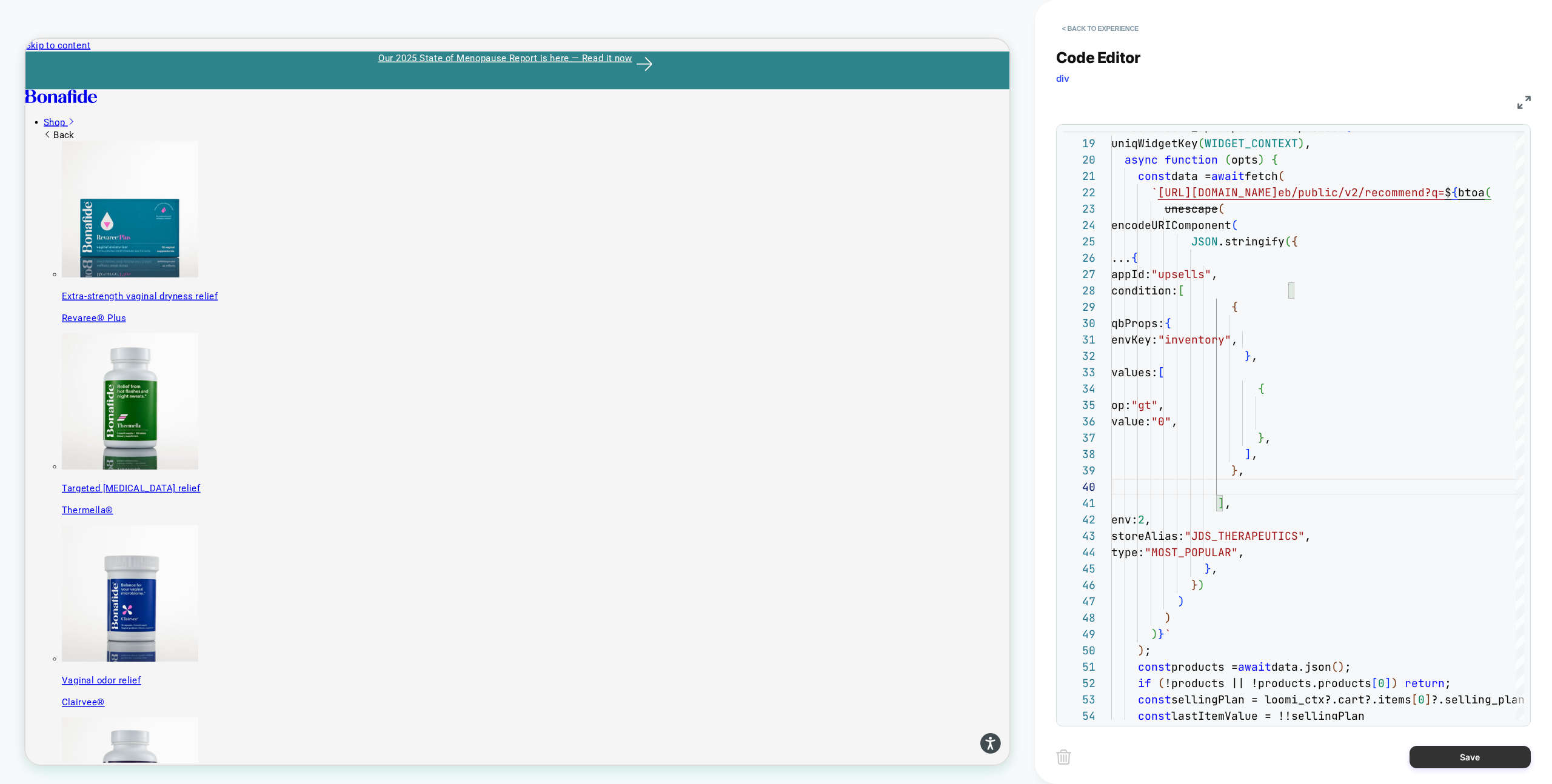
click at [1433, 758] on button "Save" at bounding box center [1470, 758] width 121 height 23
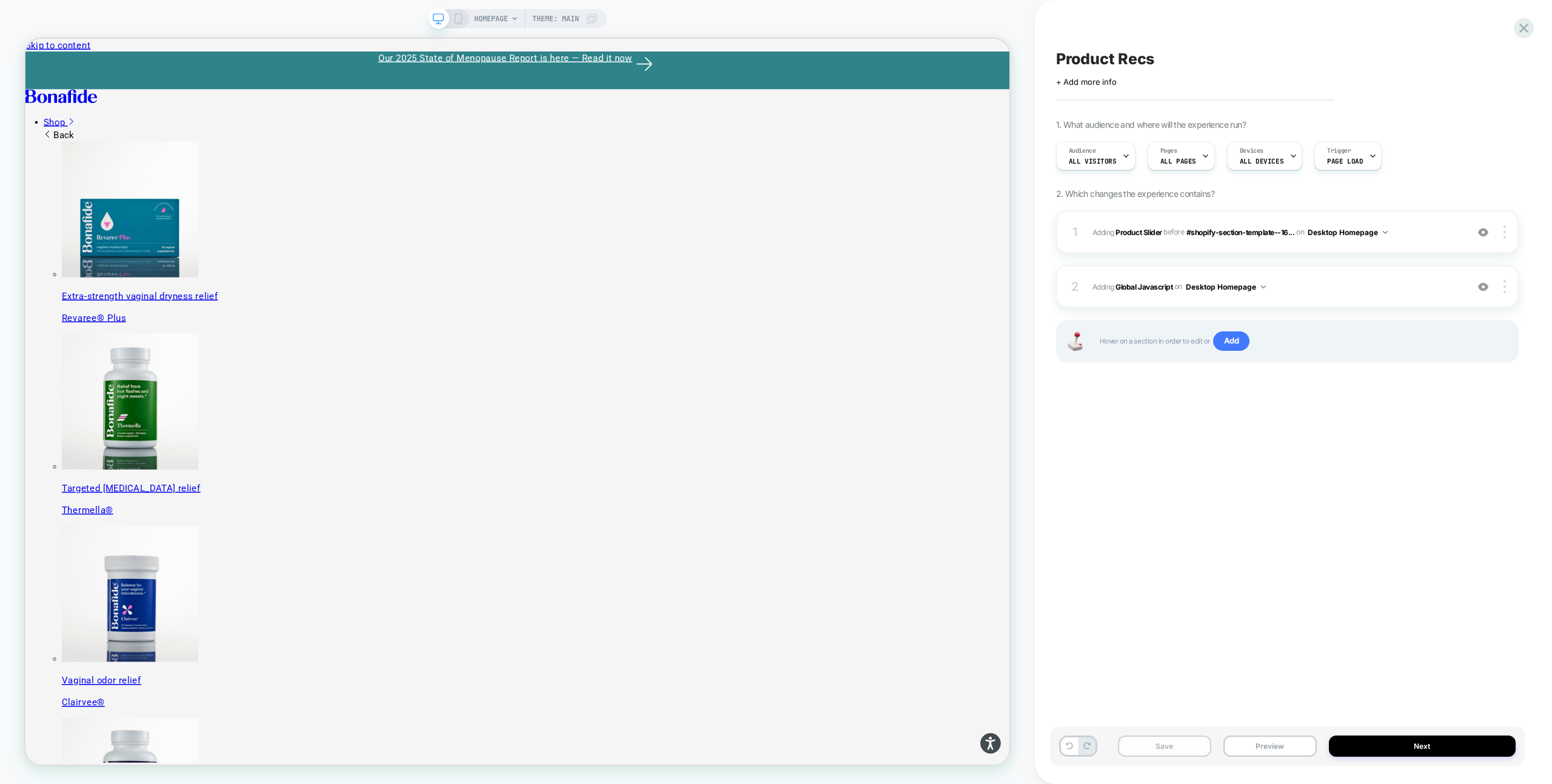
click at [1184, 748] on button "Save" at bounding box center [1164, 746] width 93 height 21
click at [1250, 743] on button "Preview" at bounding box center [1269, 746] width 93 height 21
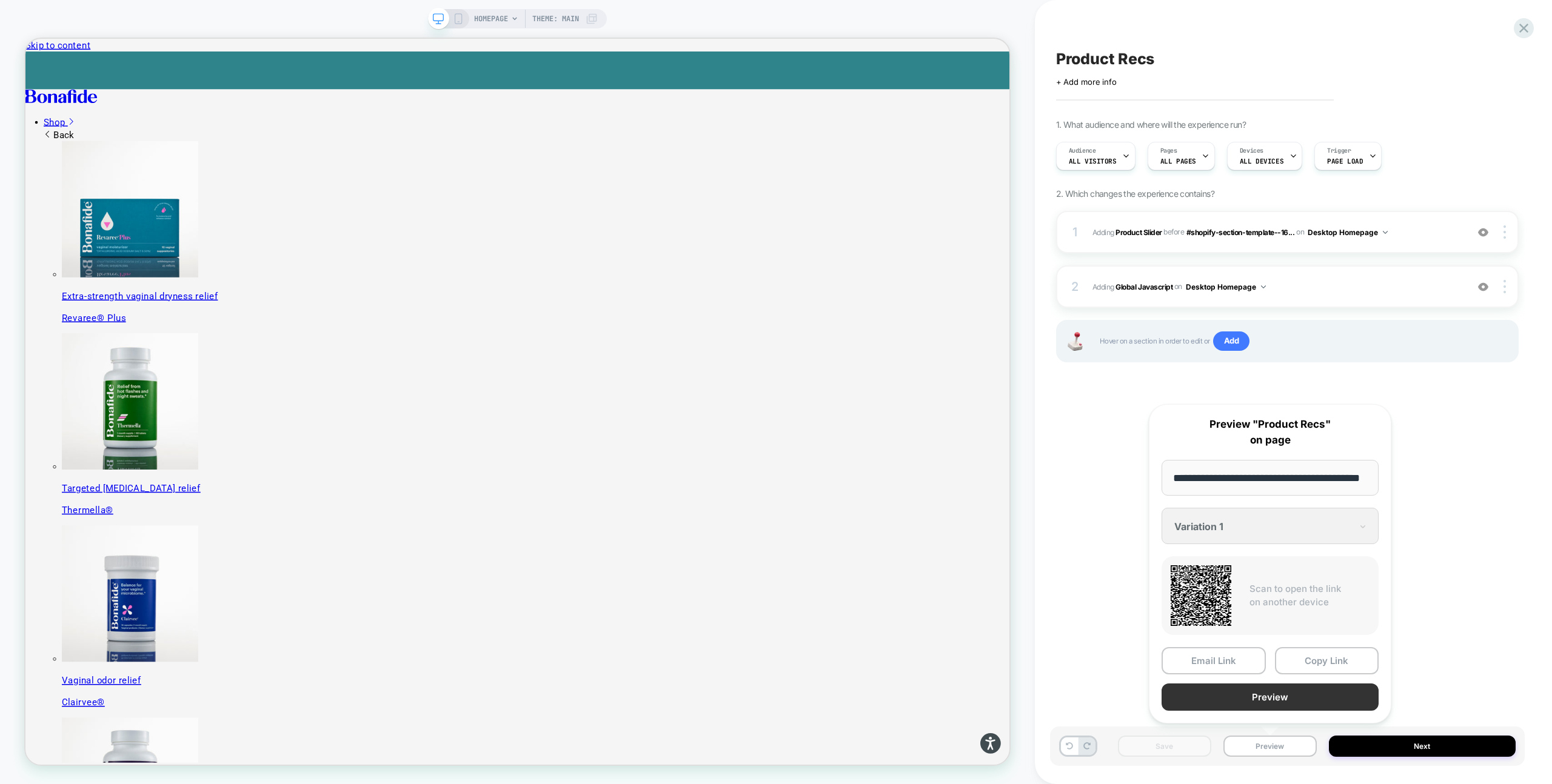
scroll to position [0, 0]
click at [1271, 687] on button "Preview" at bounding box center [1270, 697] width 217 height 27
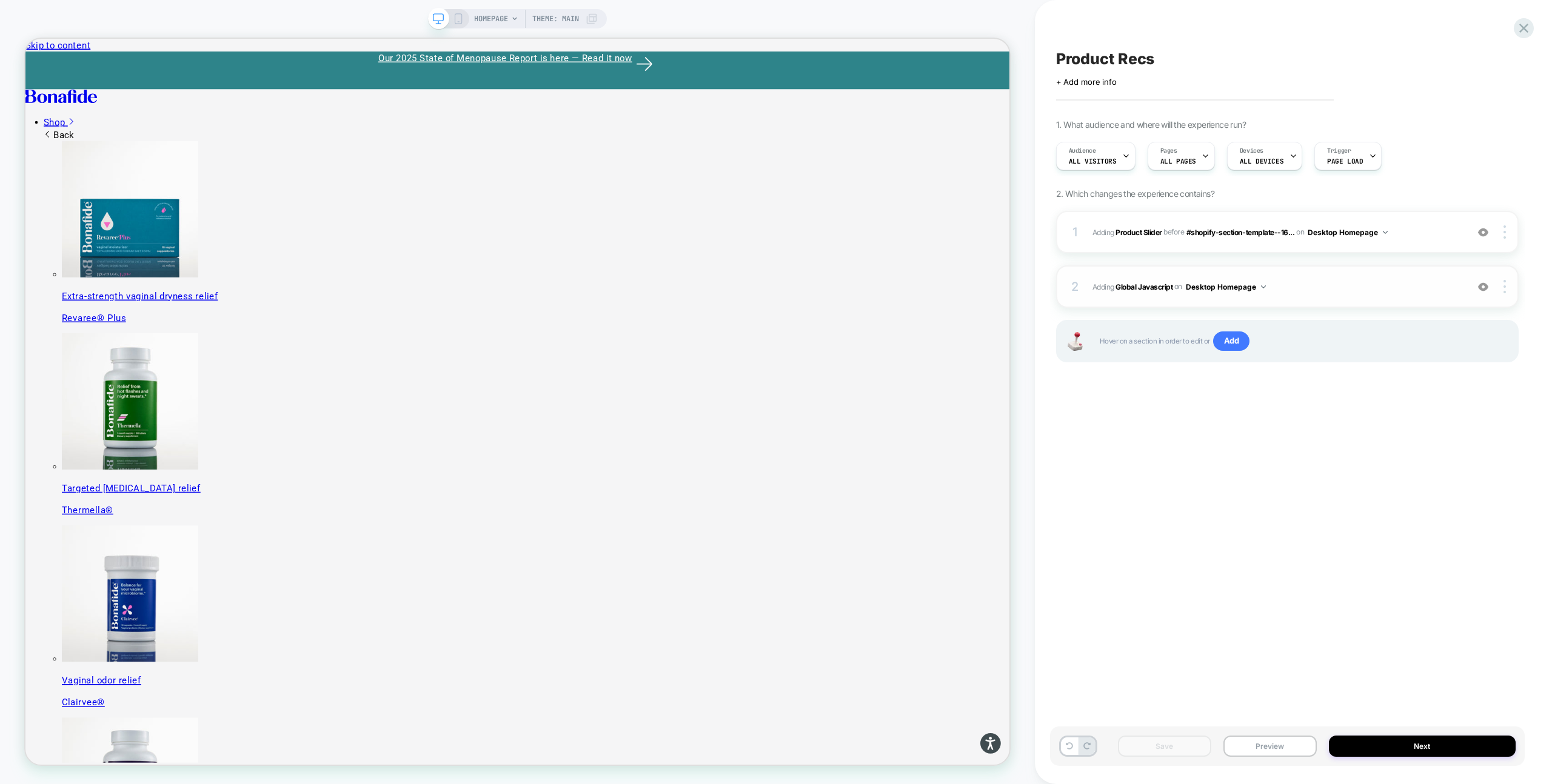
click at [1486, 288] on img at bounding box center [1483, 287] width 11 height 11
click at [1485, 290] on img at bounding box center [1483, 287] width 11 height 11
click at [1366, 284] on span "Adding Global Javascript on Desktop Homepage" at bounding box center [1276, 287] width 368 height 15
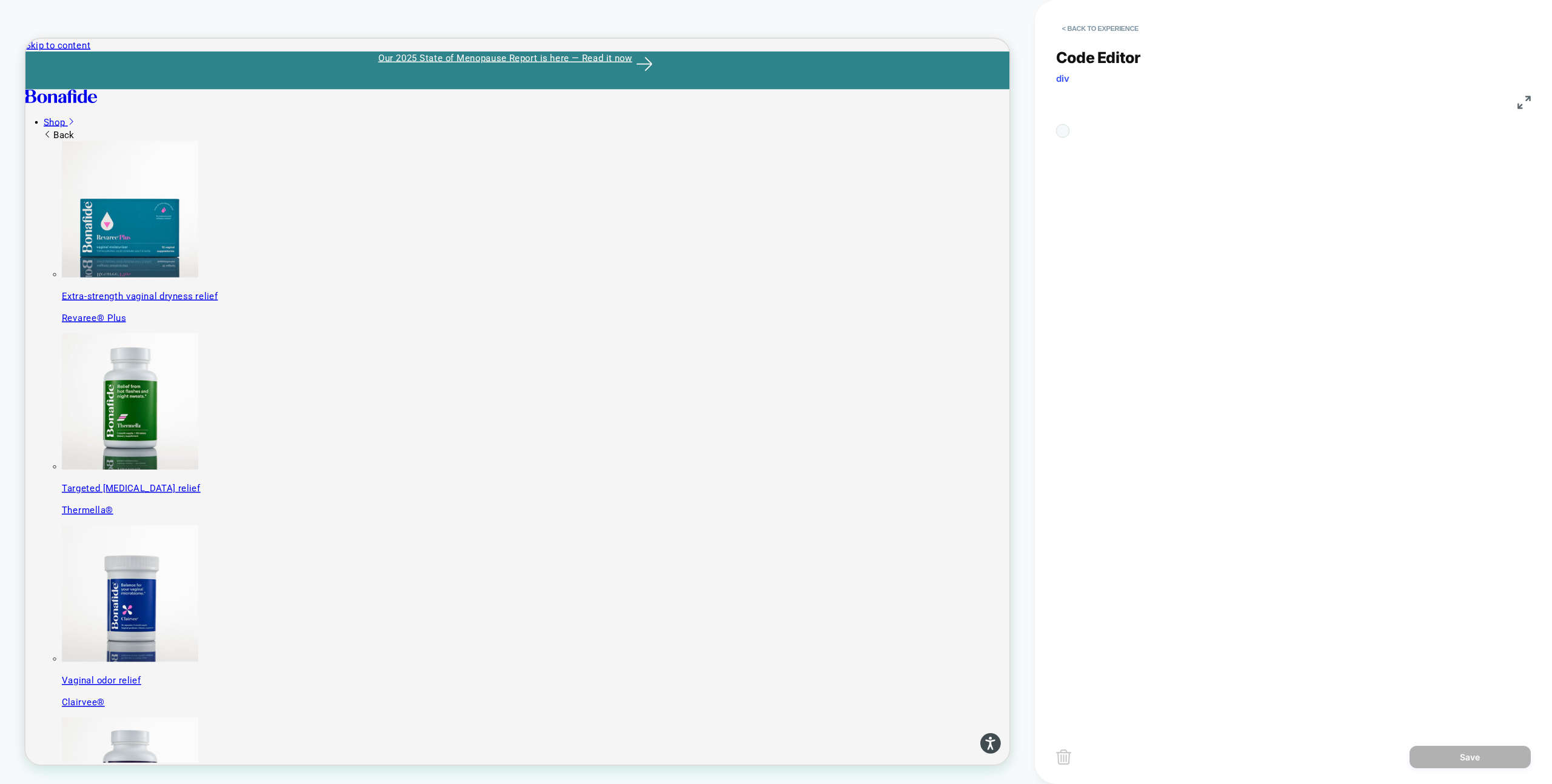
scroll to position [163, 0]
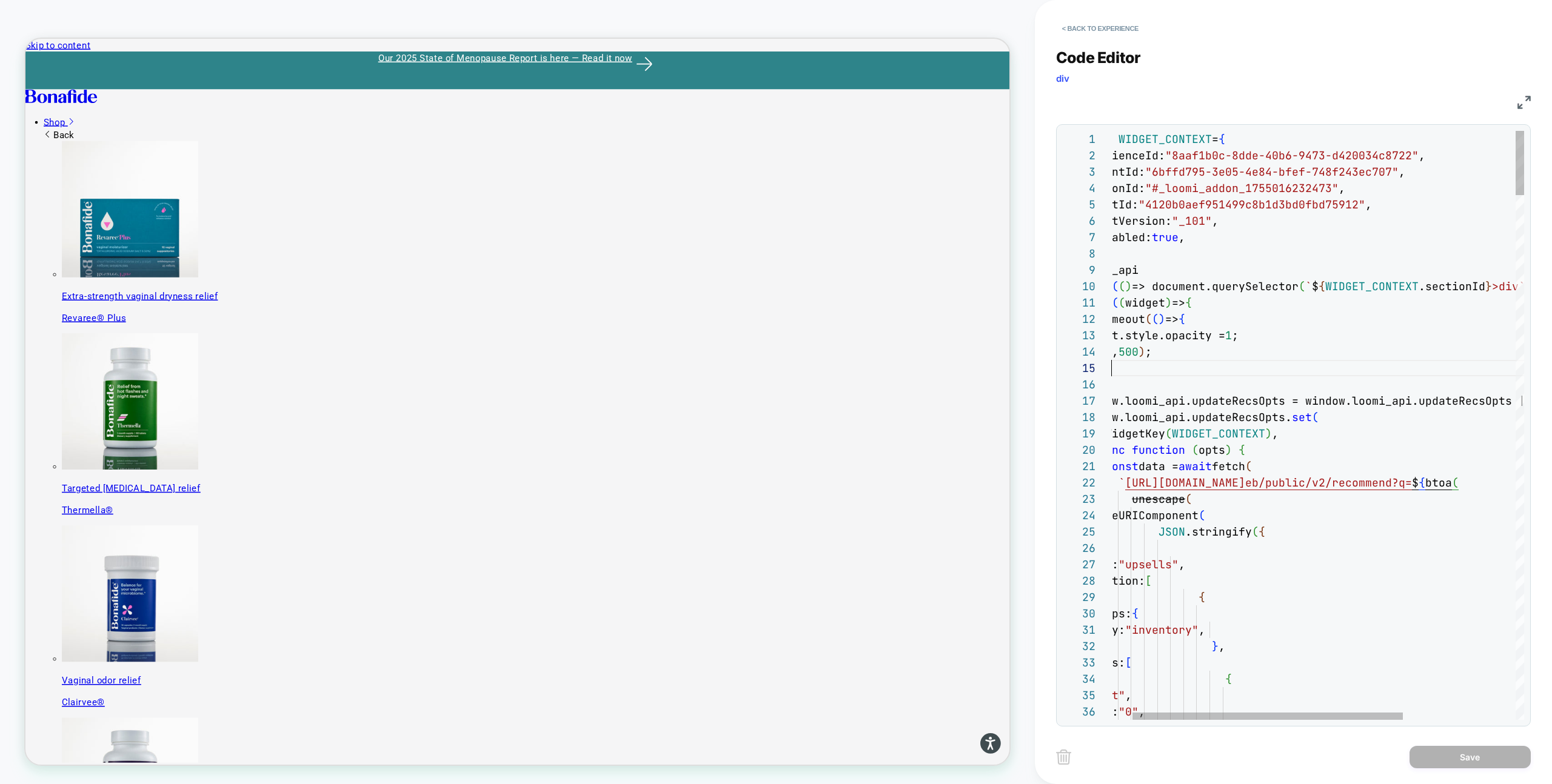
type textarea "**********"
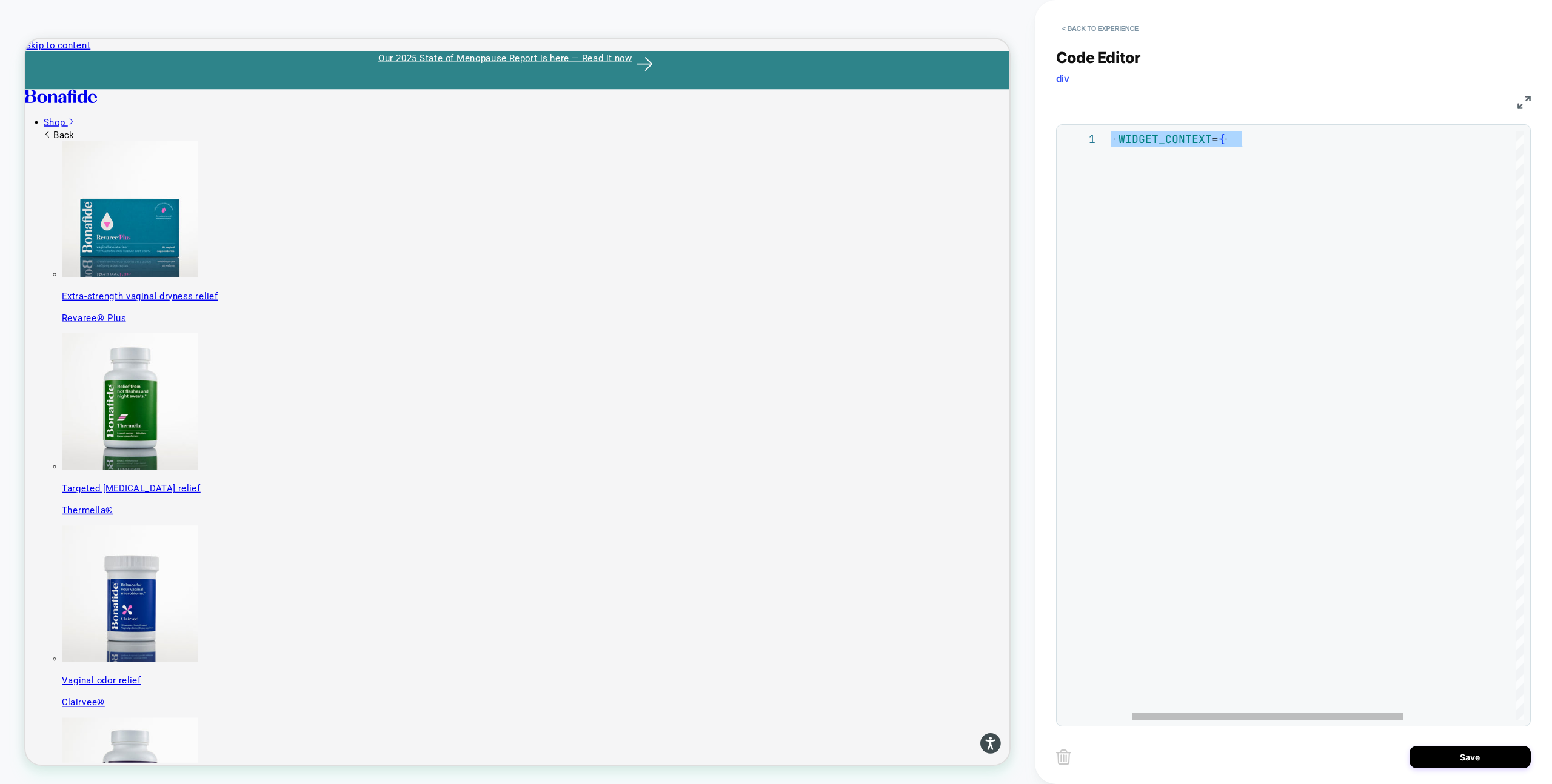
scroll to position [0, 0]
click at [1464, 758] on button "Save" at bounding box center [1470, 758] width 121 height 23
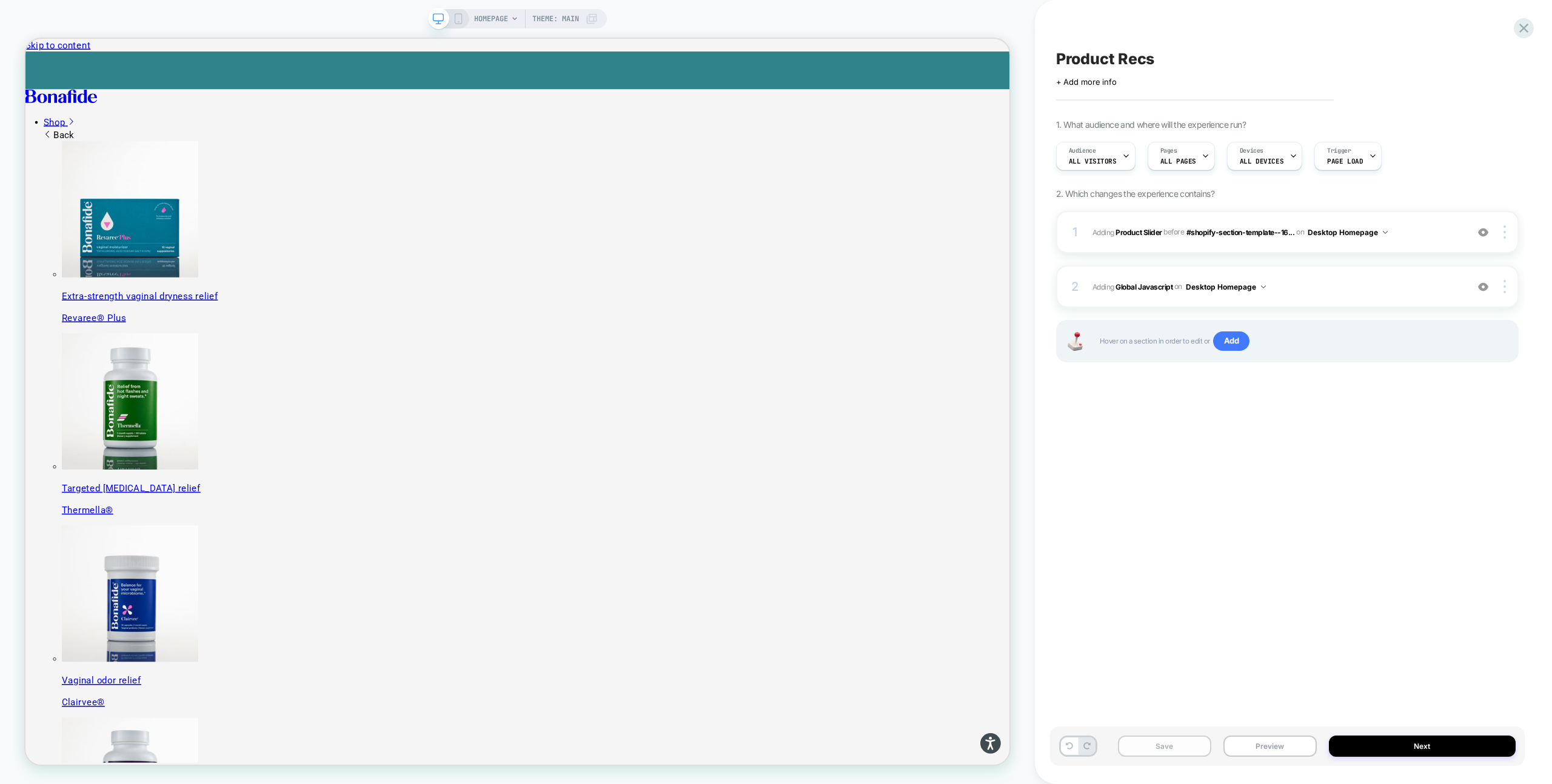
click at [1188, 743] on button "Save" at bounding box center [1164, 746] width 93 height 21
click at [1273, 745] on button "Preview" at bounding box center [1269, 746] width 93 height 21
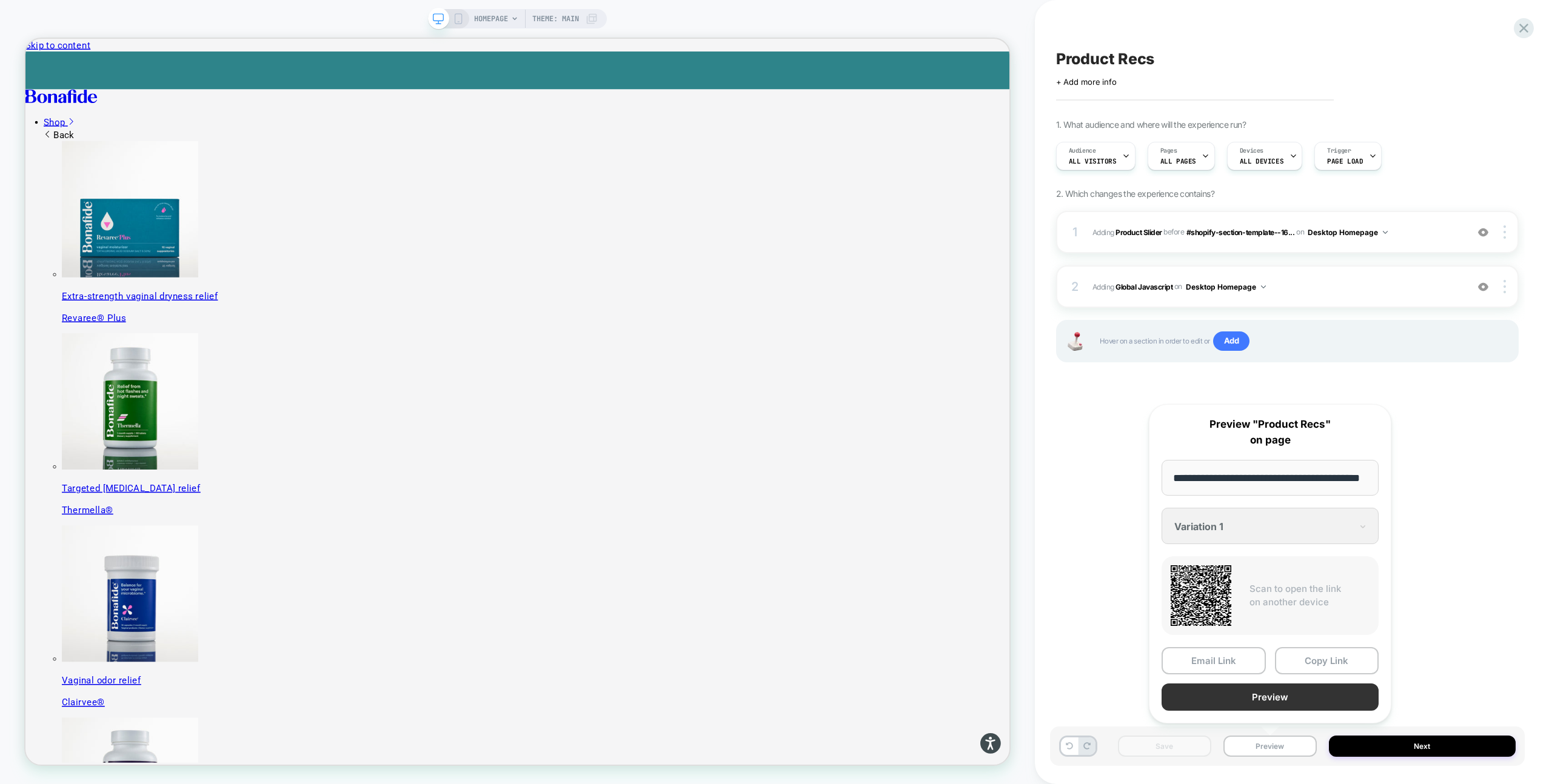
click at [1241, 705] on button "Preview" at bounding box center [1270, 697] width 217 height 27
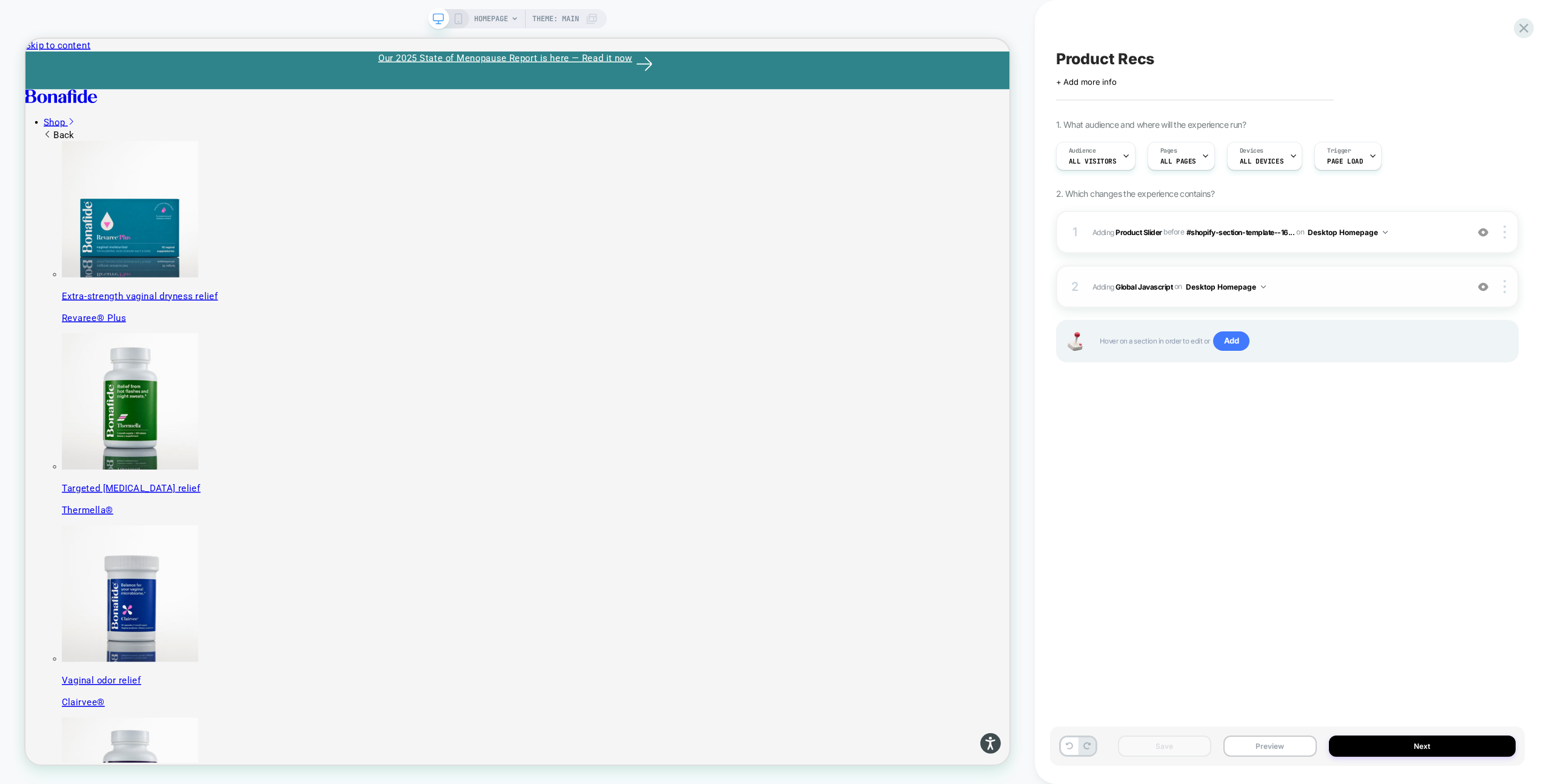
click at [1307, 286] on span "Adding Global Javascript on Desktop Homepage" at bounding box center [1276, 287] width 368 height 15
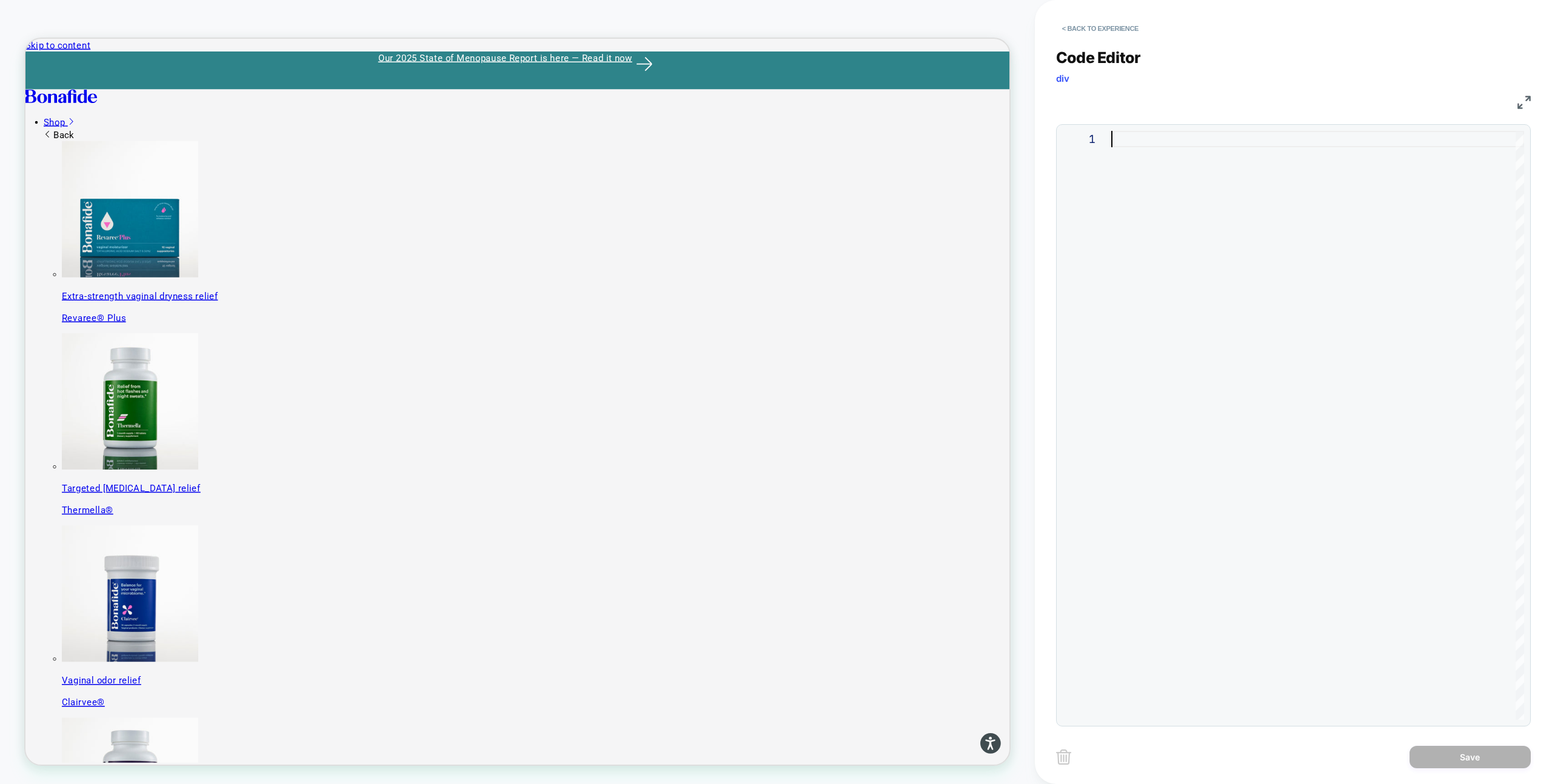
click at [1138, 270] on div at bounding box center [1318, 425] width 413 height 589
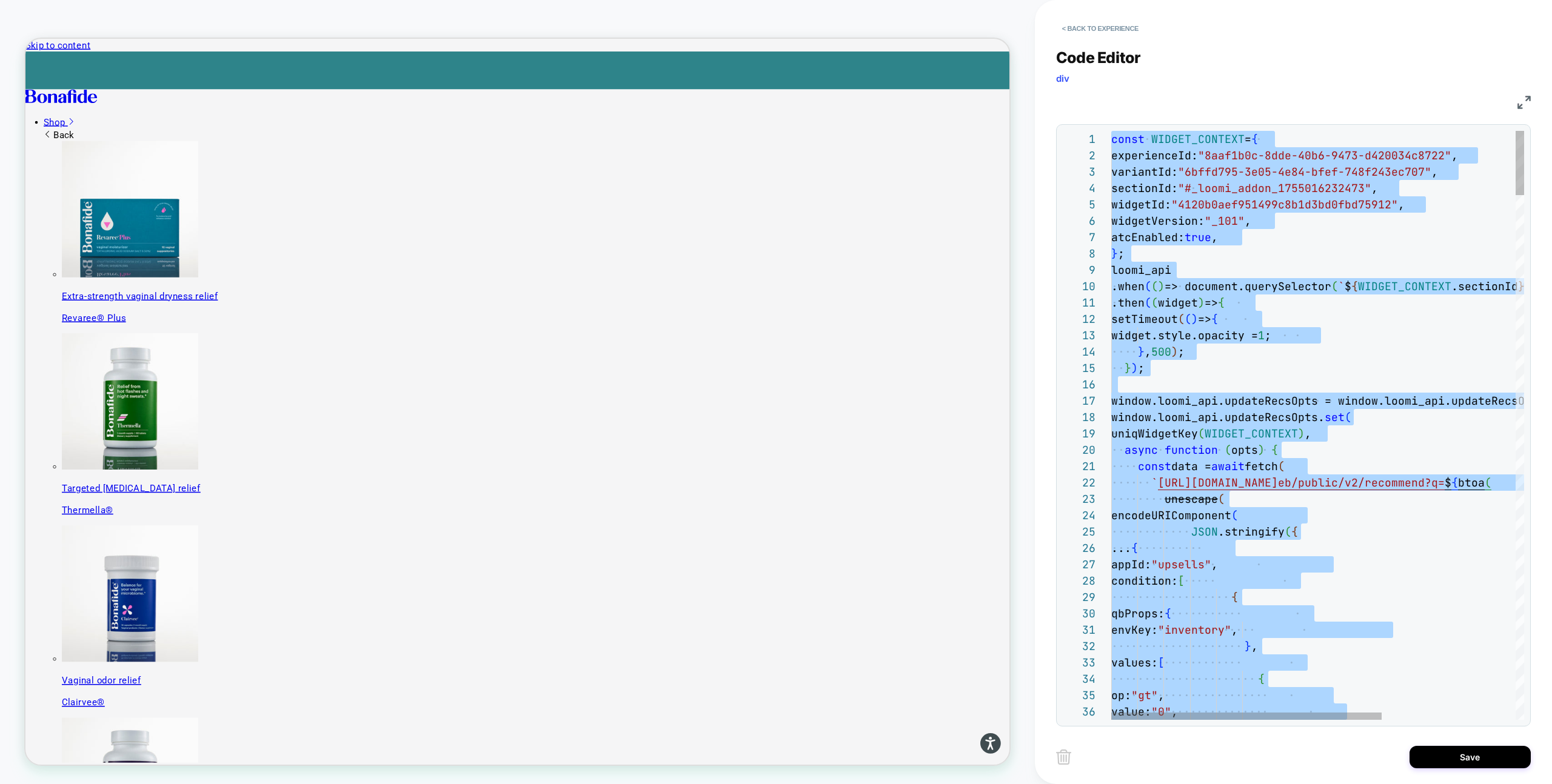
type textarea "**********"
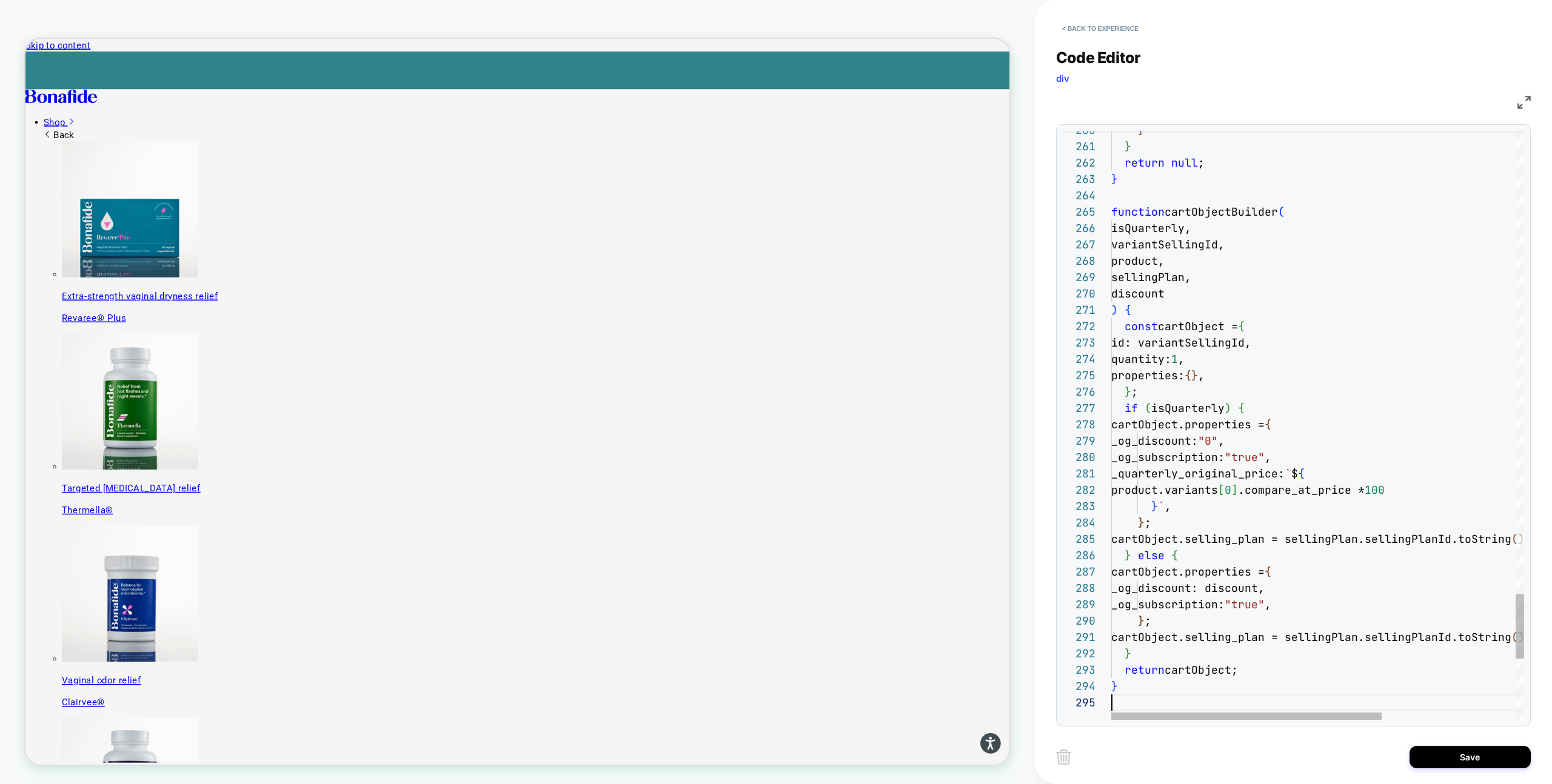
scroll to position [66, 0]
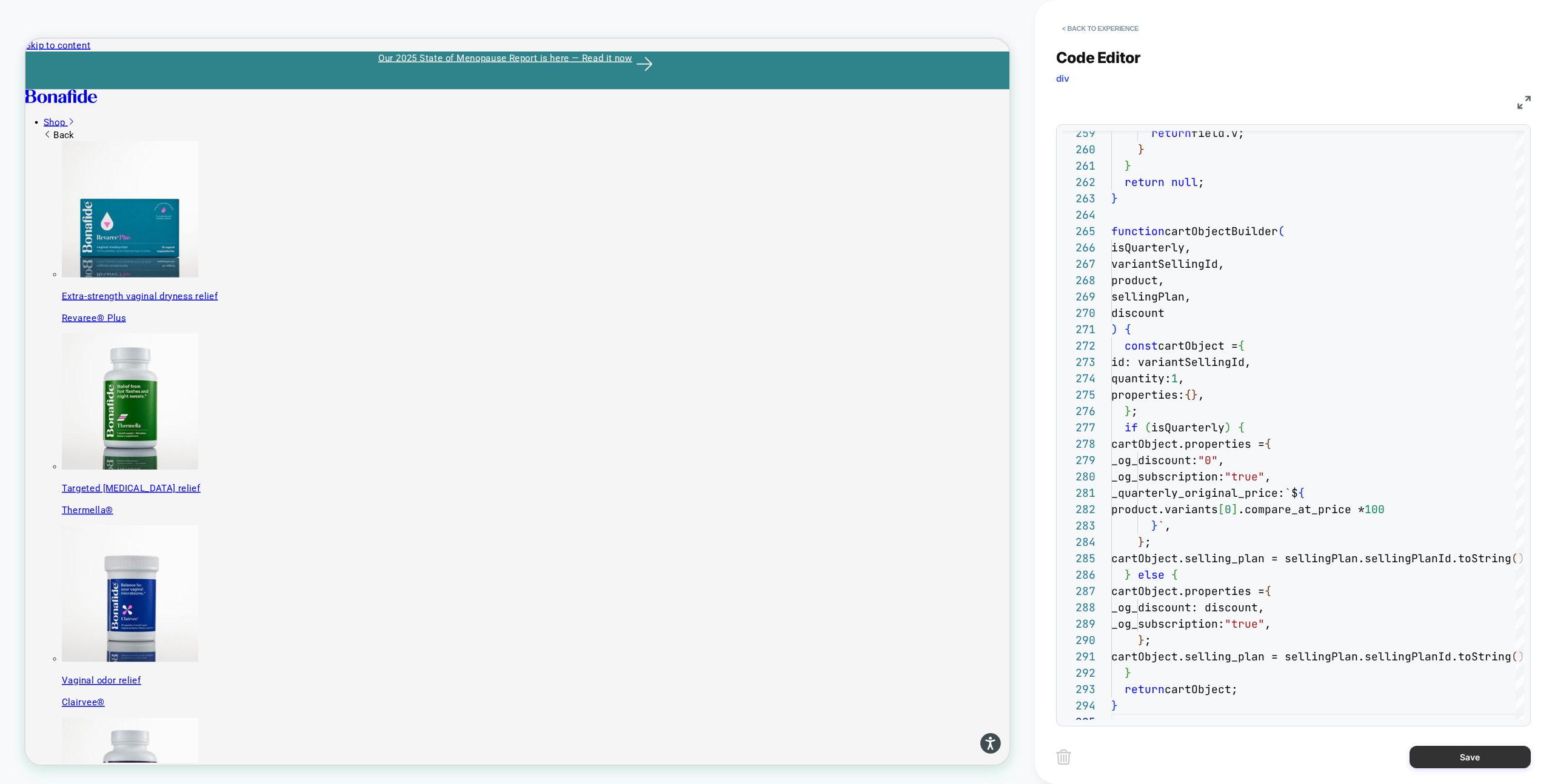
click at [1426, 753] on button "Save" at bounding box center [1470, 758] width 121 height 23
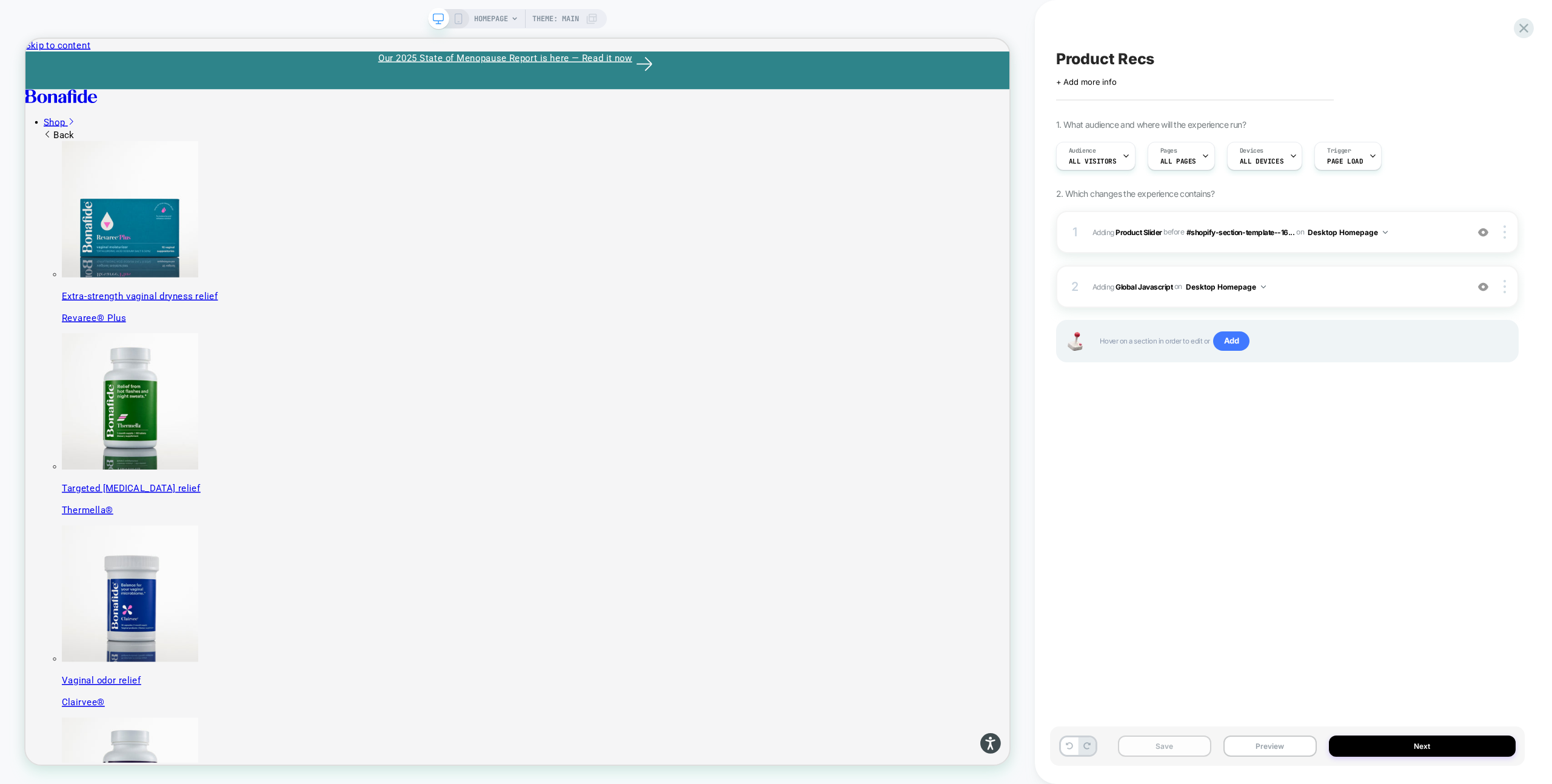
click at [1187, 747] on button "Save" at bounding box center [1164, 746] width 93 height 21
click at [1261, 743] on button "Preview" at bounding box center [1269, 746] width 93 height 21
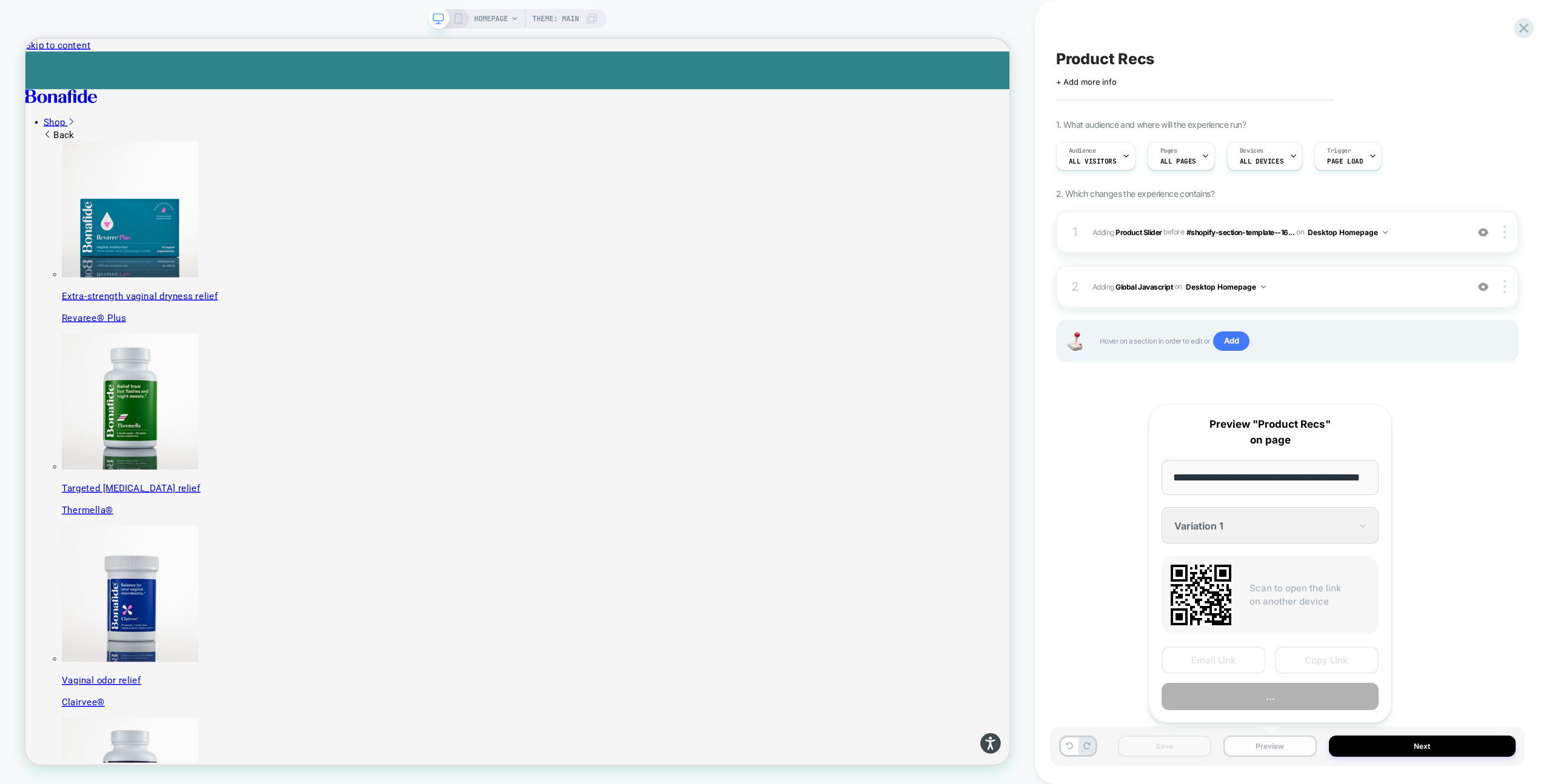
scroll to position [0, 32]
click at [1235, 709] on button "Preview" at bounding box center [1270, 697] width 217 height 27
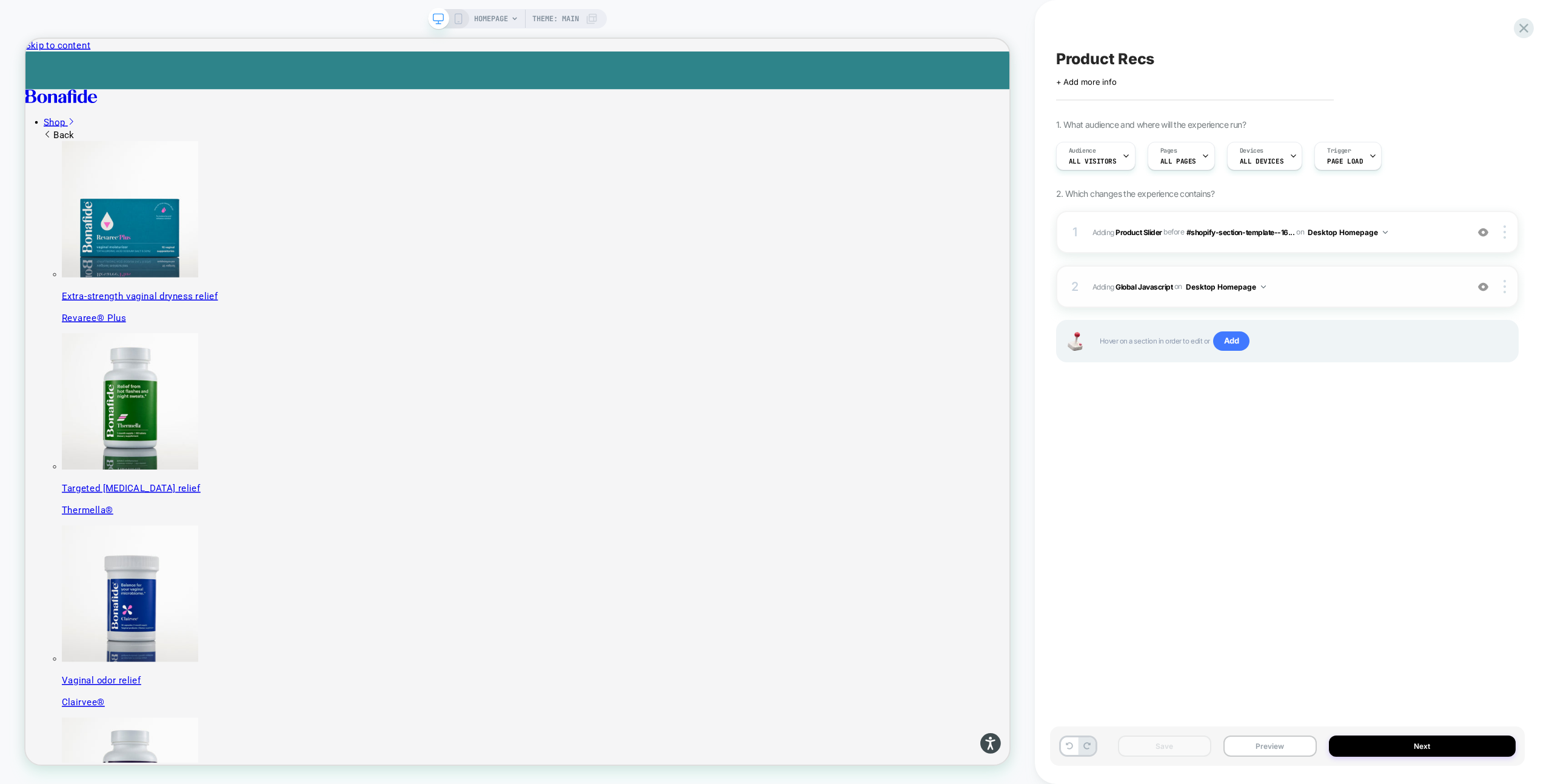
click at [1300, 288] on span "Adding Global Javascript on Desktop Homepage" at bounding box center [1276, 287] width 368 height 15
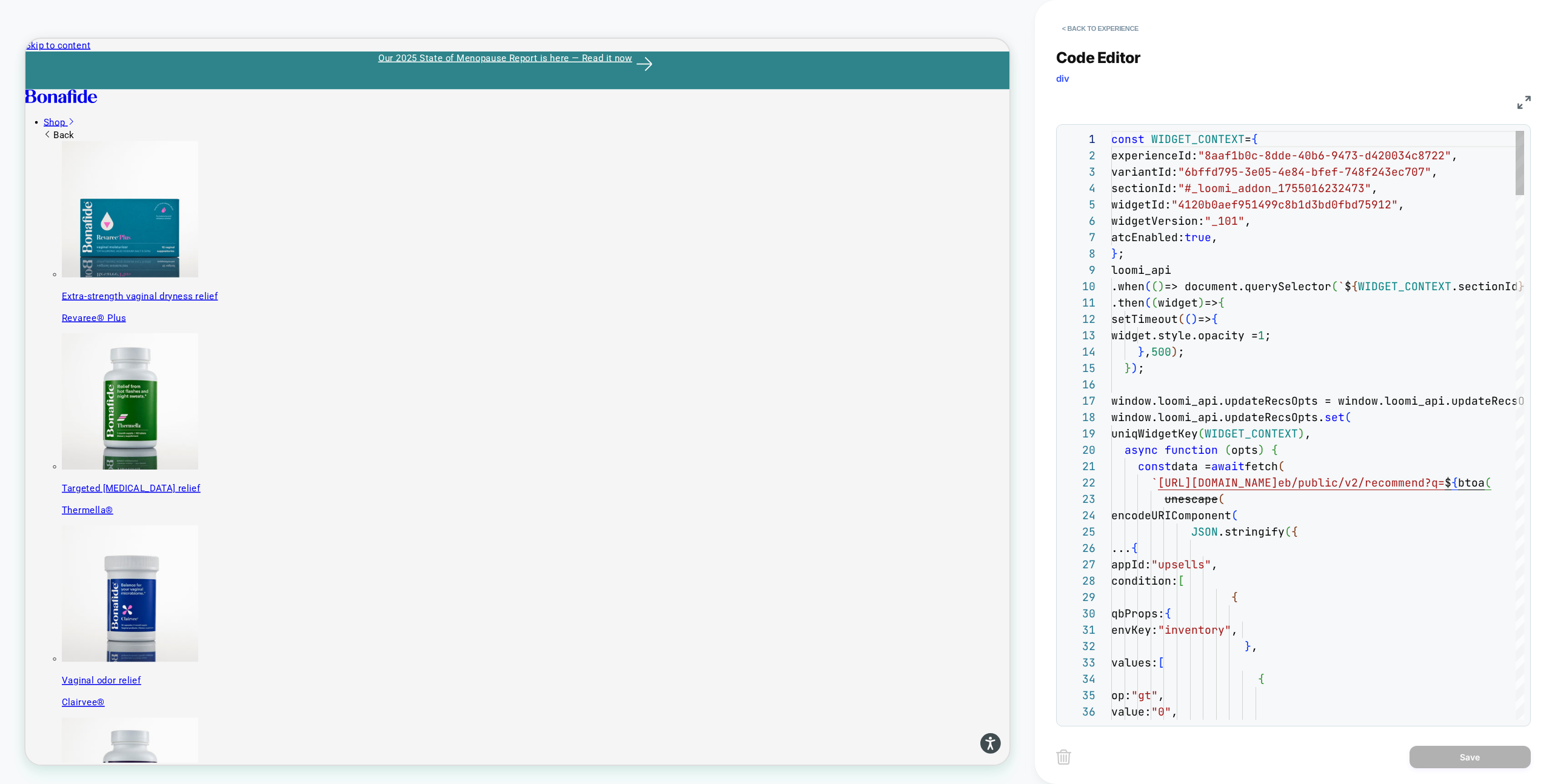
scroll to position [163, 0]
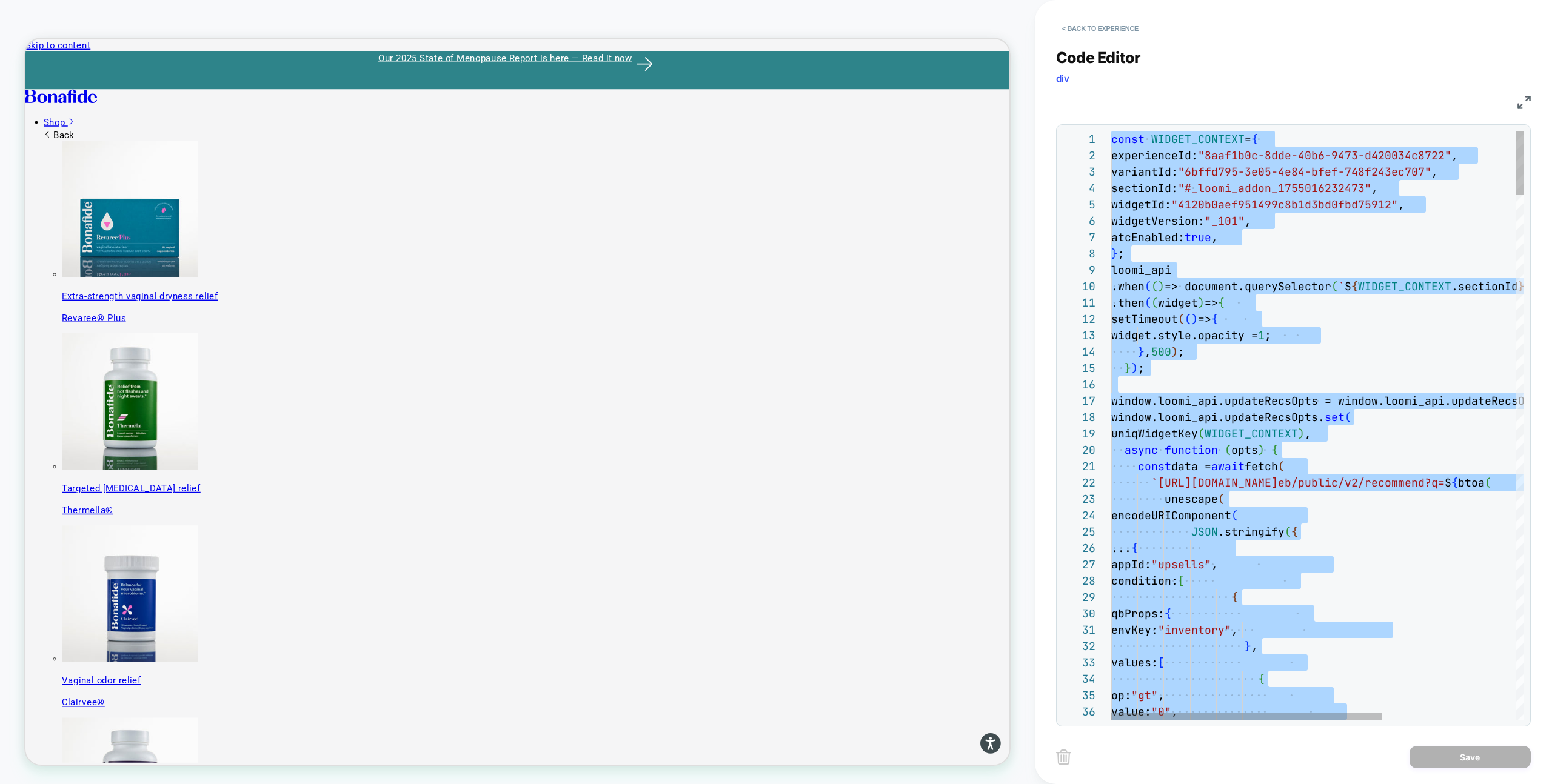
type textarea "**********"
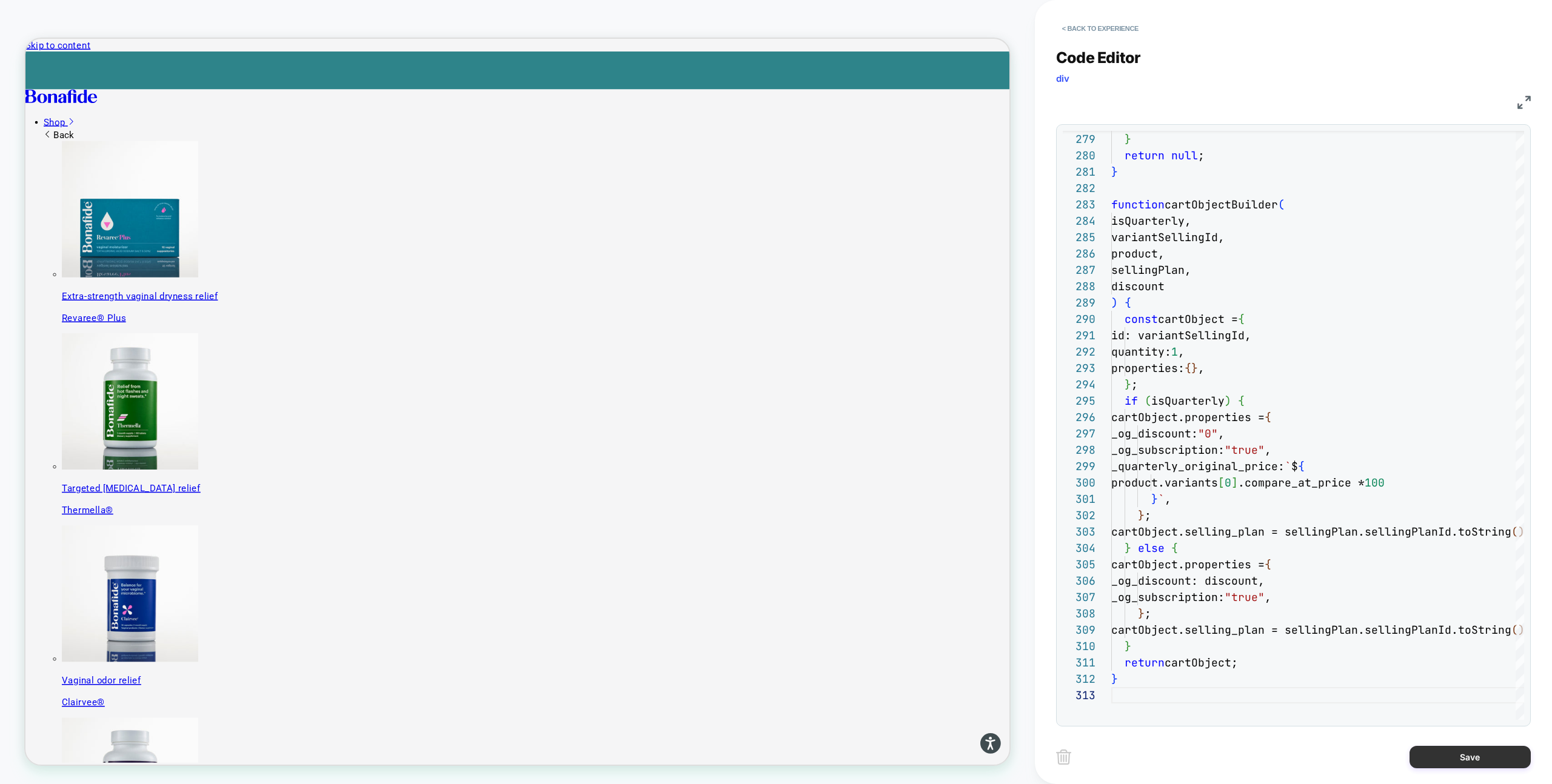
click at [1470, 762] on button "Save" at bounding box center [1470, 758] width 121 height 23
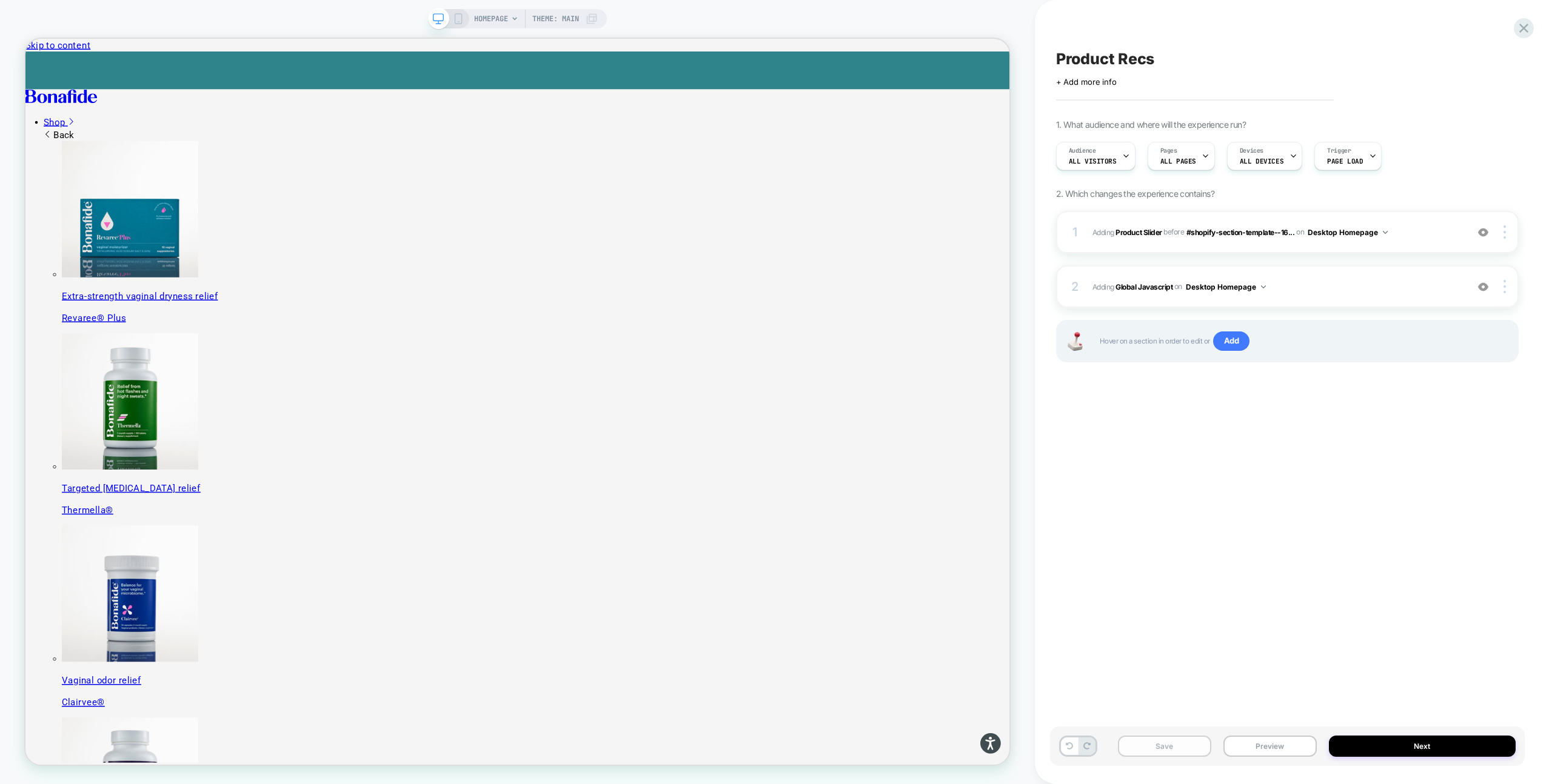
click at [1195, 749] on button "Save" at bounding box center [1164, 746] width 93 height 21
click at [1250, 746] on button "Preview" at bounding box center [1269, 746] width 93 height 21
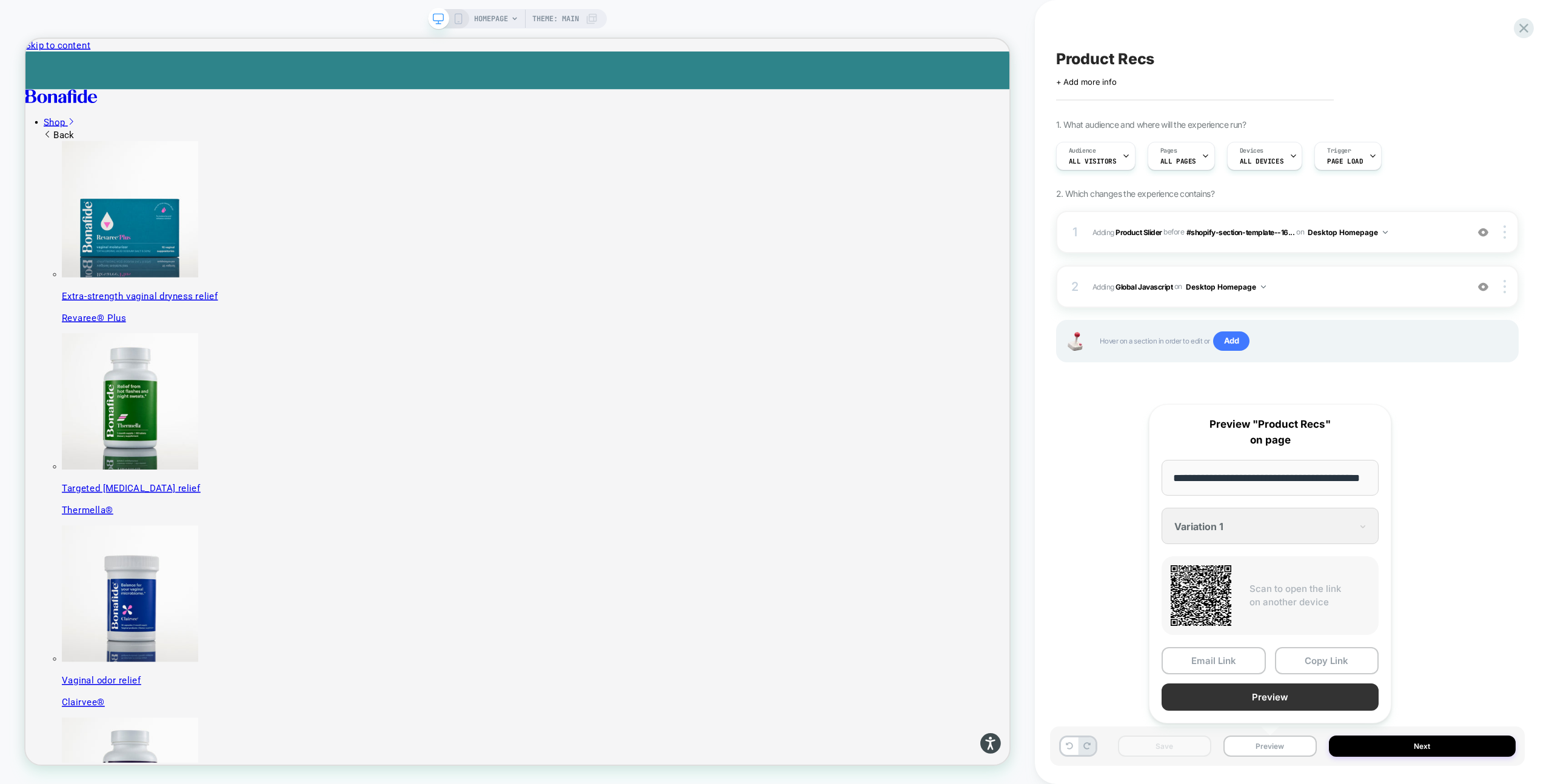
scroll to position [0, 0]
click at [1206, 697] on button "Preview" at bounding box center [1270, 697] width 217 height 27
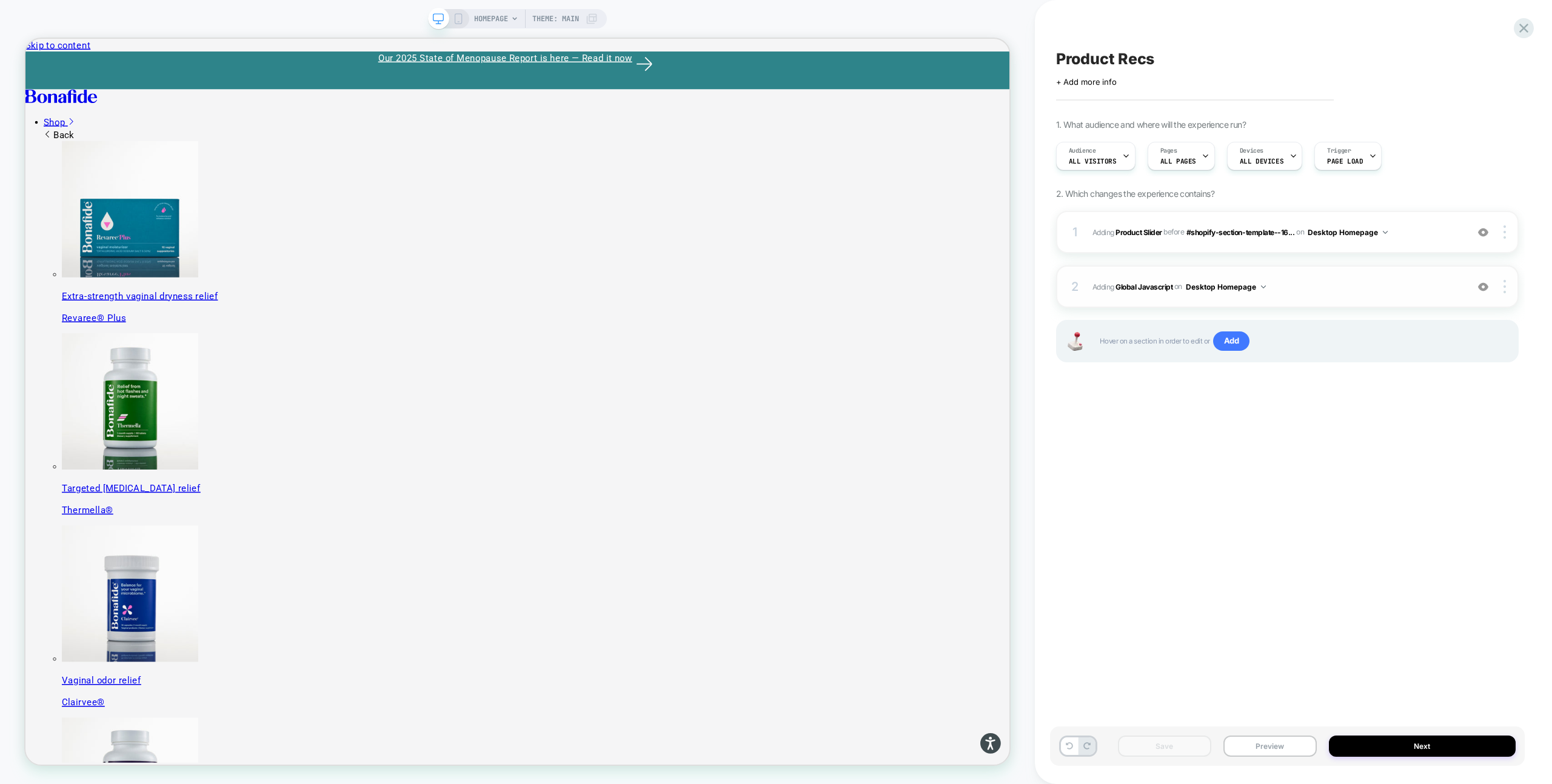
click at [1296, 290] on span "Adding Global Javascript on Desktop Homepage" at bounding box center [1276, 287] width 368 height 15
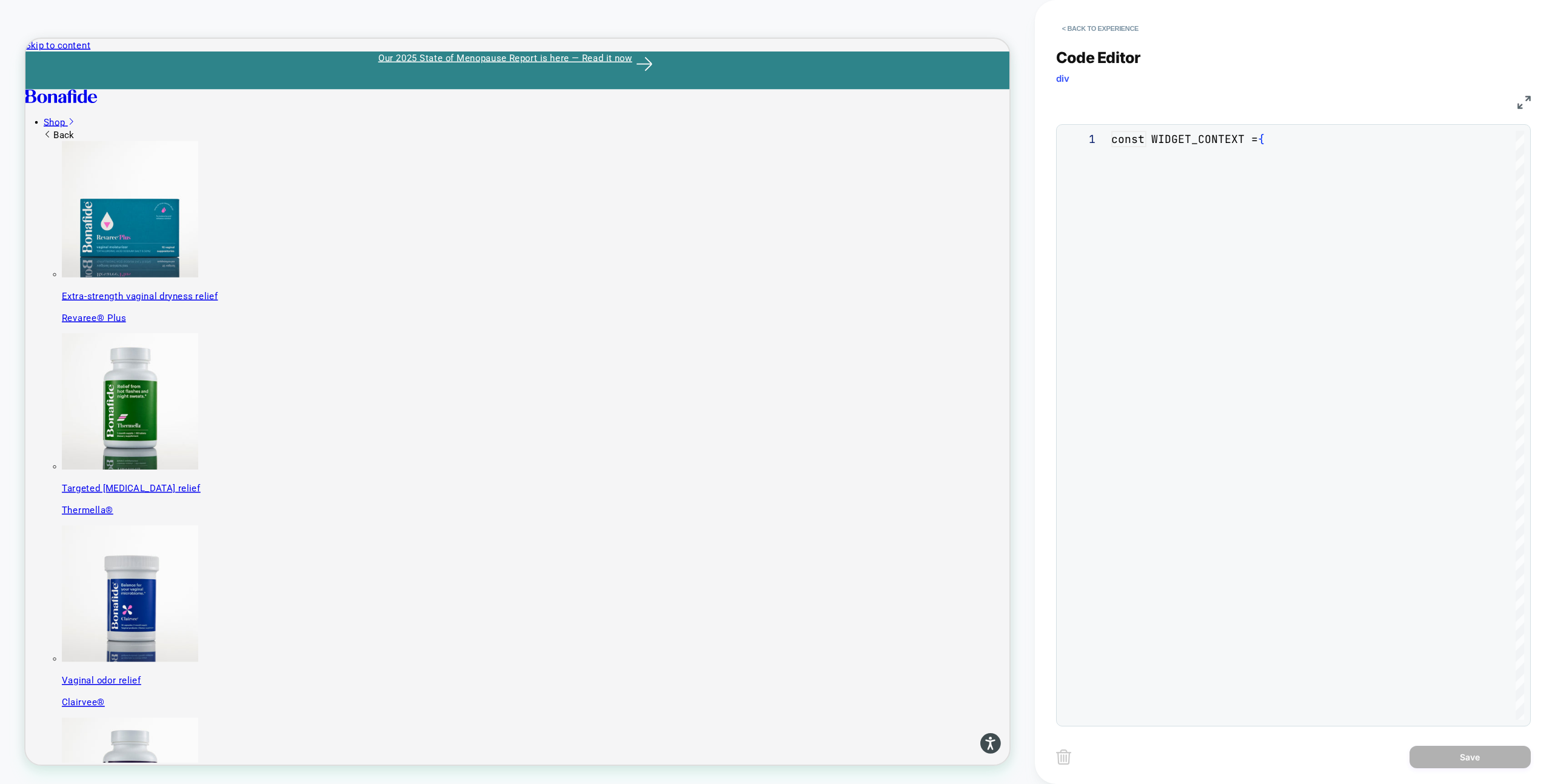
scroll to position [163, 0]
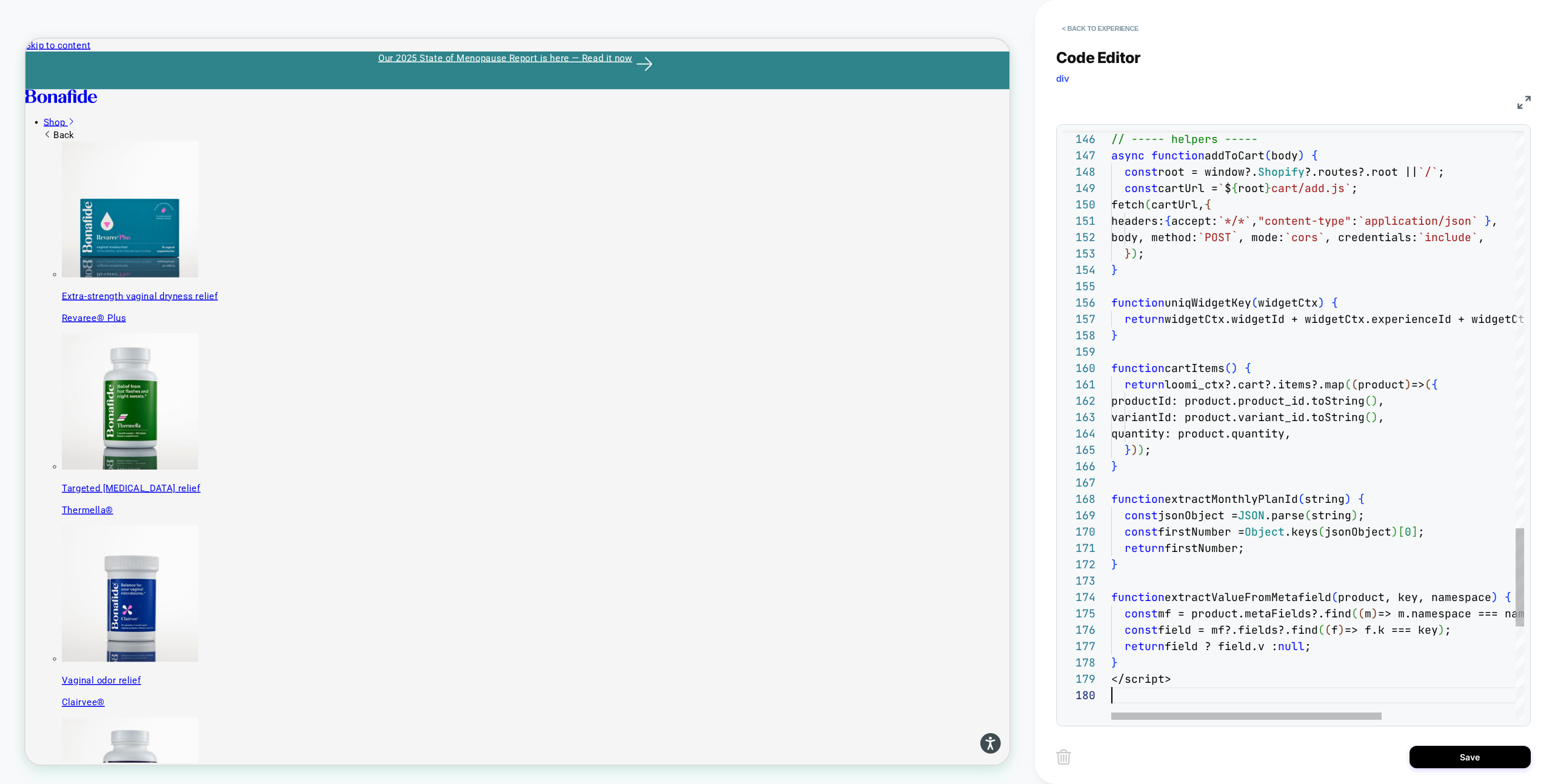
scroll to position [147, 0]
drag, startPoint x: 1457, startPoint y: 768, endPoint x: 1457, endPoint y: 592, distance: 176.0
click at [1457, 592] on div "< Back to experience Code Editor div JS 146 147 148 149 150 151 152 153 154 155…" at bounding box center [1293, 392] width 475 height 784
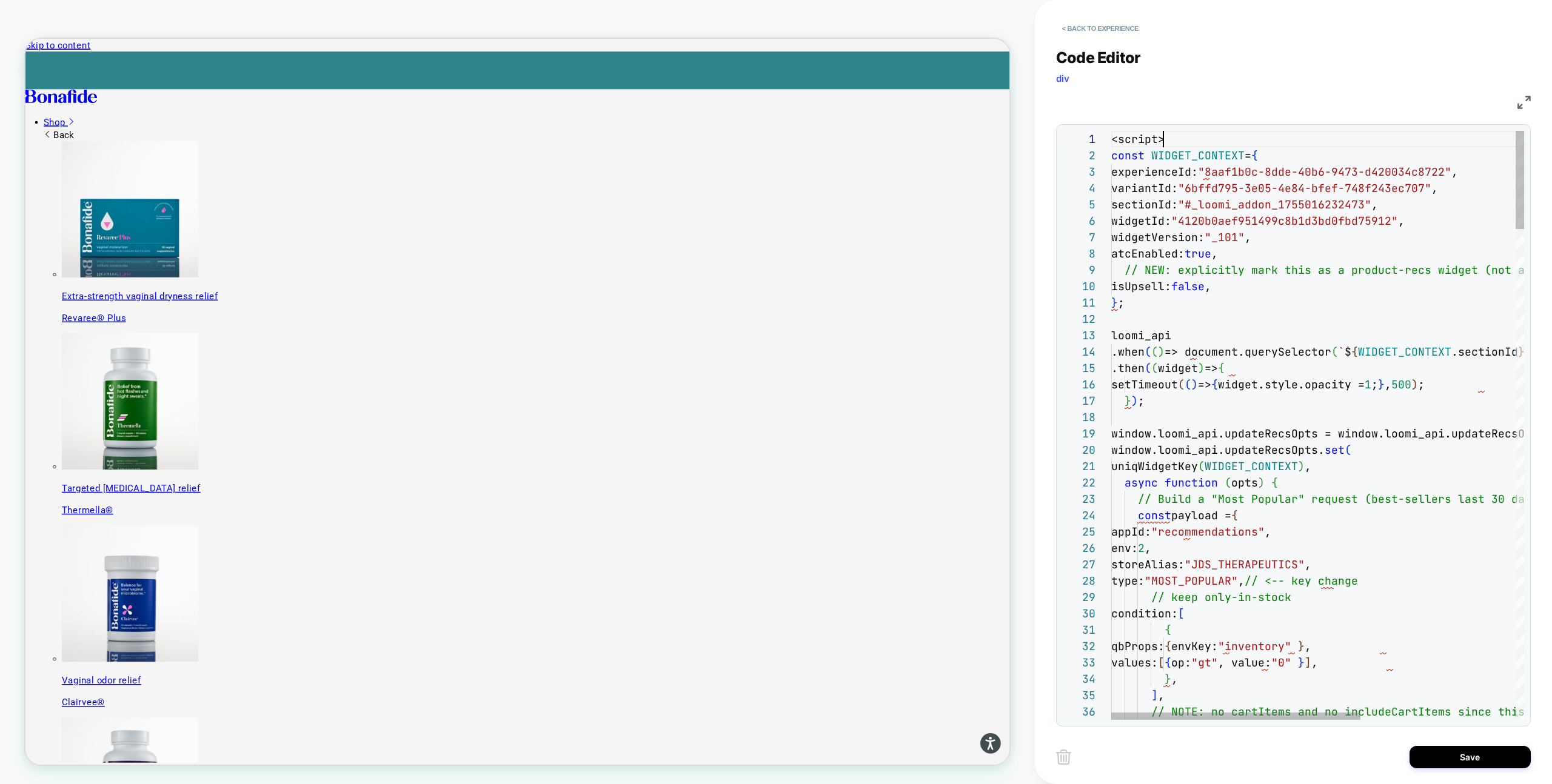
scroll to position [0, 0]
drag, startPoint x: 1179, startPoint y: 141, endPoint x: 1045, endPoint y: 136, distance: 134.1
click at [1055, 139] on div "< Back to experience Code Editor div JS 36 33 34 35 31 32 29 30 28 26 27 24 25 …" at bounding box center [1293, 392] width 517 height 784
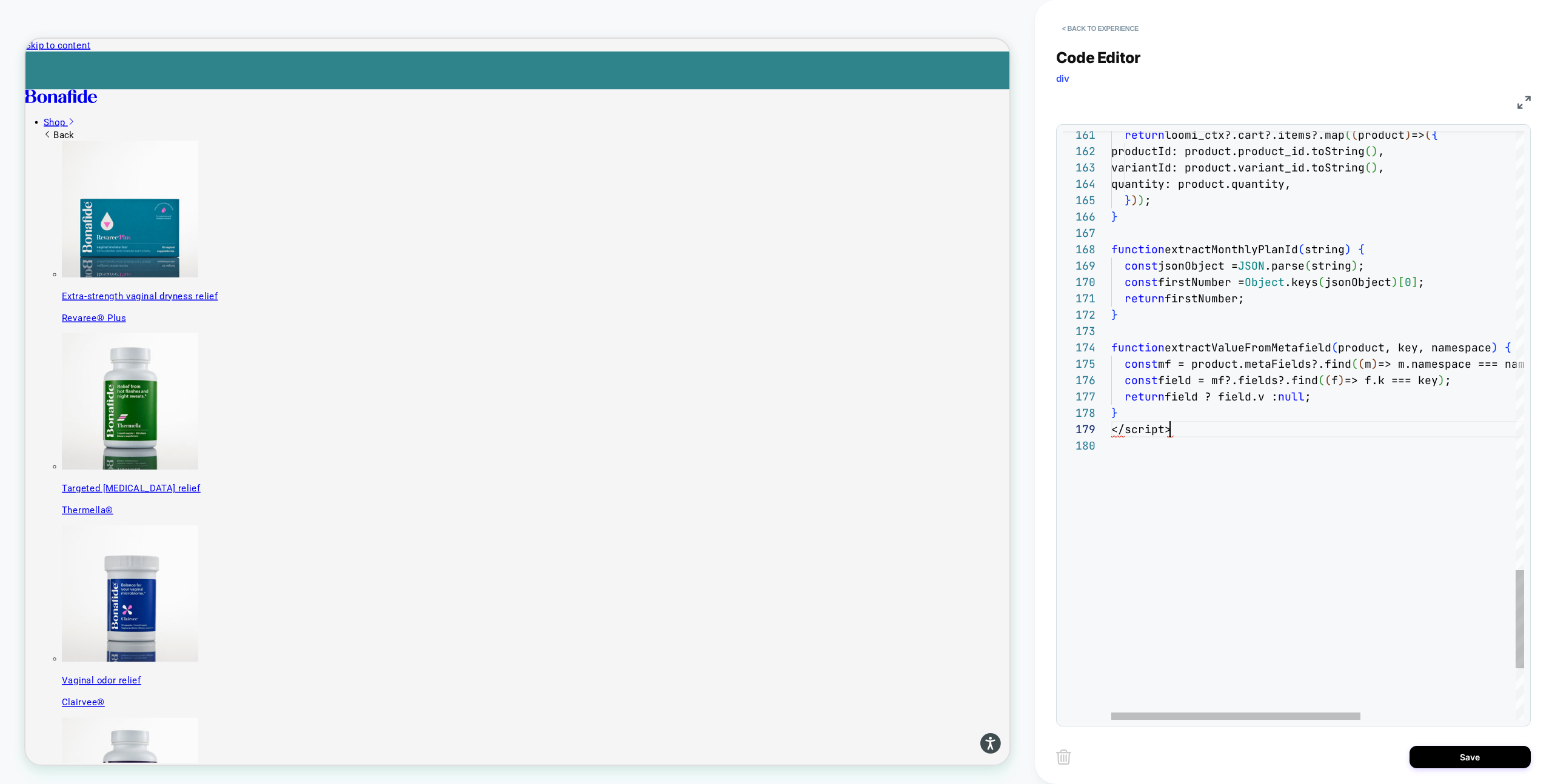
scroll to position [131, 33]
drag, startPoint x: 1185, startPoint y: 430, endPoint x: 1085, endPoint y: 430, distance: 100.0
type textarea "**********"
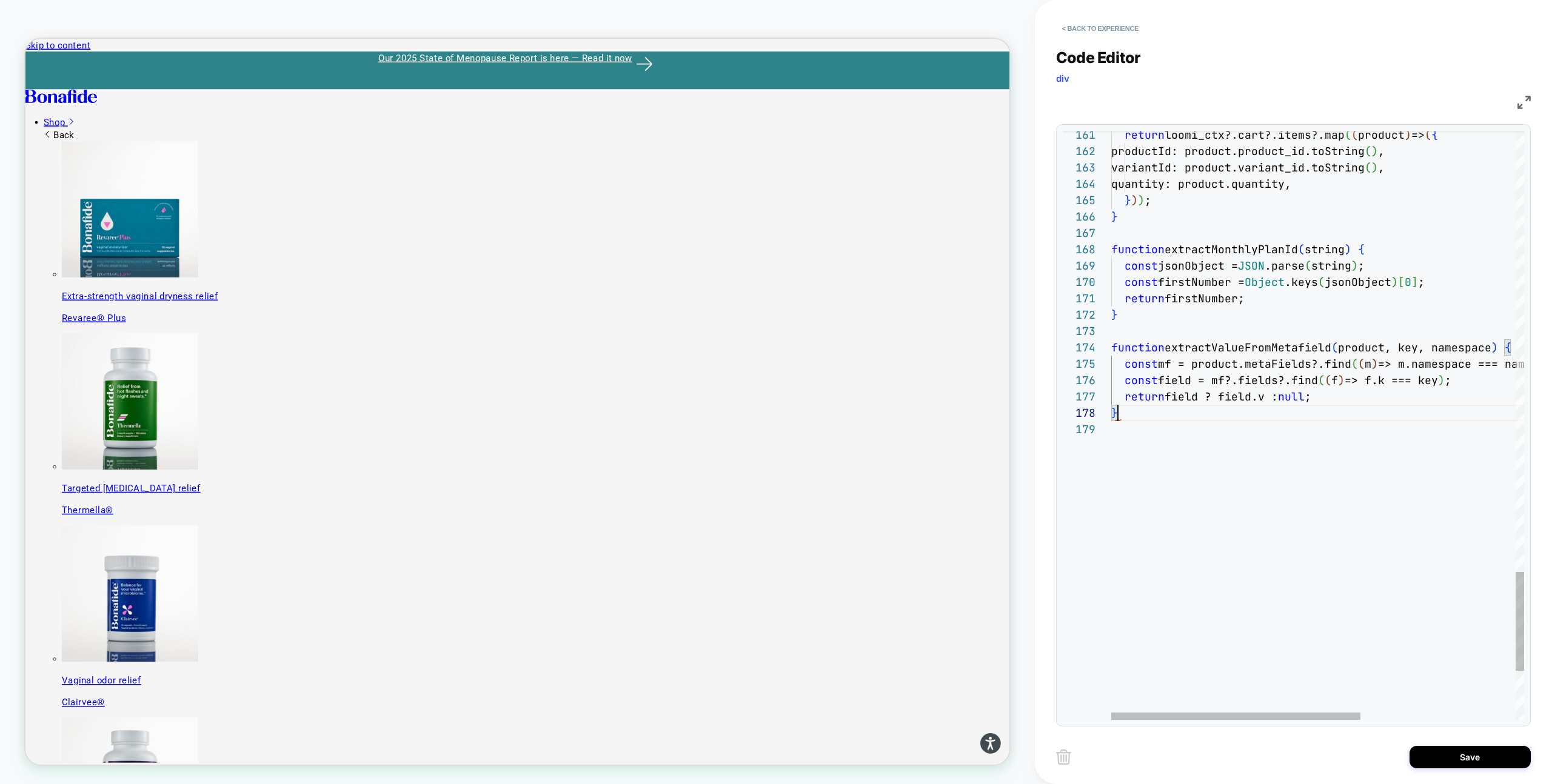
scroll to position [114, 7]
click at [1464, 755] on button "Save" at bounding box center [1470, 758] width 121 height 23
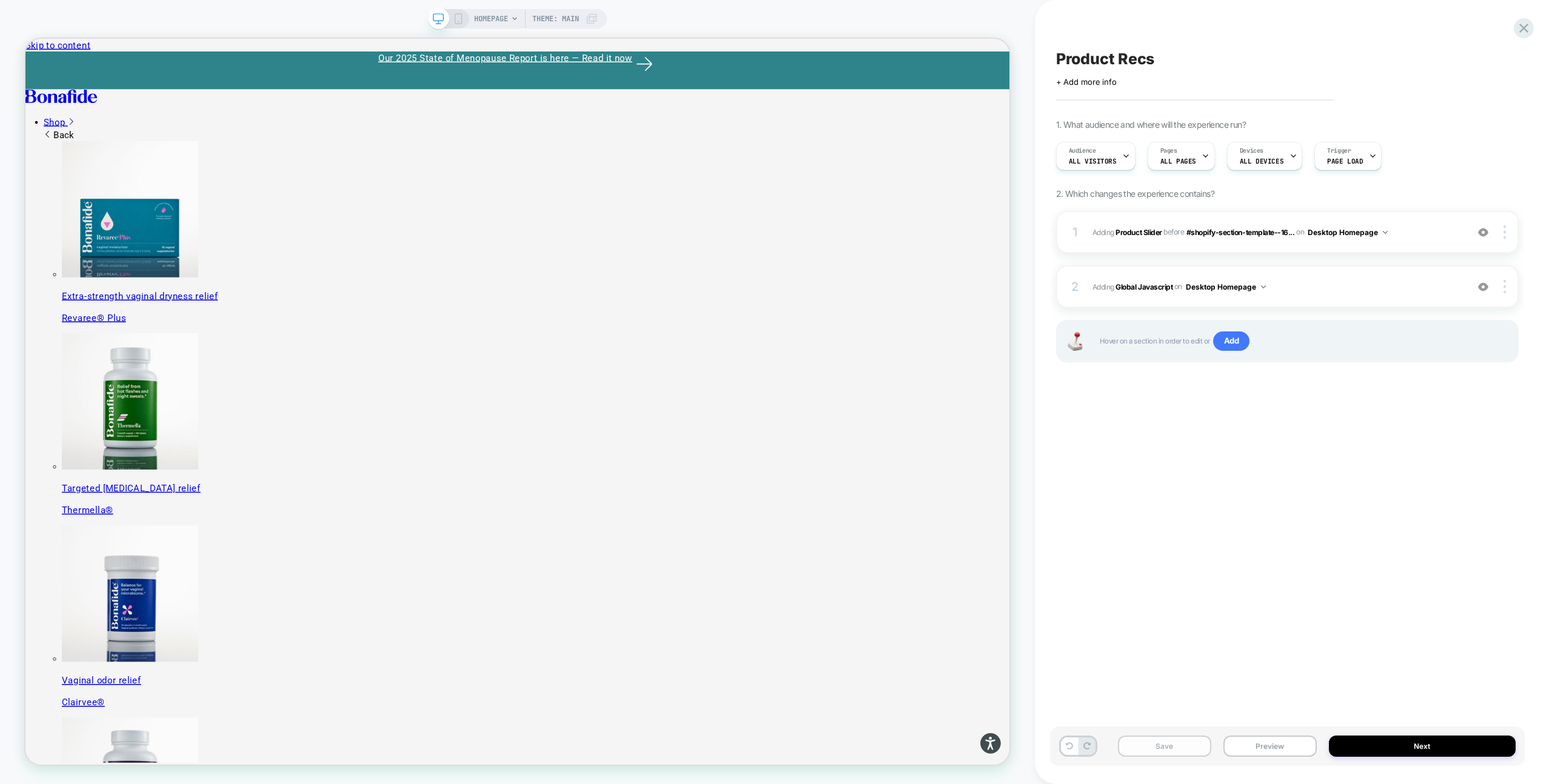
click at [1176, 751] on button "Save" at bounding box center [1164, 746] width 93 height 21
click at [1277, 747] on button "Preview" at bounding box center [1269, 746] width 93 height 21
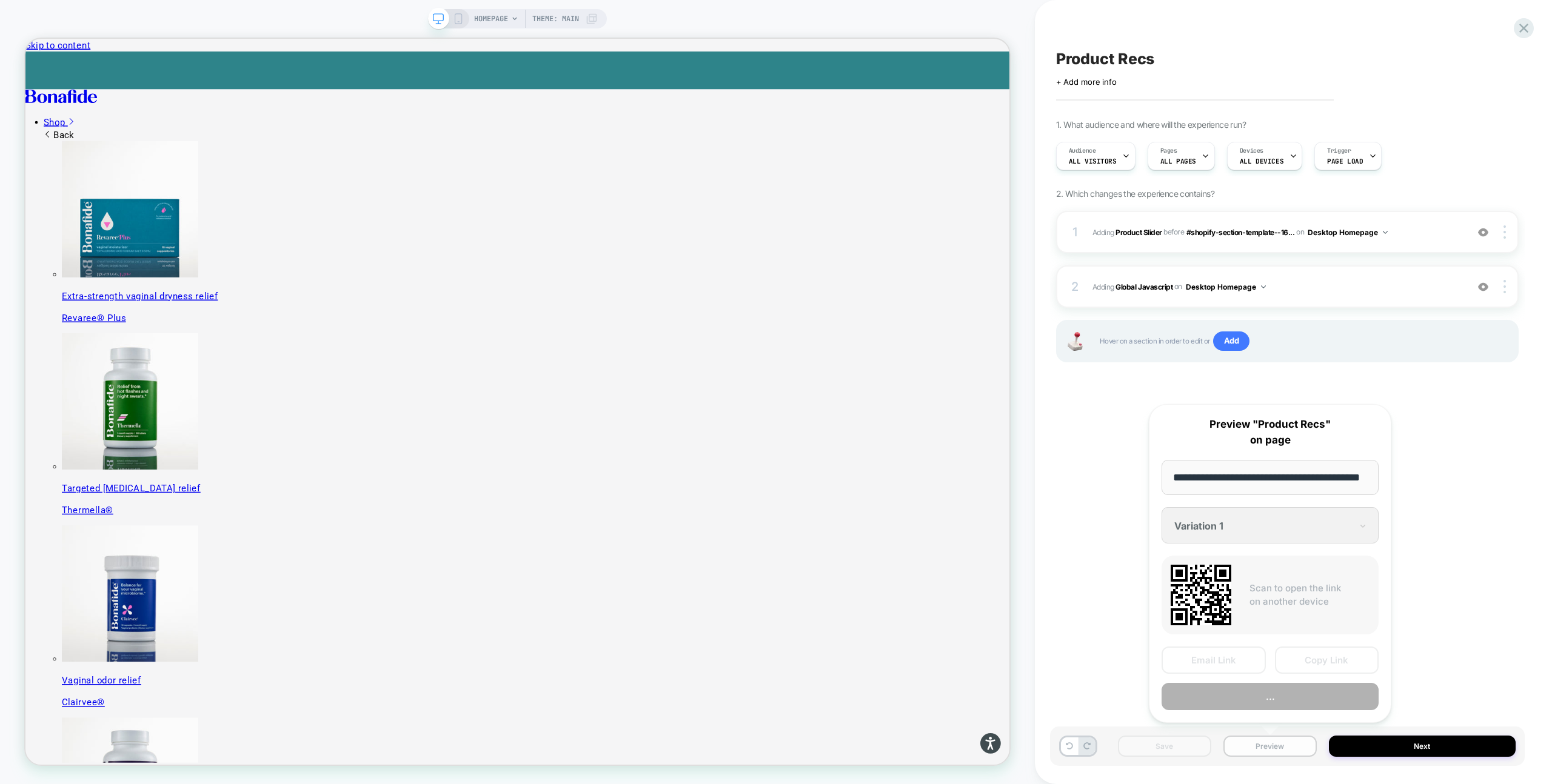
scroll to position [0, 32]
click at [1226, 694] on button "Preview" at bounding box center [1270, 697] width 217 height 27
